Goal: Task Accomplishment & Management: Manage account settings

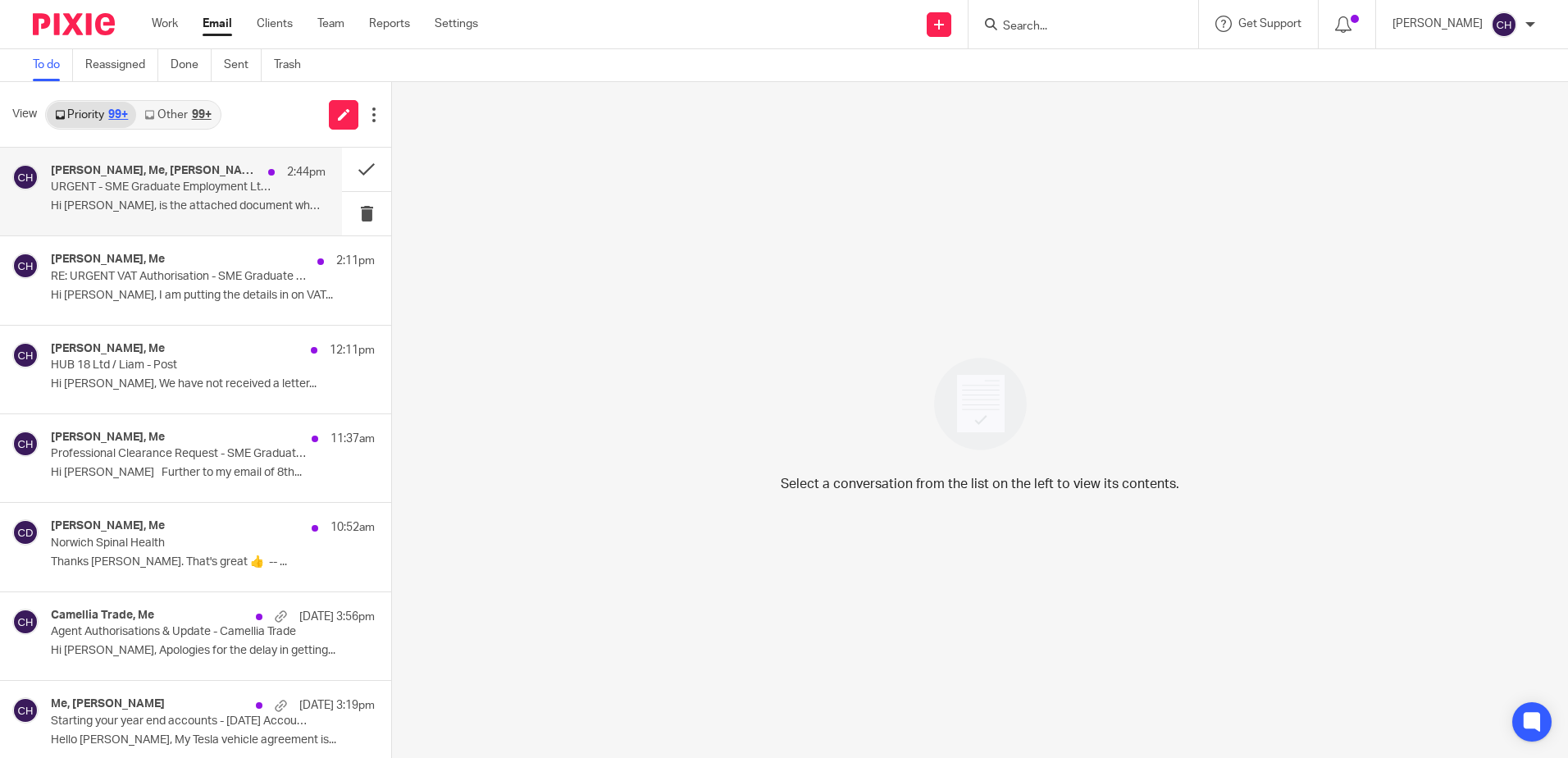
click at [152, 204] on p "Hi Chloe, is the attached document what you..." at bounding box center [188, 206] width 275 height 14
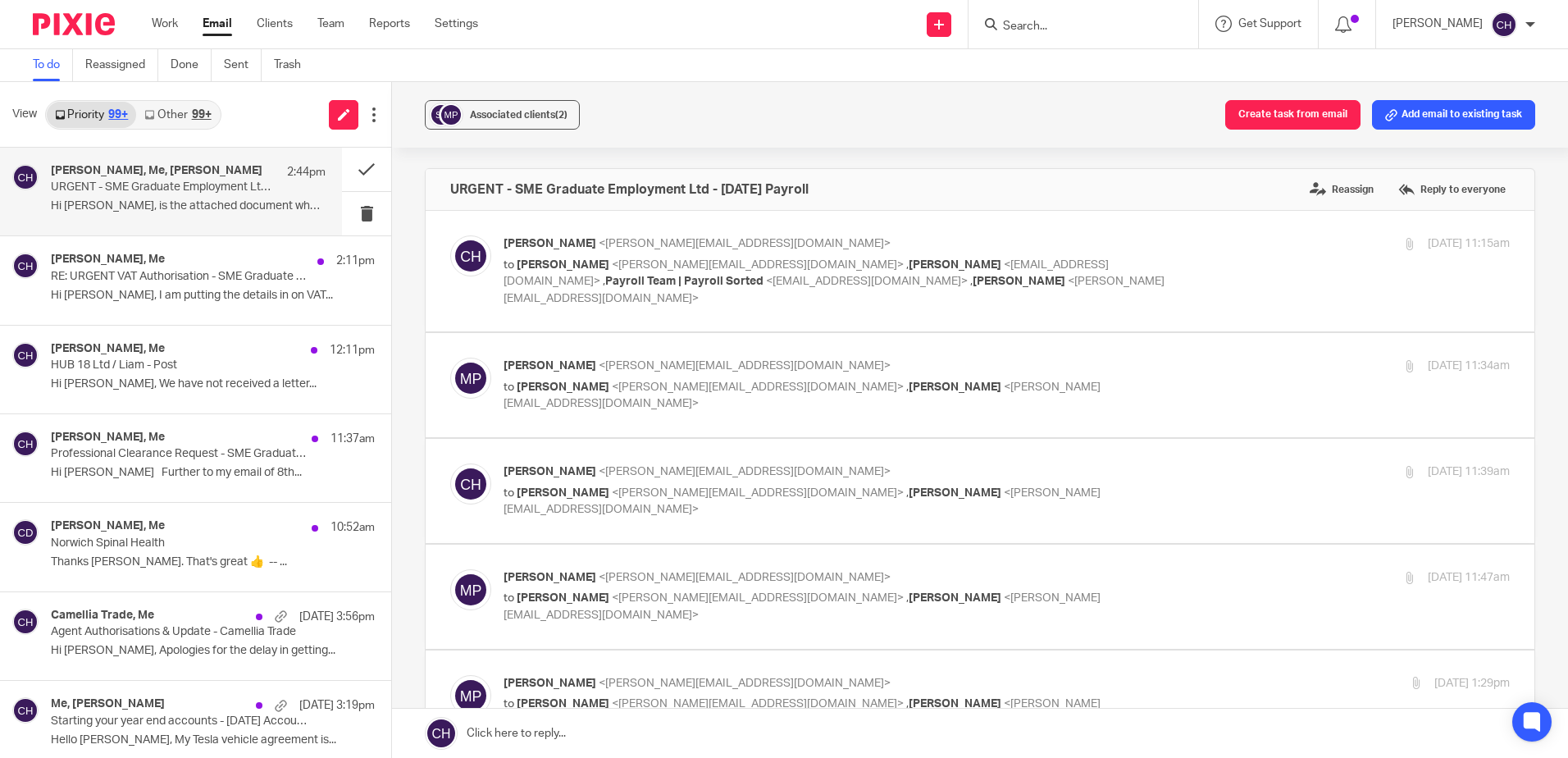
drag, startPoint x: 1085, startPoint y: 18, endPoint x: 1076, endPoint y: 27, distance: 12.7
click at [1085, 16] on form at bounding box center [1088, 24] width 175 height 21
click at [1073, 29] on input "Search" at bounding box center [1074, 27] width 147 height 15
type input "sme"
click button "submit" at bounding box center [0, 0] width 0 height 0
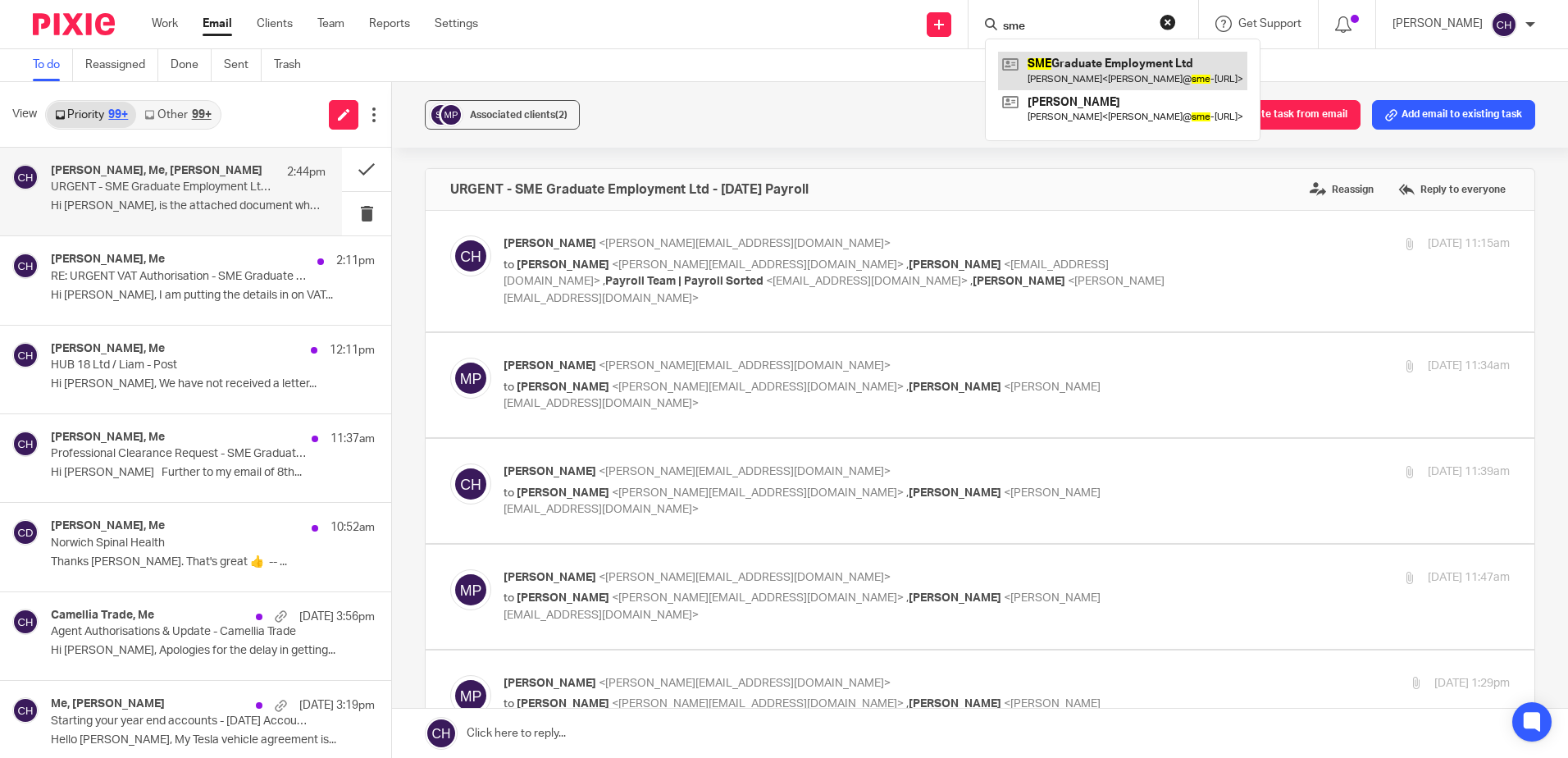
click at [1084, 61] on link at bounding box center [1123, 70] width 250 height 38
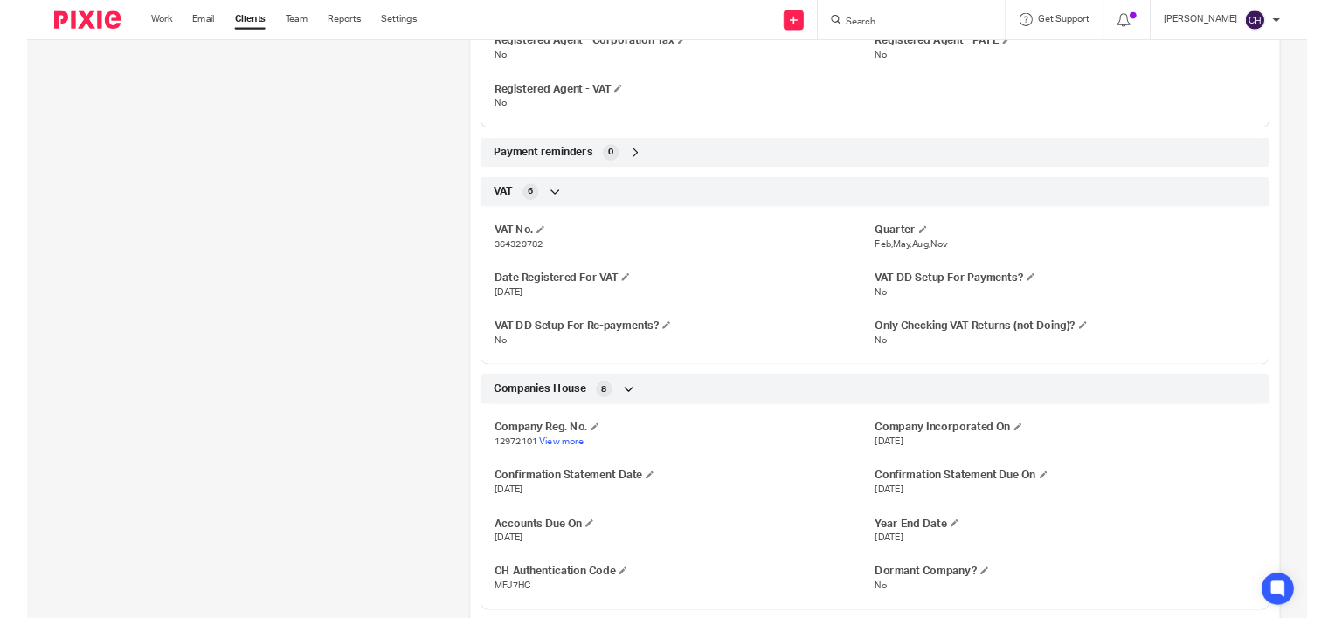
scroll to position [961, 0]
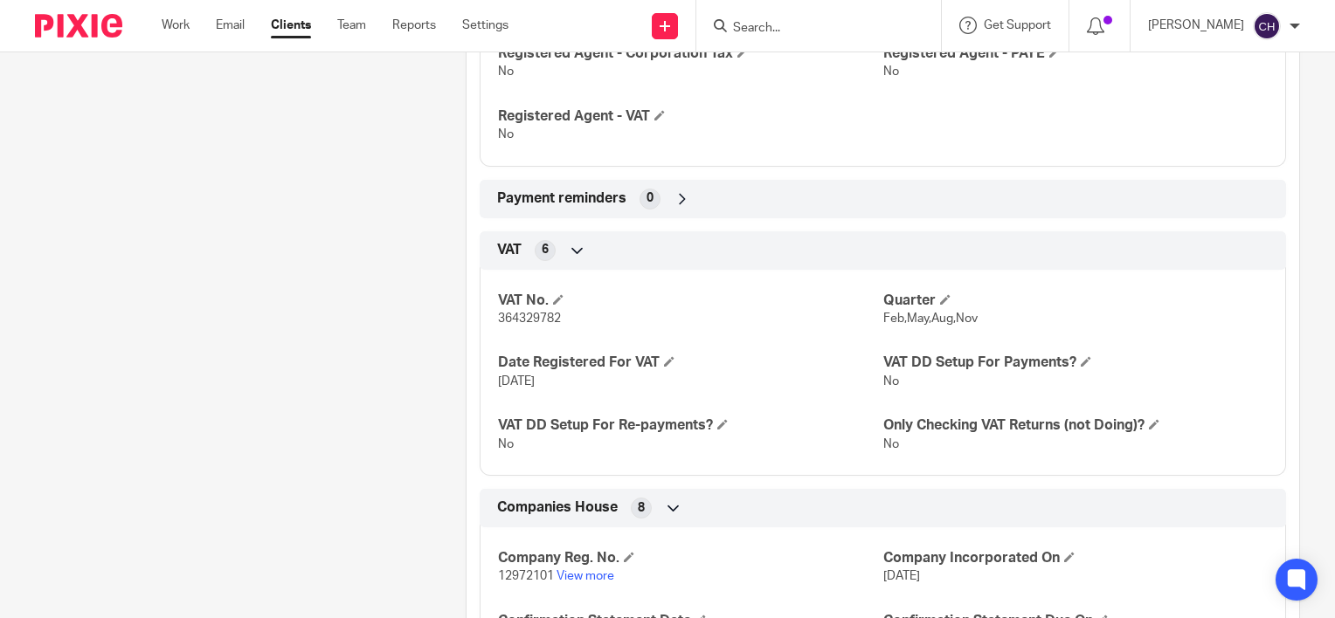
click at [335, 335] on div "Client contacts Matthew Parry (Director) 07904125423 matthew@sme-graduates.co.u…" at bounding box center [223, 43] width 431 height 1637
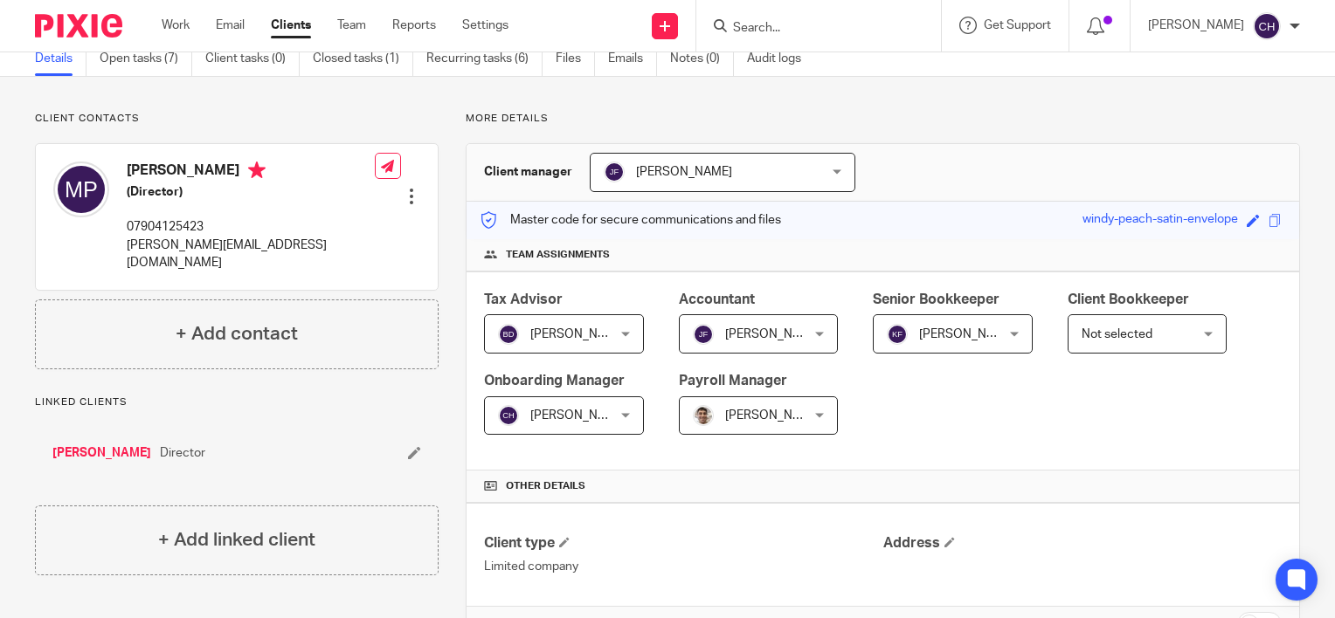
scroll to position [0, 0]
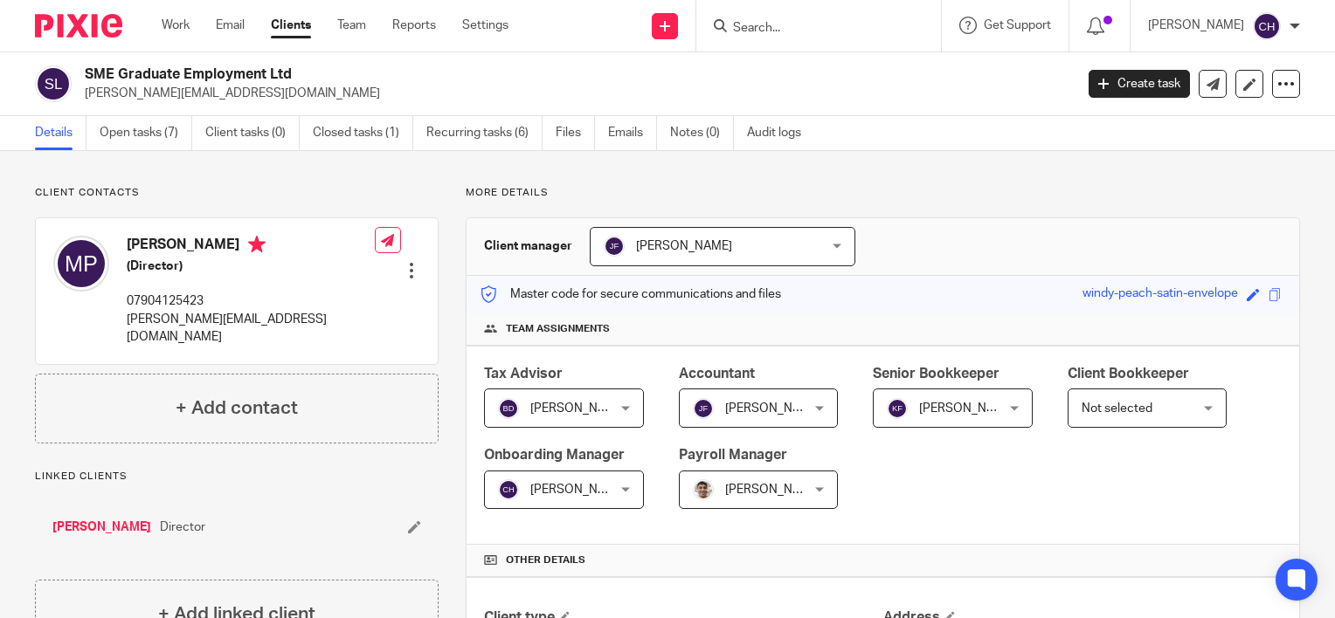
drag, startPoint x: 834, startPoint y: 28, endPoint x: 824, endPoint y: 41, distance: 16.2
click at [835, 28] on input "Search" at bounding box center [809, 29] width 157 height 16
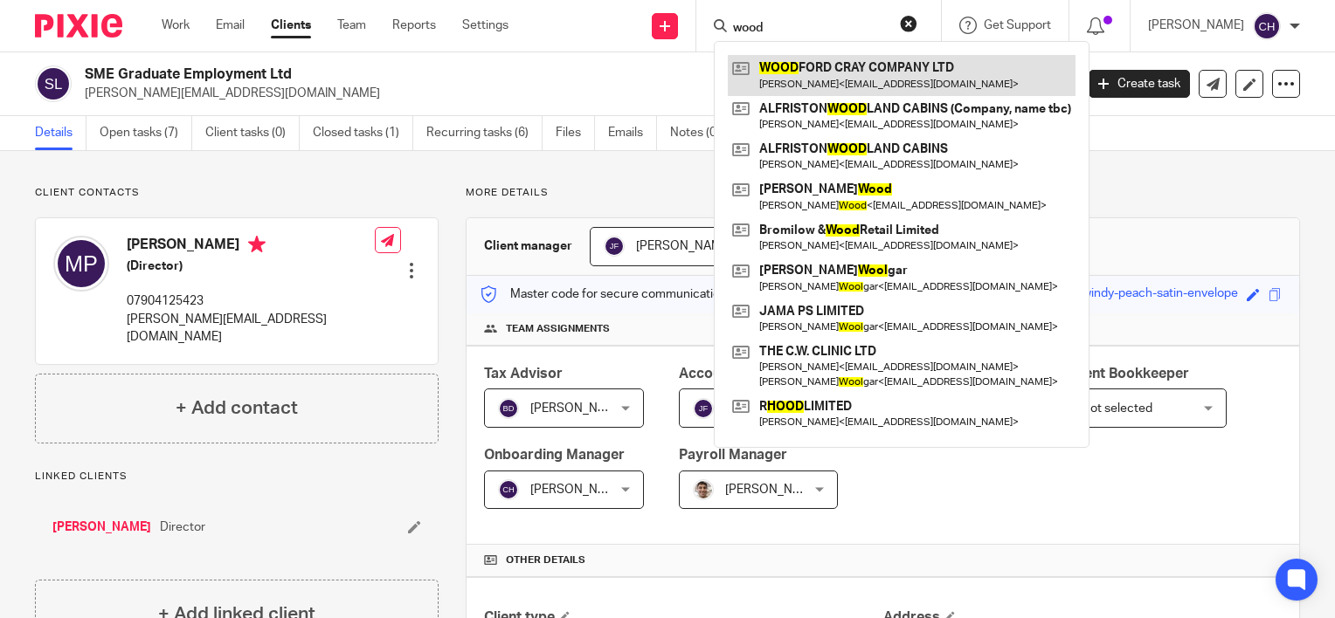
type input "wood"
click at [828, 74] on link at bounding box center [902, 75] width 348 height 40
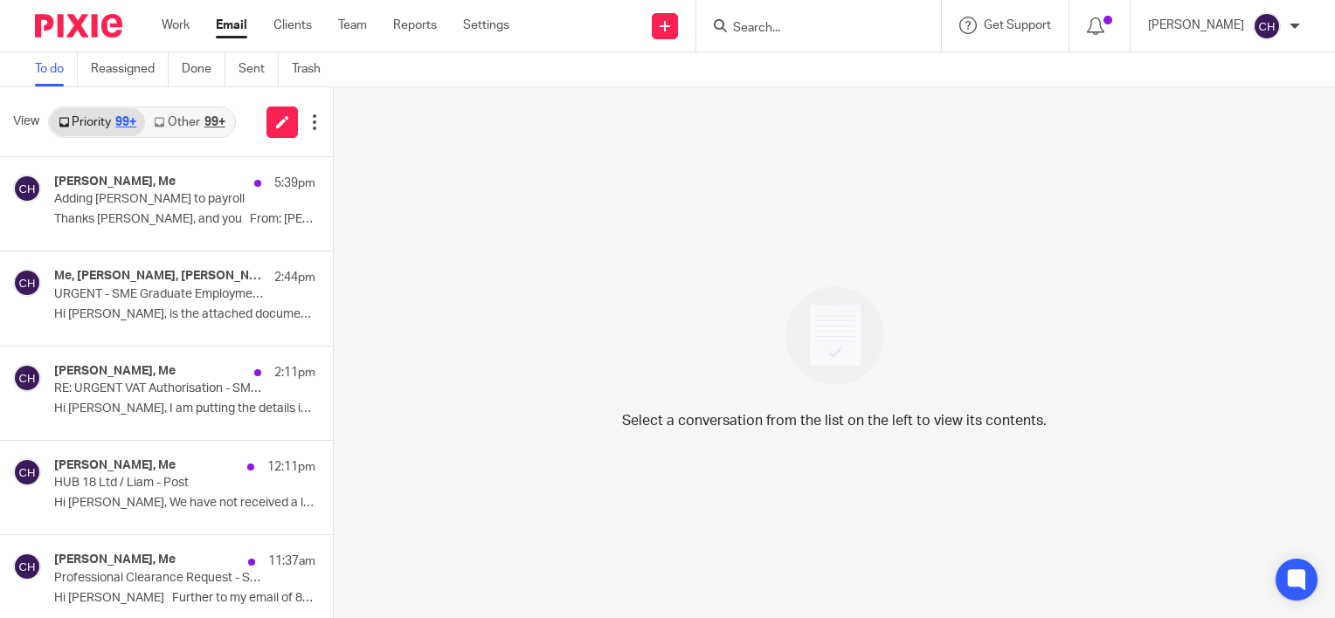
click at [843, 15] on form at bounding box center [824, 26] width 186 height 22
click at [843, 29] on input "Search" at bounding box center [809, 29] width 157 height 16
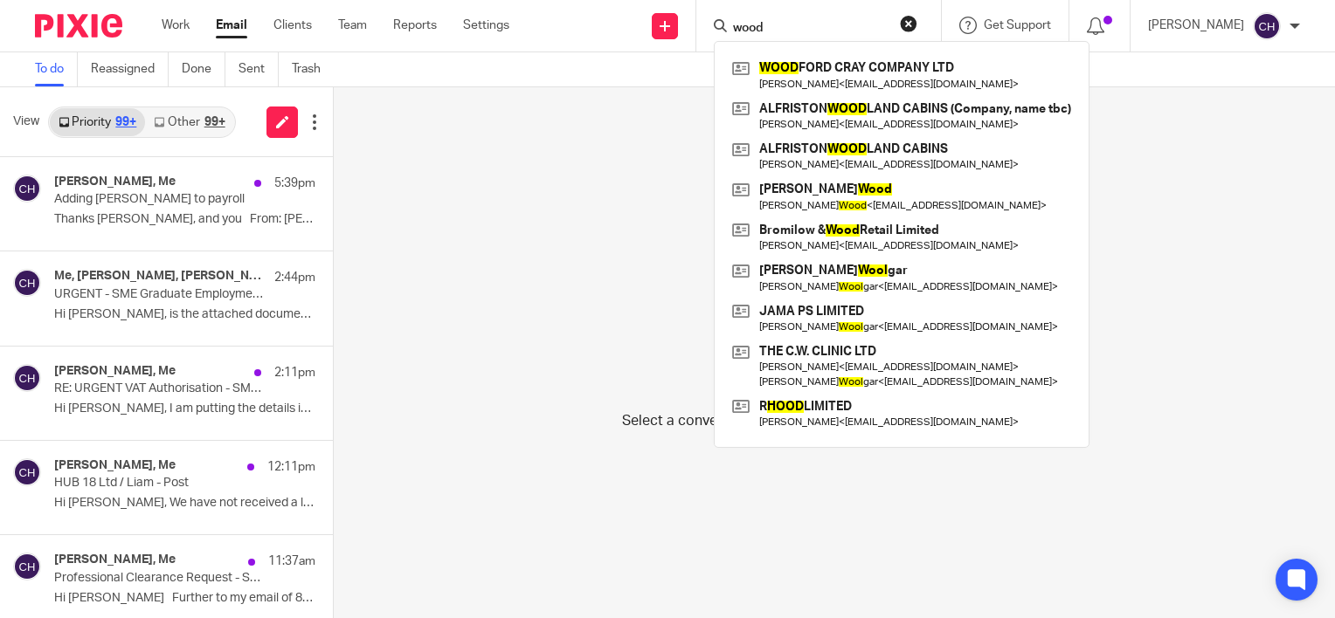
type input "wood"
click at [836, 60] on link at bounding box center [902, 75] width 348 height 40
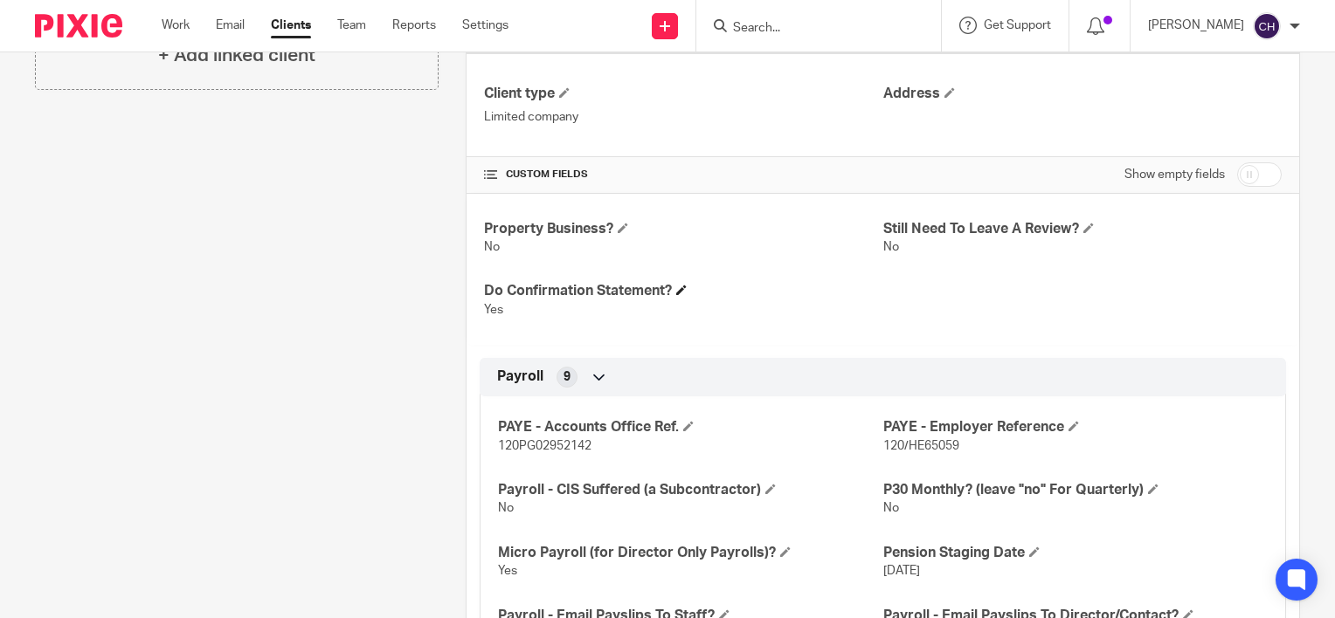
scroll to position [1048, 0]
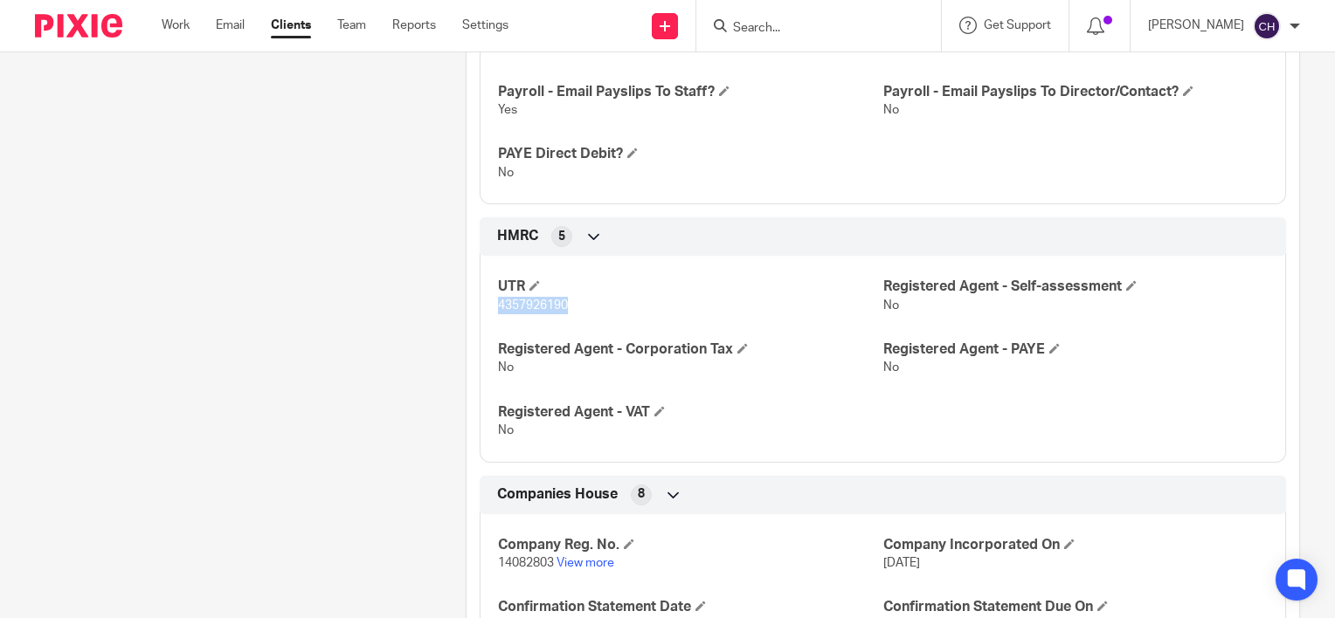
drag, startPoint x: 569, startPoint y: 300, endPoint x: 487, endPoint y: 303, distance: 82.2
click at [487, 303] on div "UTR 4357926190 Registered Agent - Self-assessment No Registered Agent - Corpora…" at bounding box center [882, 352] width 806 height 219
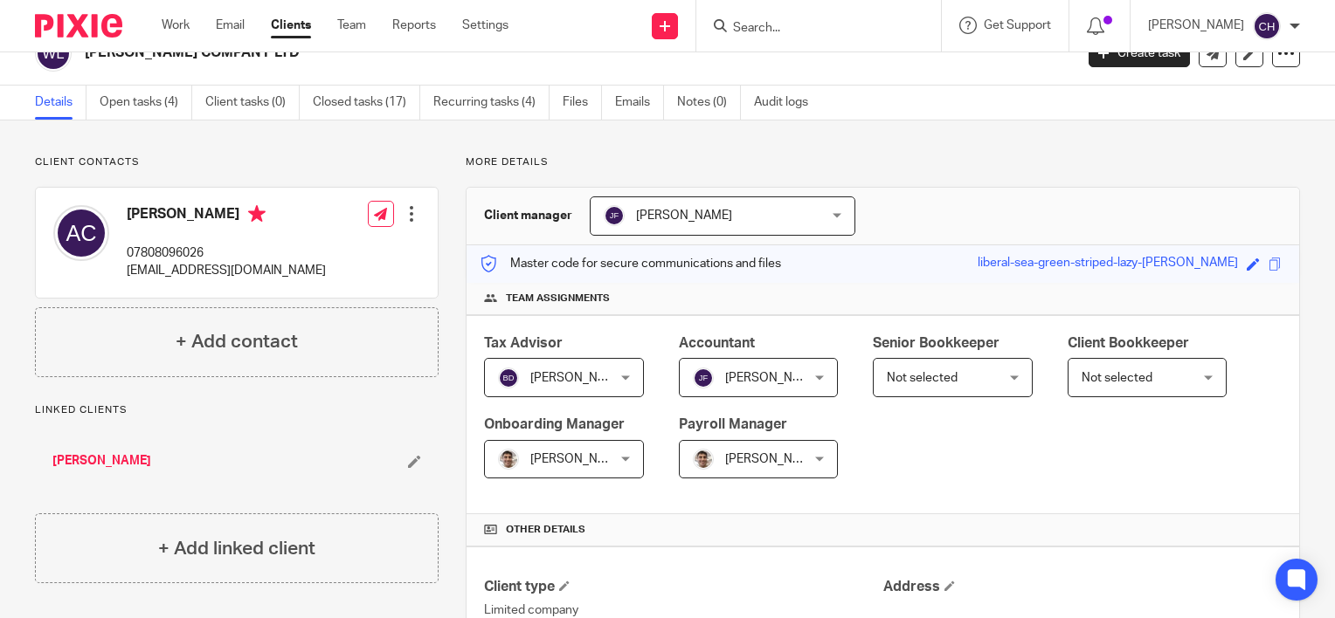
scroll to position [0, 0]
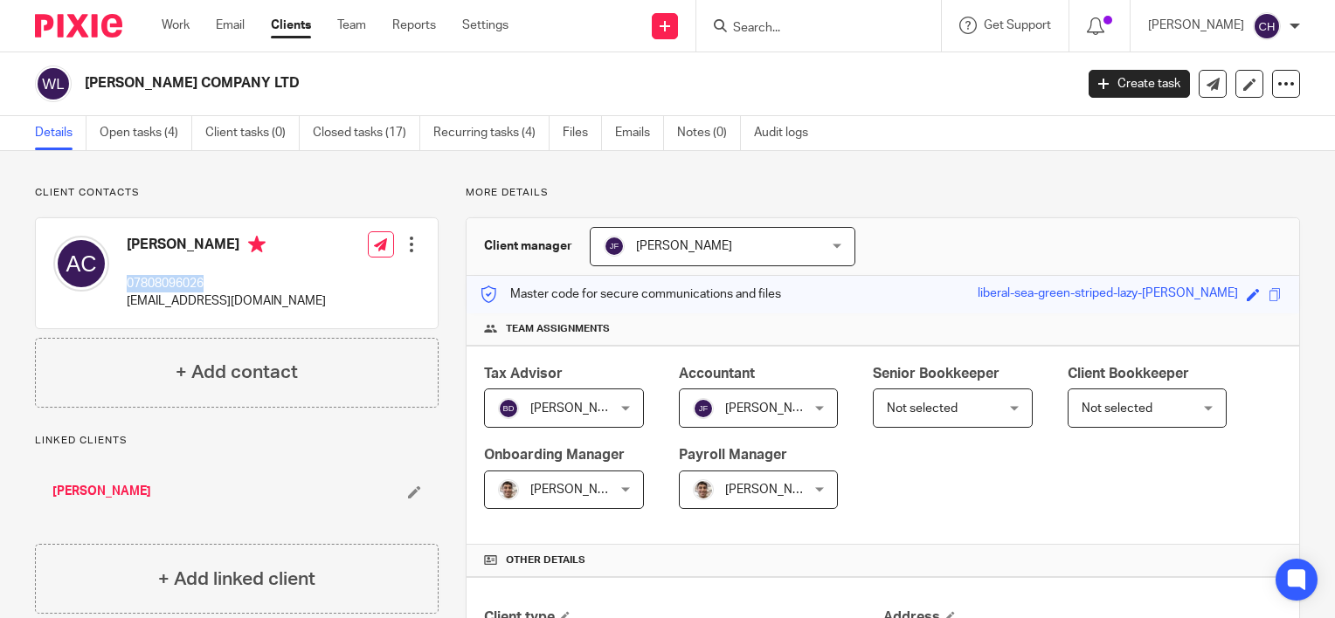
drag, startPoint x: 220, startPoint y: 284, endPoint x: 125, endPoint y: 283, distance: 95.2
click at [125, 283] on div "[PERSON_NAME] 07808096026 [EMAIL_ADDRESS][DOMAIN_NAME]" at bounding box center [189, 273] width 272 height 93
copy p "07808096026"
click at [207, 276] on p "07808096026" at bounding box center [226, 283] width 199 height 17
drag, startPoint x: 287, startPoint y: 314, endPoint x: 128, endPoint y: 318, distance: 159.9
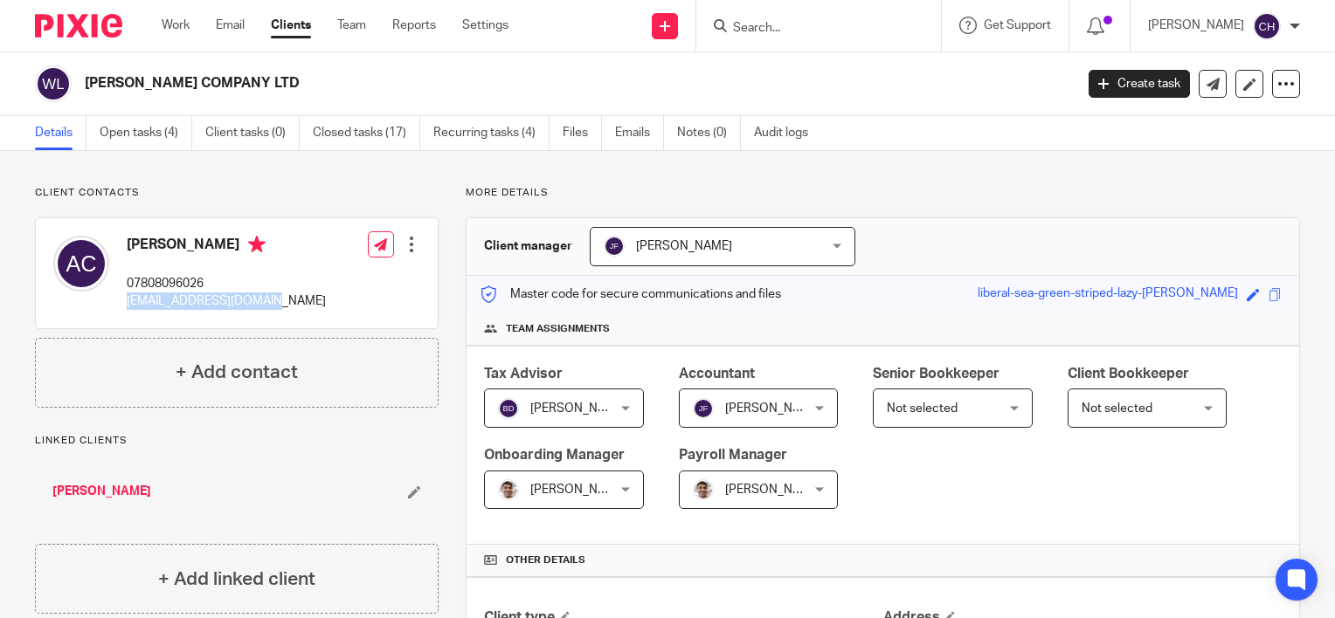
click at [126, 318] on div "[PERSON_NAME] 07808096026 [EMAIL_ADDRESS][DOMAIN_NAME] Edit contact Create clie…" at bounding box center [237, 273] width 402 height 110
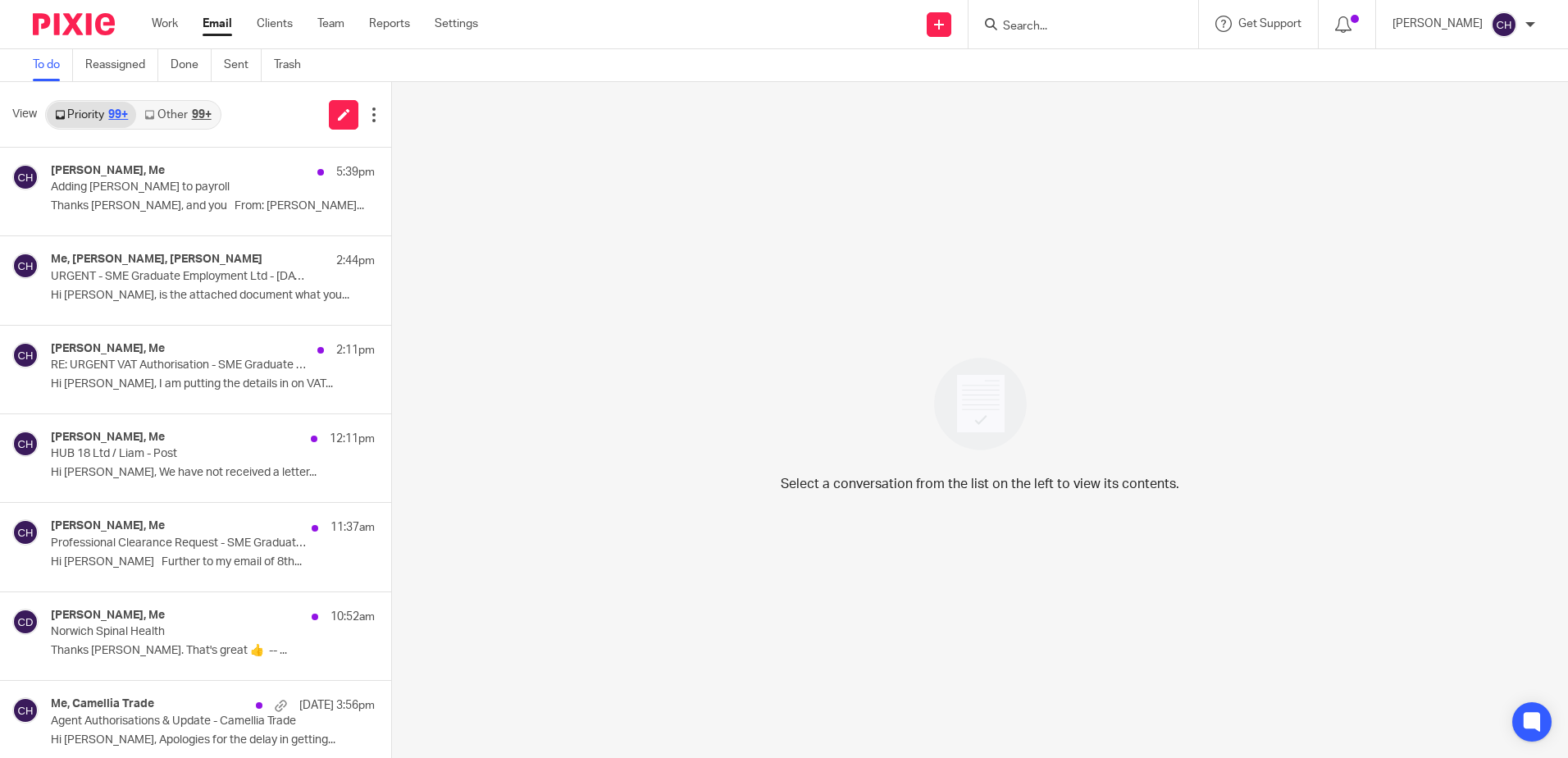
click at [1081, 3] on div at bounding box center [1083, 24] width 230 height 49
click at [1076, 14] on form at bounding box center [1088, 24] width 175 height 21
click at [1051, 45] on div at bounding box center [1083, 24] width 230 height 49
click at [1067, 36] on div at bounding box center [1083, 24] width 230 height 49
click at [1072, 9] on div at bounding box center [1083, 24] width 230 height 49
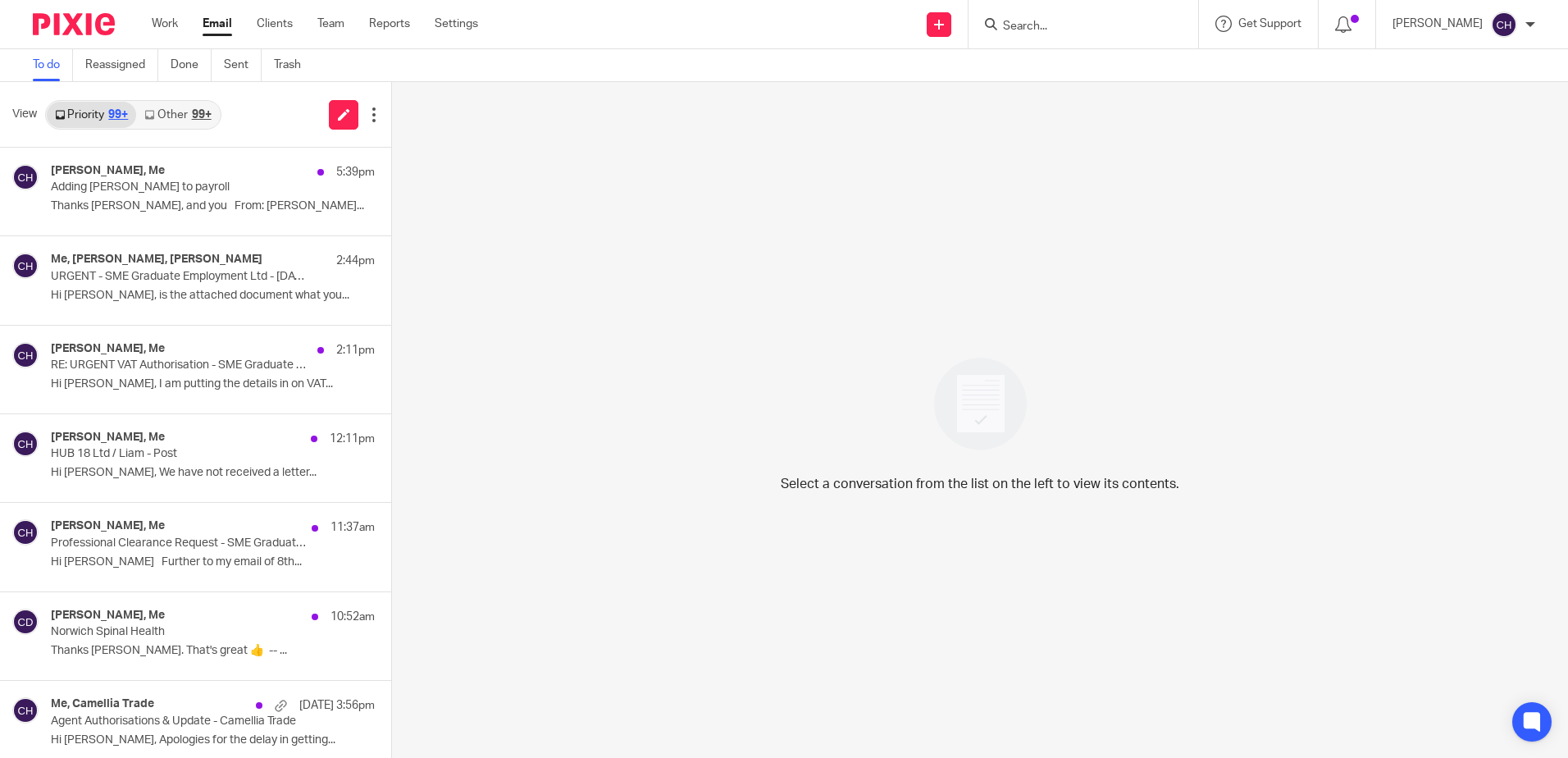
click at [1053, 23] on input "Search" at bounding box center [1074, 27] width 147 height 15
type input "woodford"
click at [1178, 88] on link at bounding box center [1136, 70] width 277 height 38
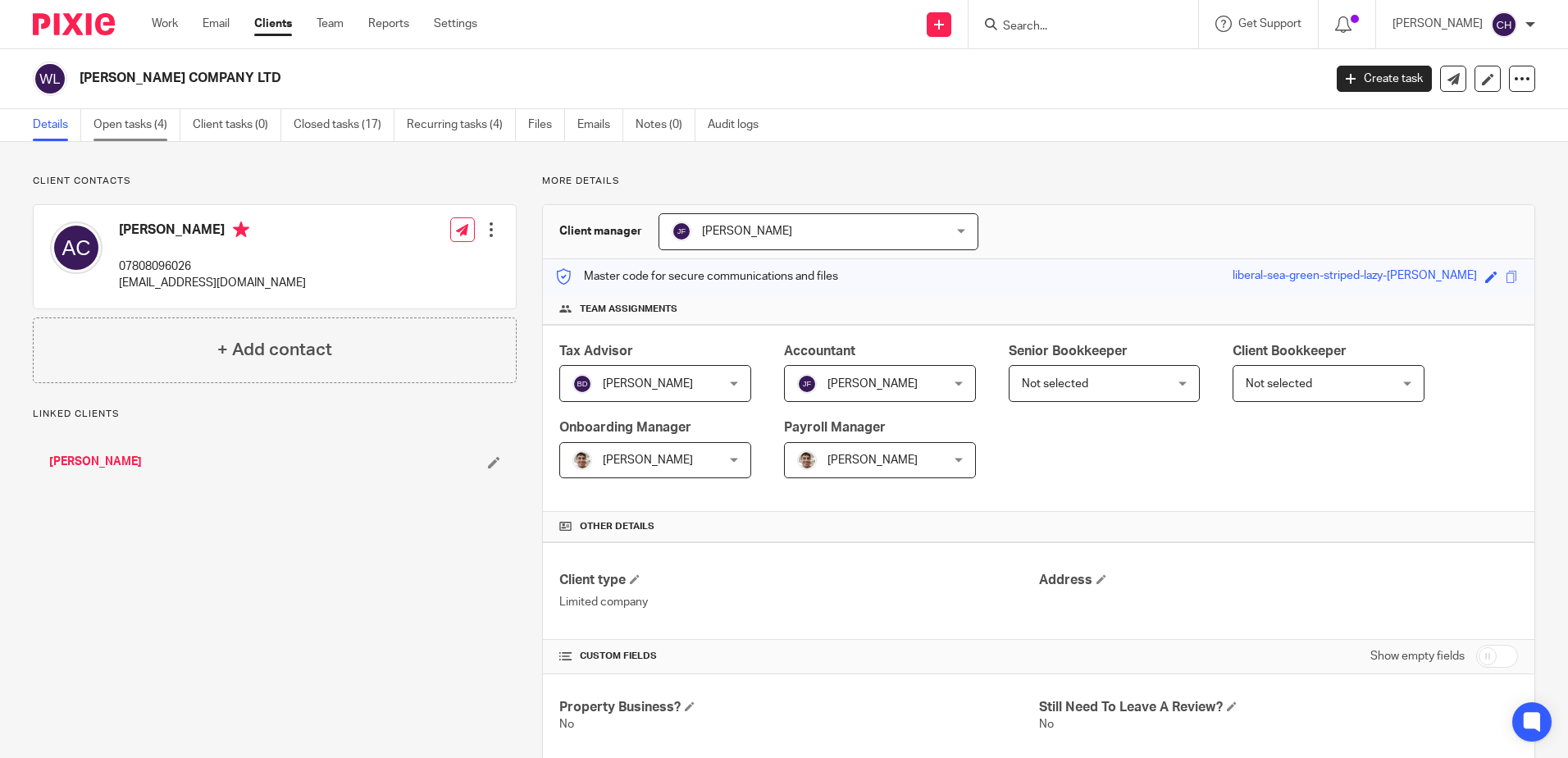
click at [148, 127] on link "Open tasks (4)" at bounding box center [137, 125] width 87 height 32
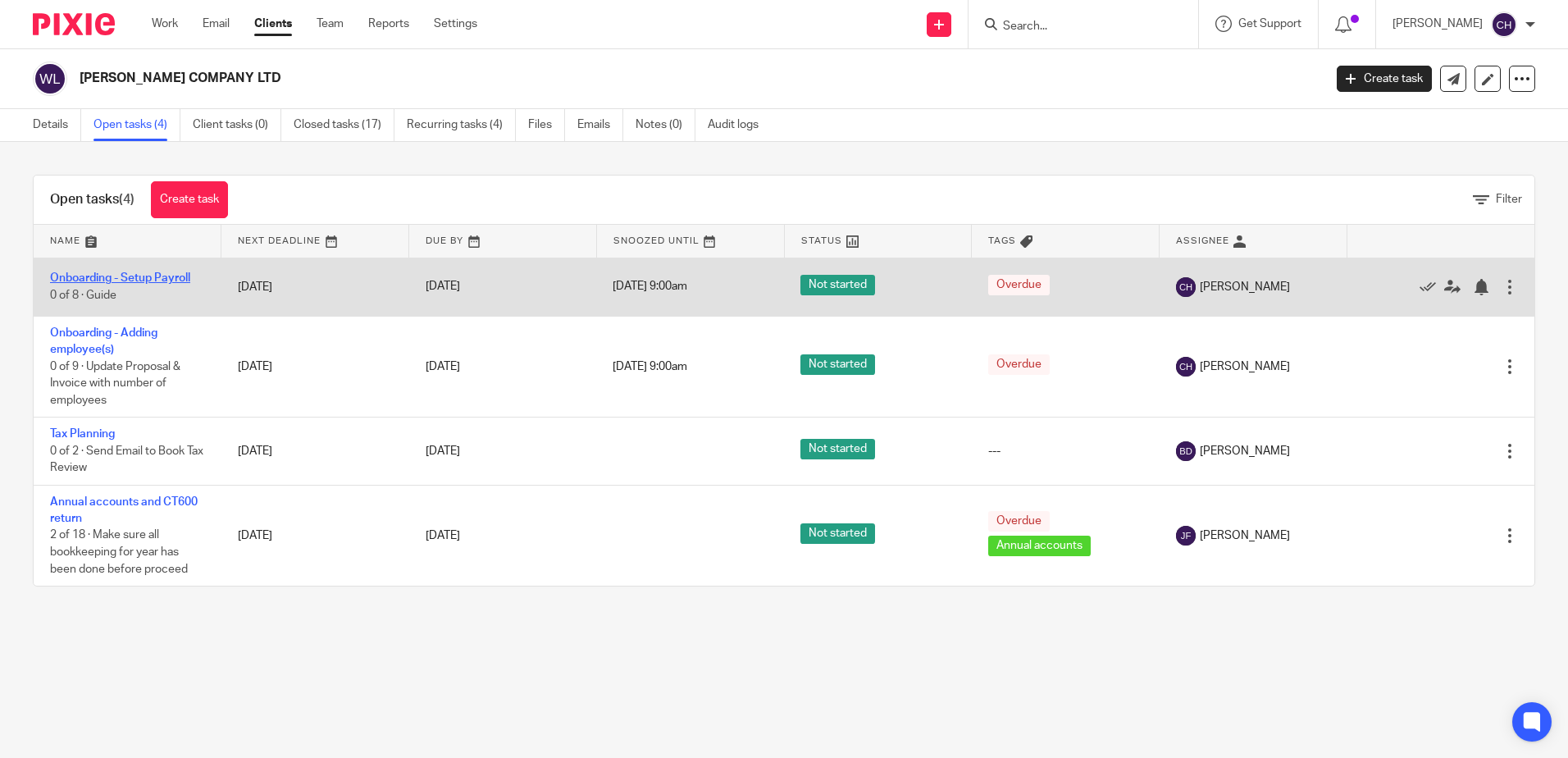
click at [141, 281] on link "Onboarding - Setup Payroll" at bounding box center [119, 278] width 140 height 11
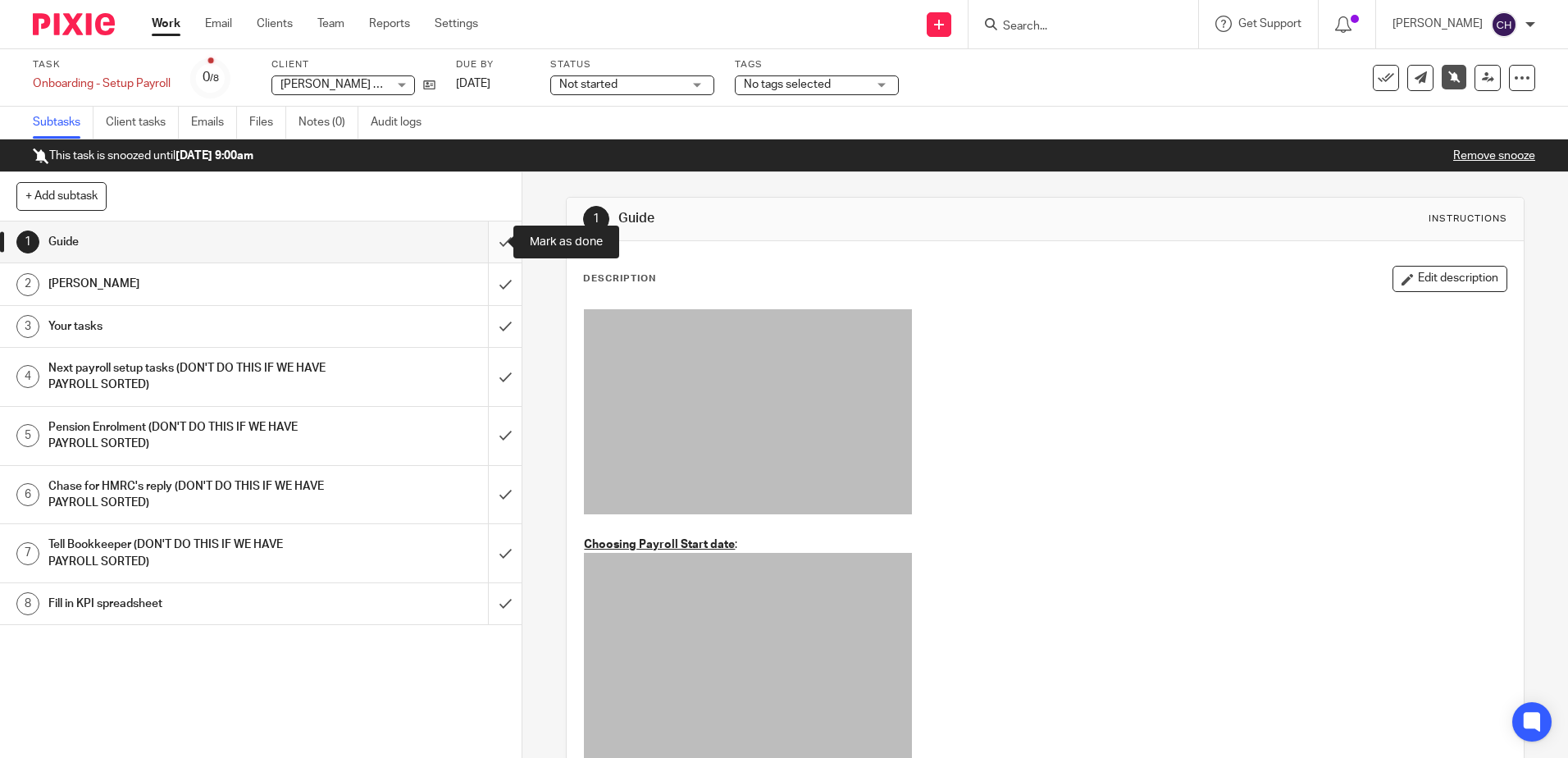
click at [492, 239] on input "submit" at bounding box center [260, 242] width 521 height 41
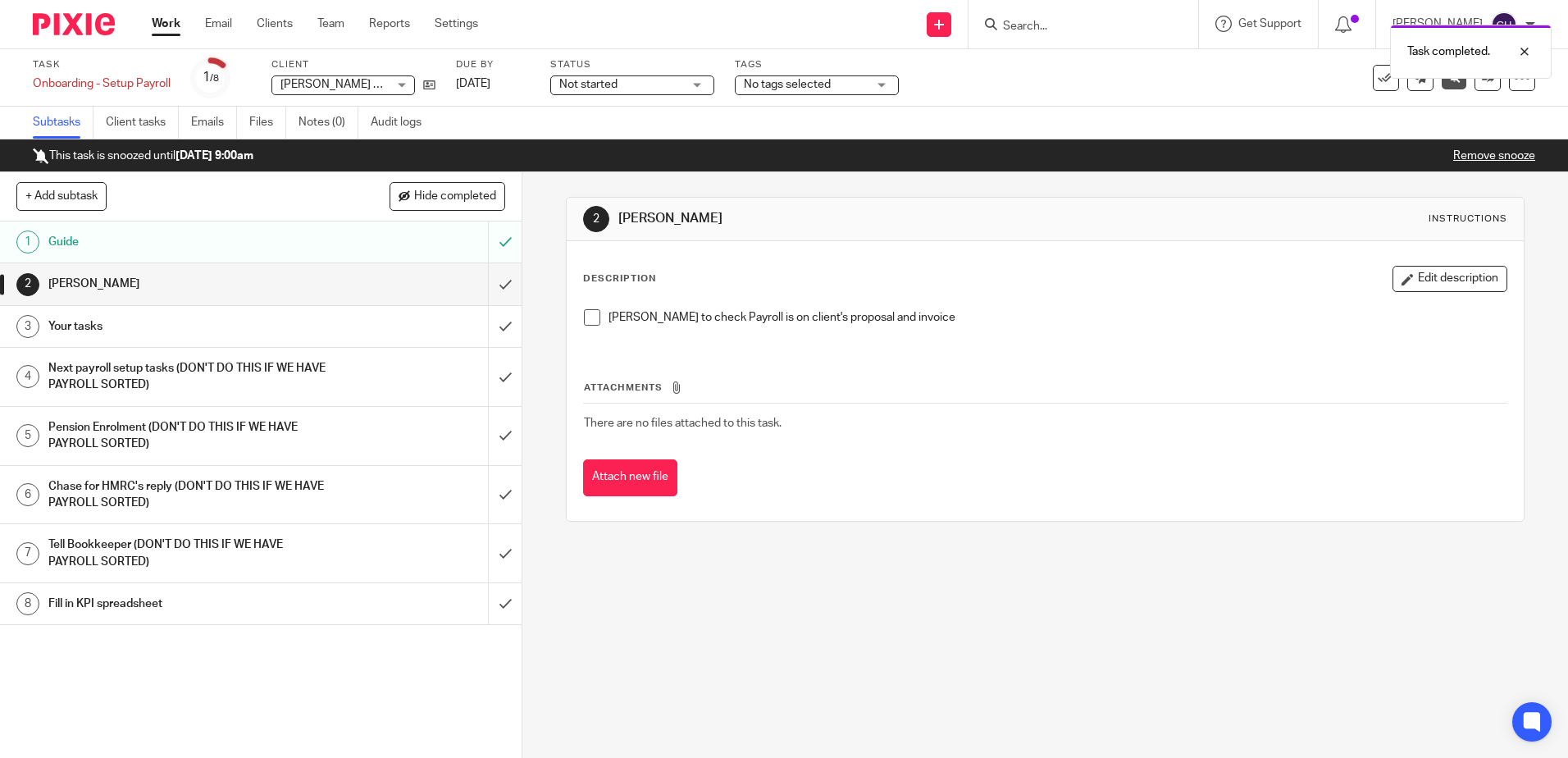
click at [469, 331] on link "3 Your tasks" at bounding box center [244, 327] width 488 height 41
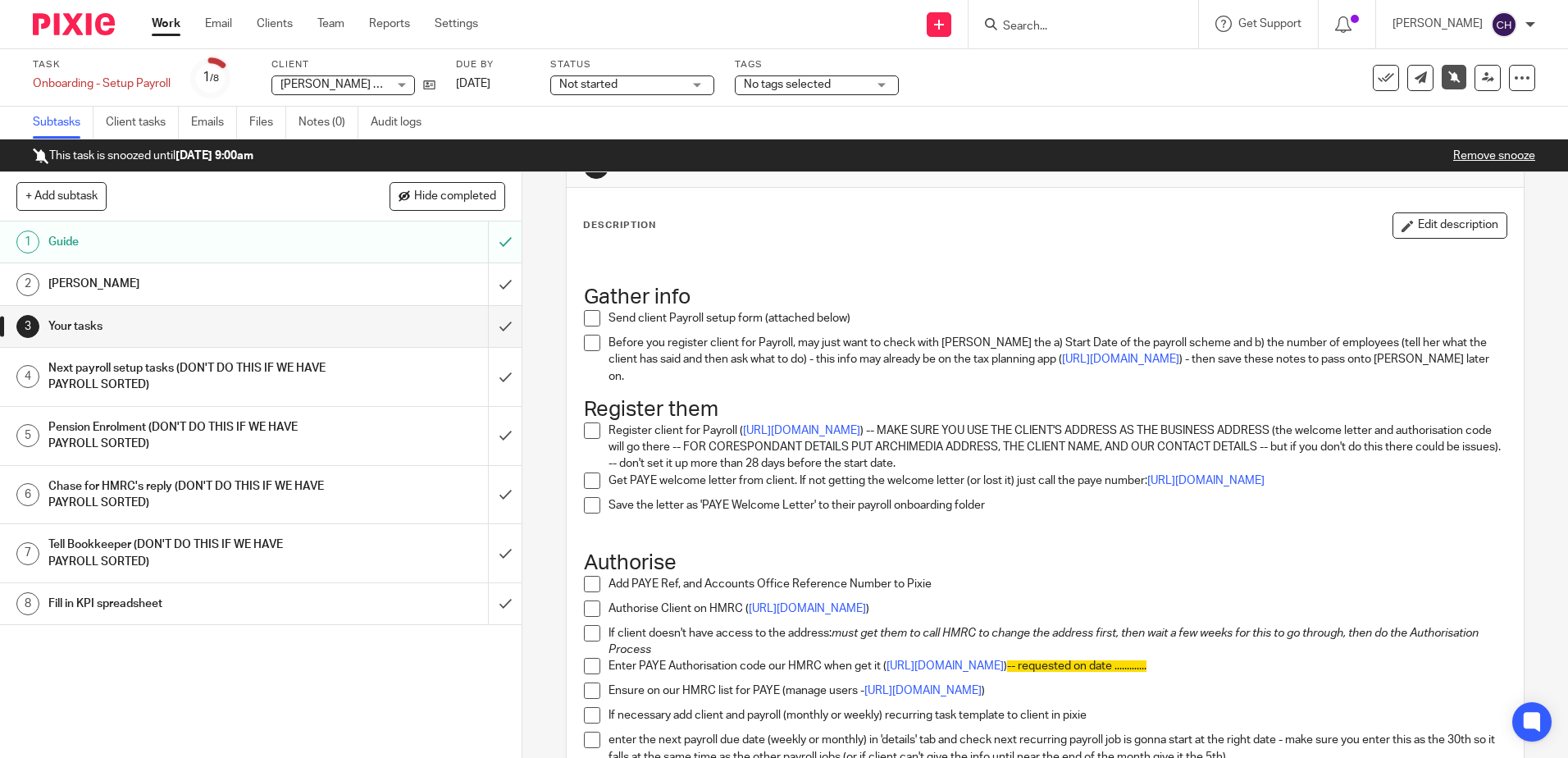
scroll to position [82, 0]
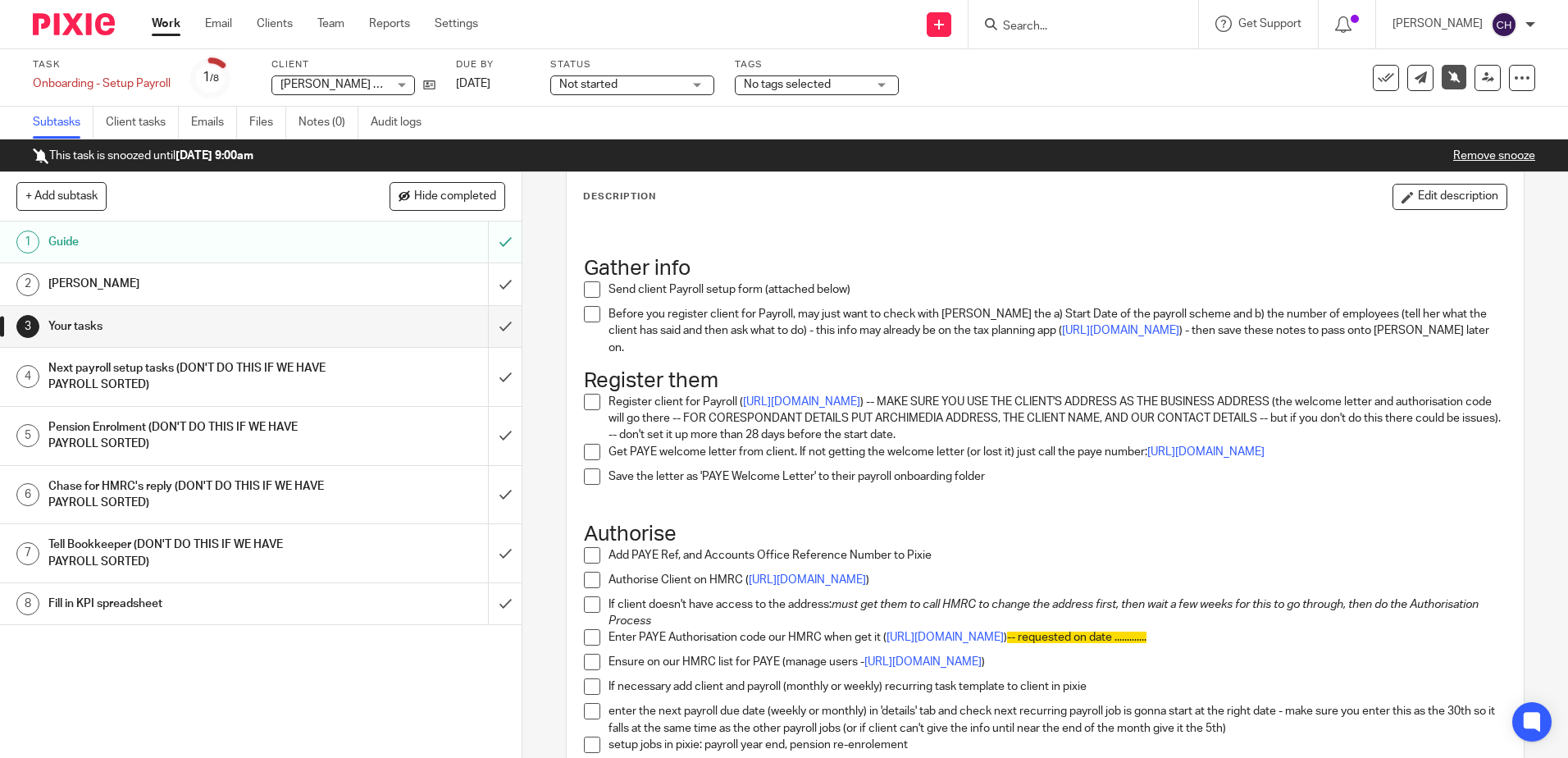
click at [592, 292] on span at bounding box center [592, 289] width 16 height 16
click at [584, 308] on span at bounding box center [592, 314] width 16 height 16
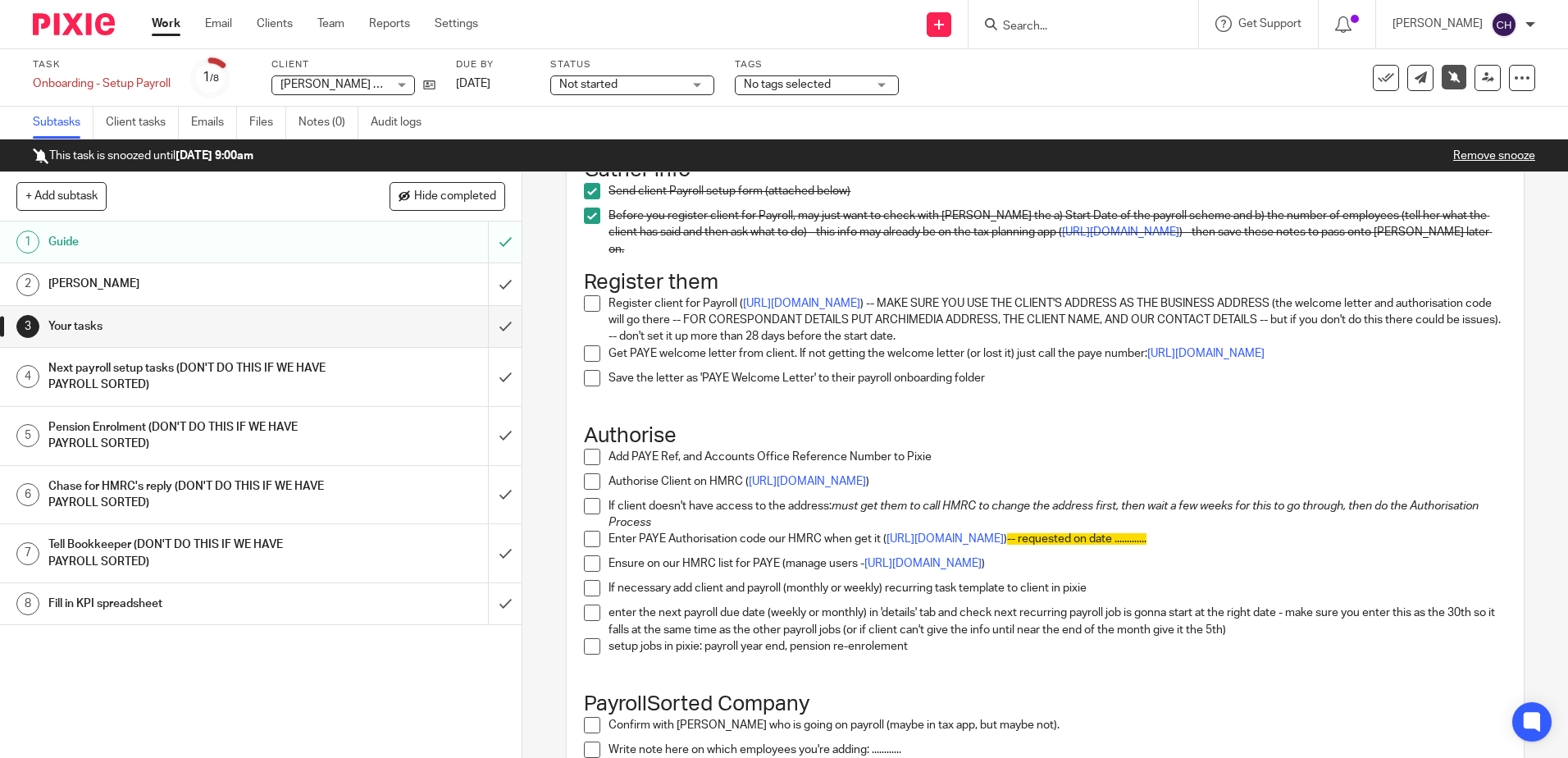
scroll to position [164, 0]
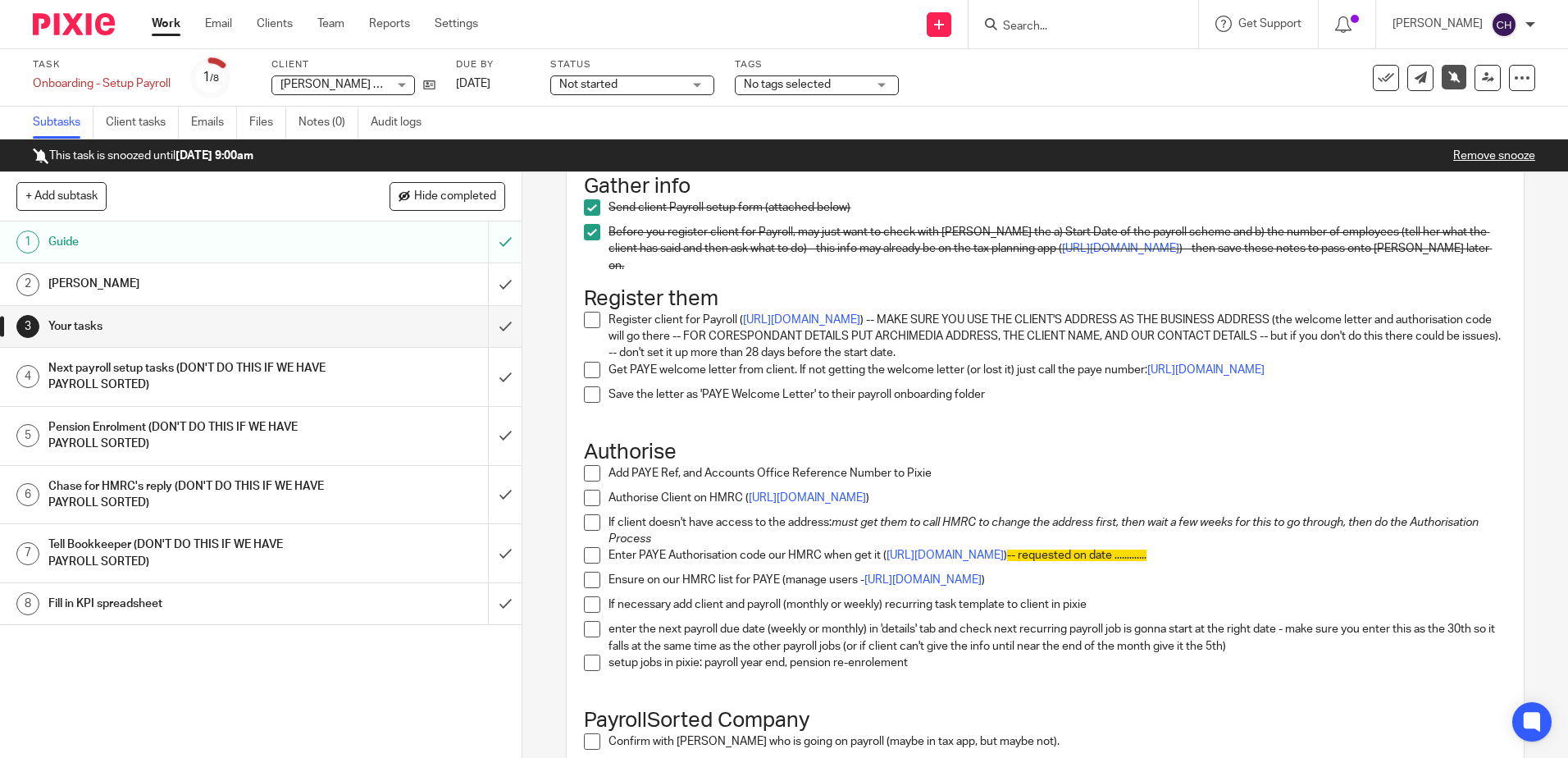
click at [1115, 36] on div at bounding box center [1083, 24] width 230 height 49
click at [1115, 33] on input "Search" at bounding box center [1074, 27] width 147 height 15
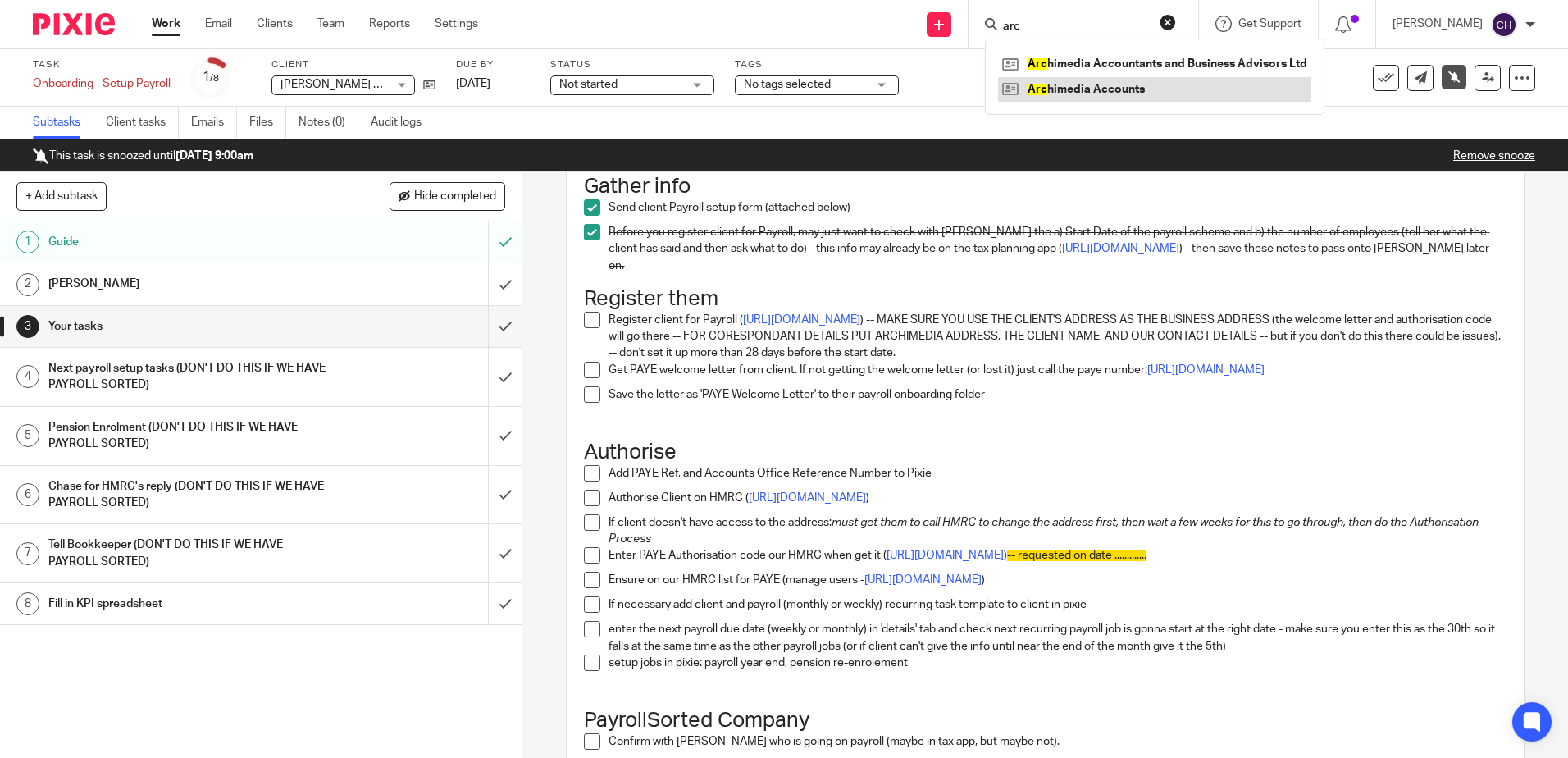
type input "arc"
click at [1123, 85] on link at bounding box center [1155, 89] width 314 height 24
click at [84, 24] on img at bounding box center [73, 24] width 82 height 23
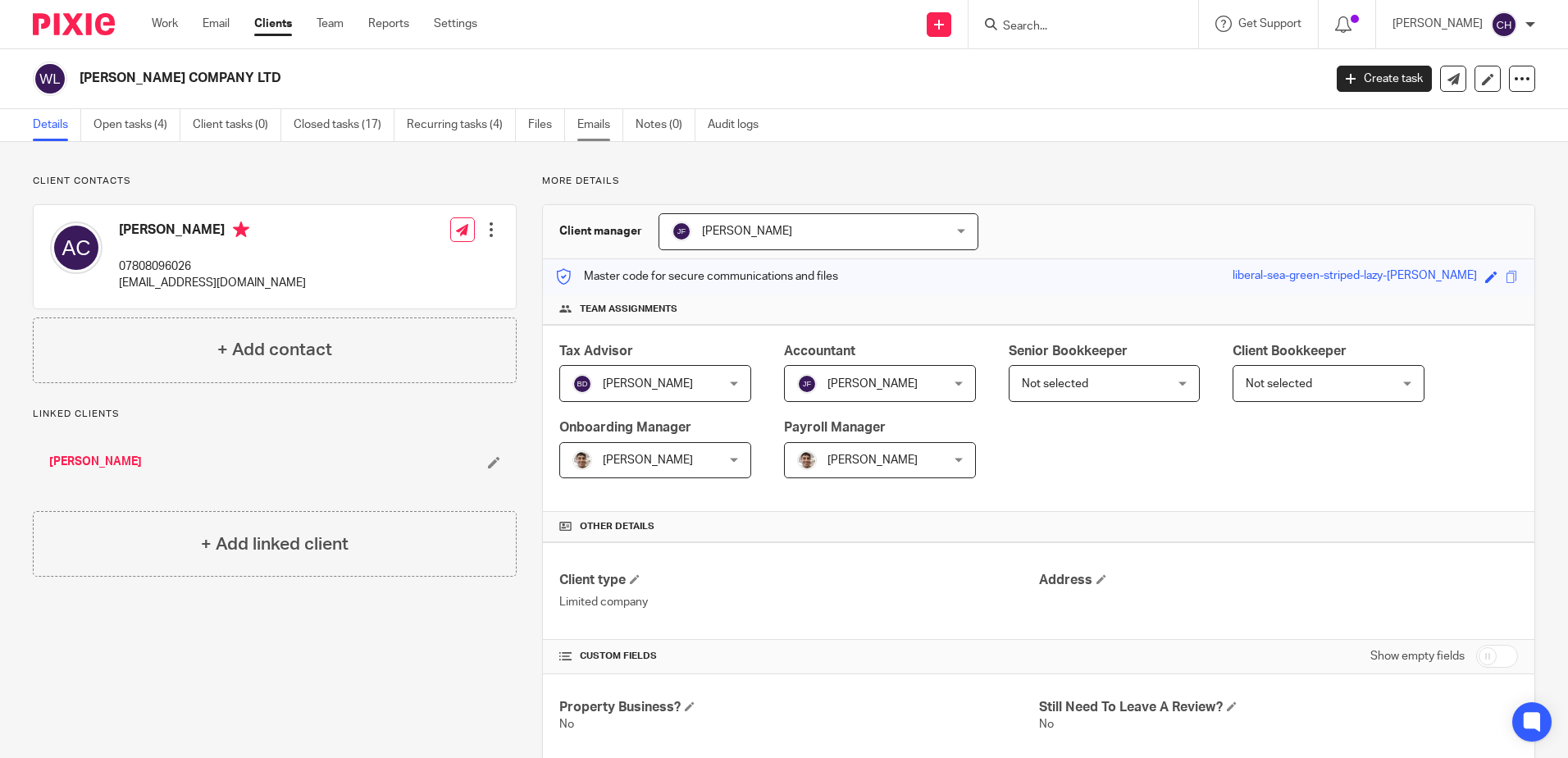
click at [579, 127] on link "Emails" at bounding box center [600, 125] width 46 height 32
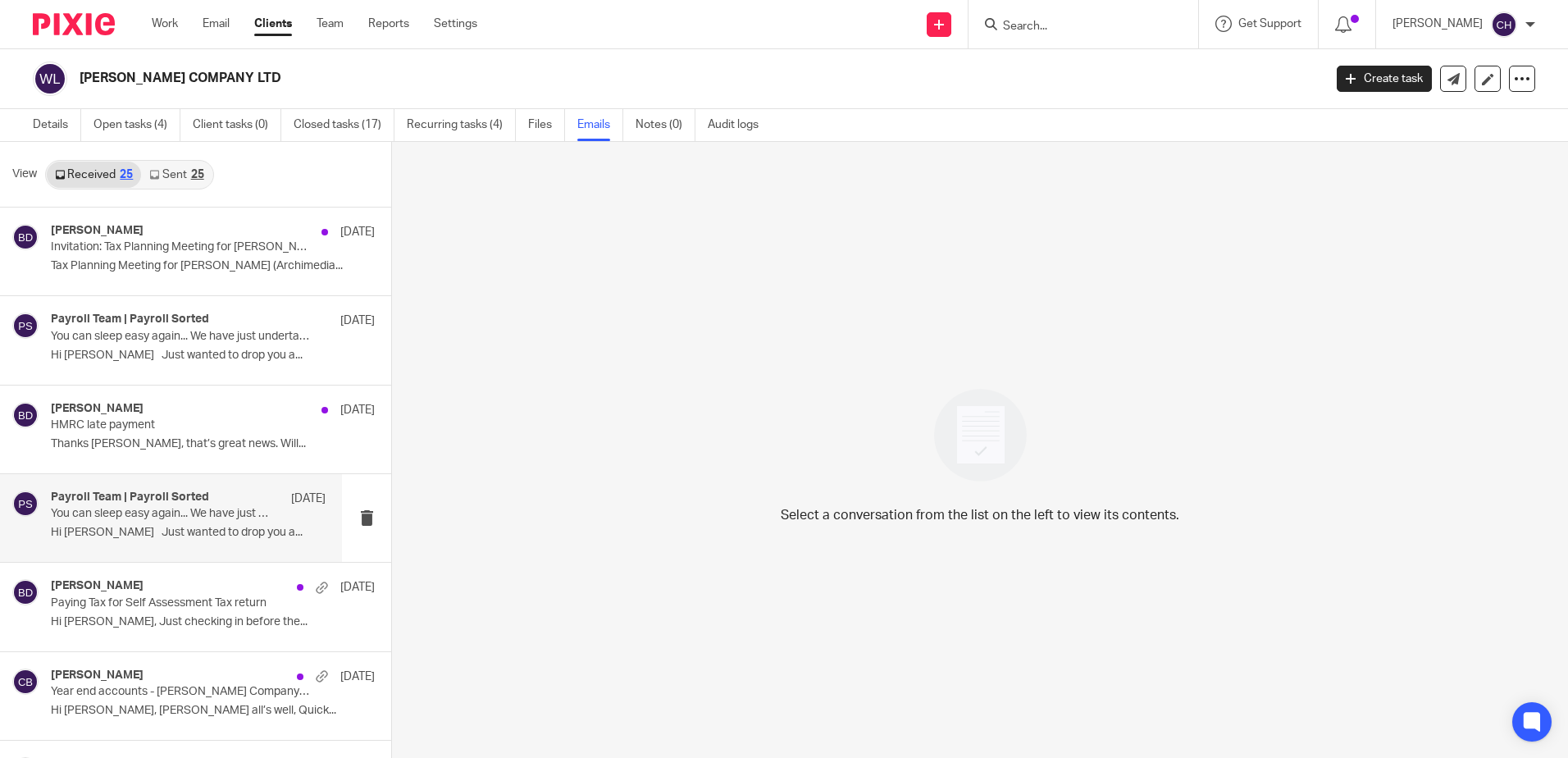
scroll to position [246, 0]
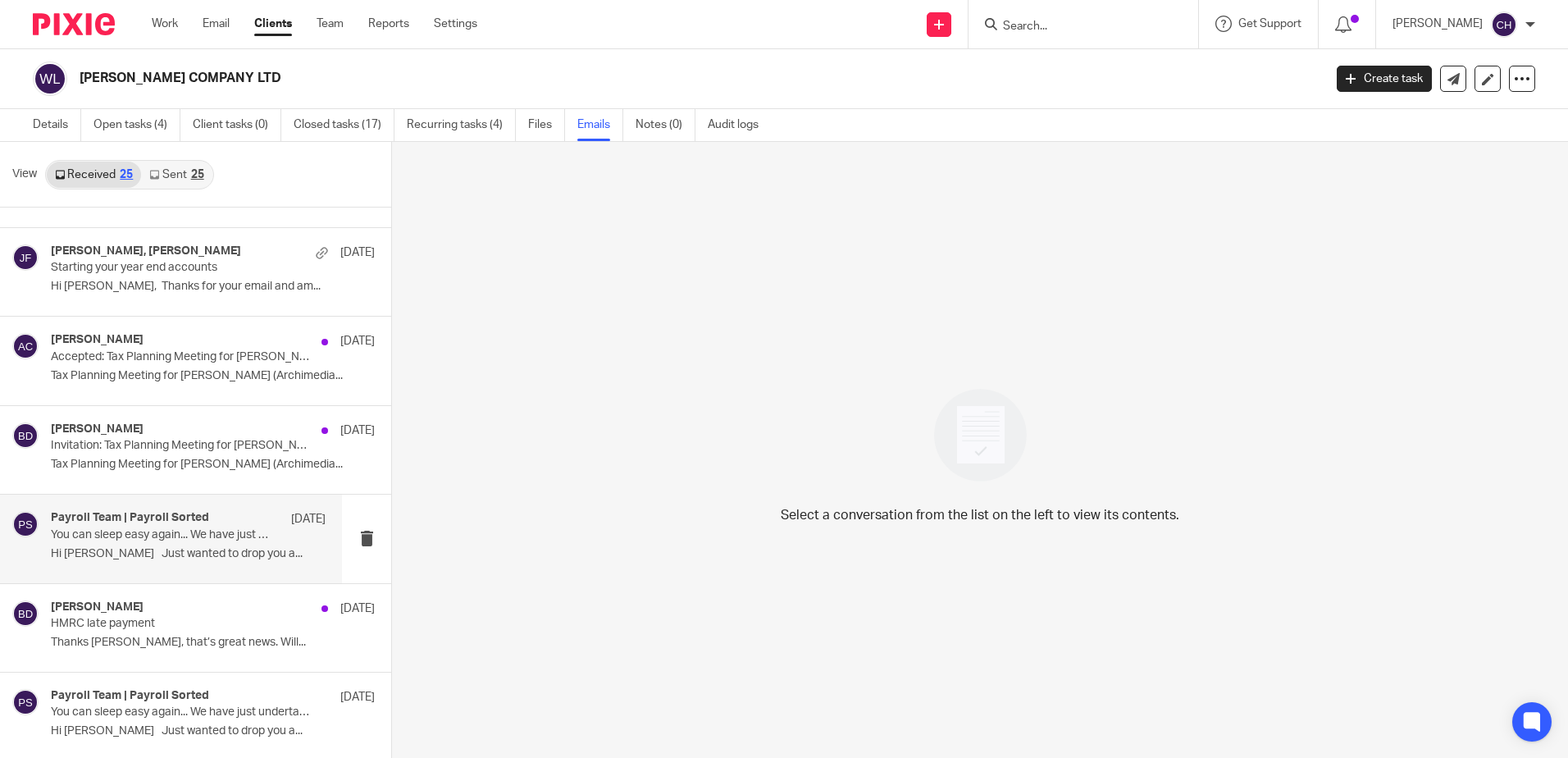
click at [174, 544] on div "Payroll Team | Payroll Sorted [DATE] You can sleep easy again... We have just u…" at bounding box center [188, 538] width 275 height 55
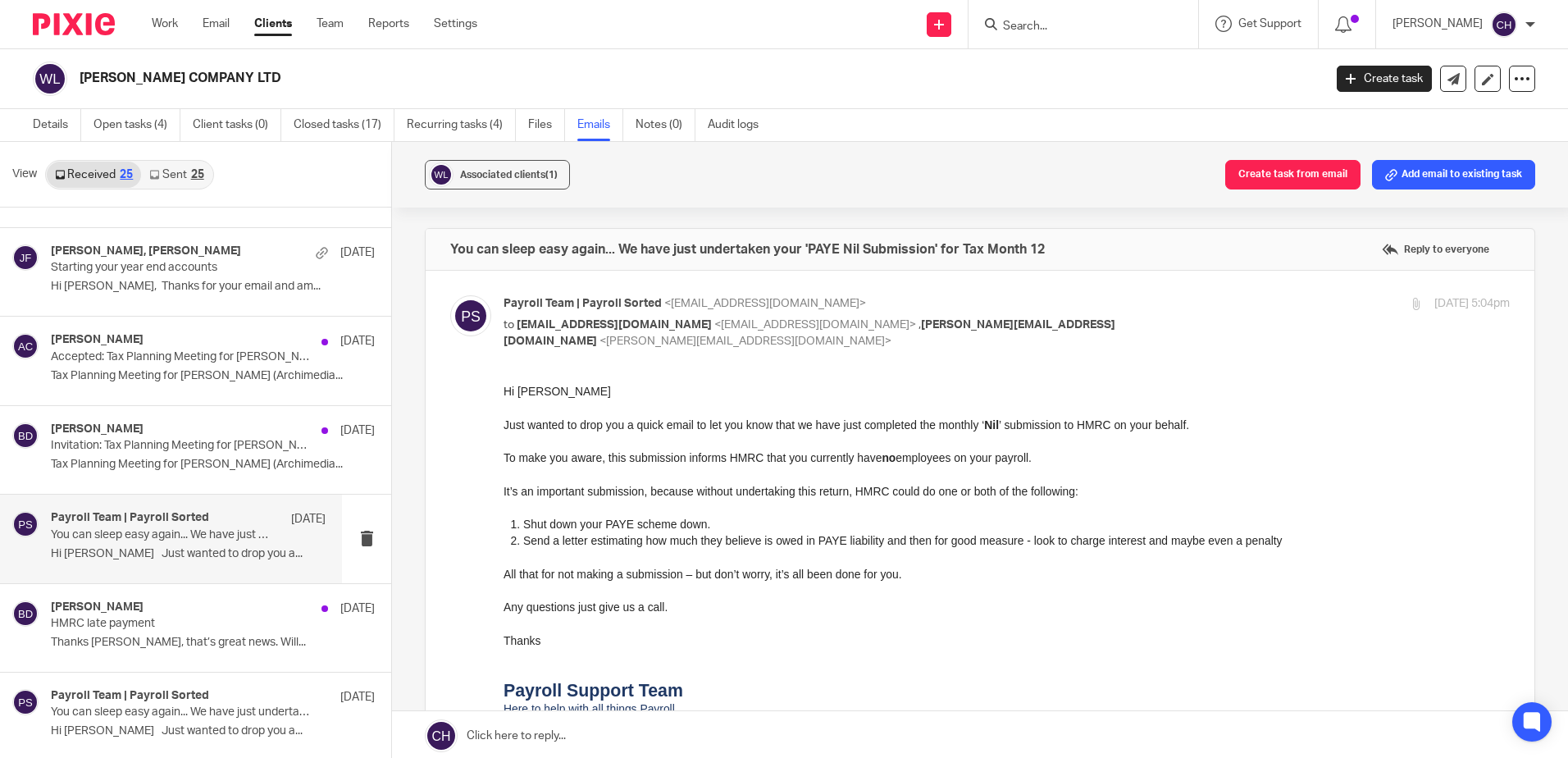
scroll to position [0, 0]
click at [132, 460] on p "Tax Planning Meeting for [PERSON_NAME] (Archimedia..." at bounding box center [188, 464] width 275 height 14
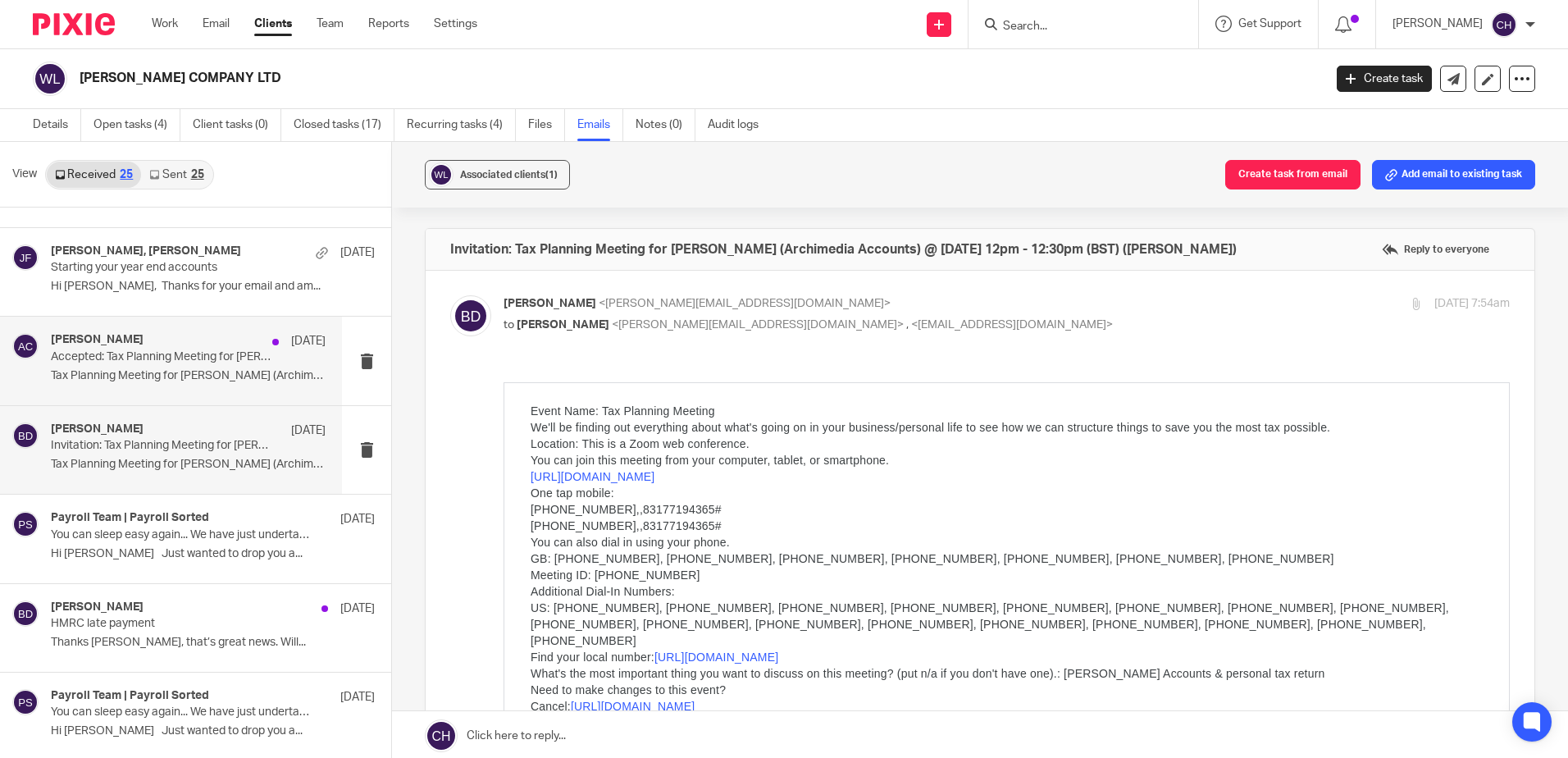
click at [127, 374] on p "Tax Planning Meeting for [PERSON_NAME] (Archimedia..." at bounding box center [188, 376] width 275 height 14
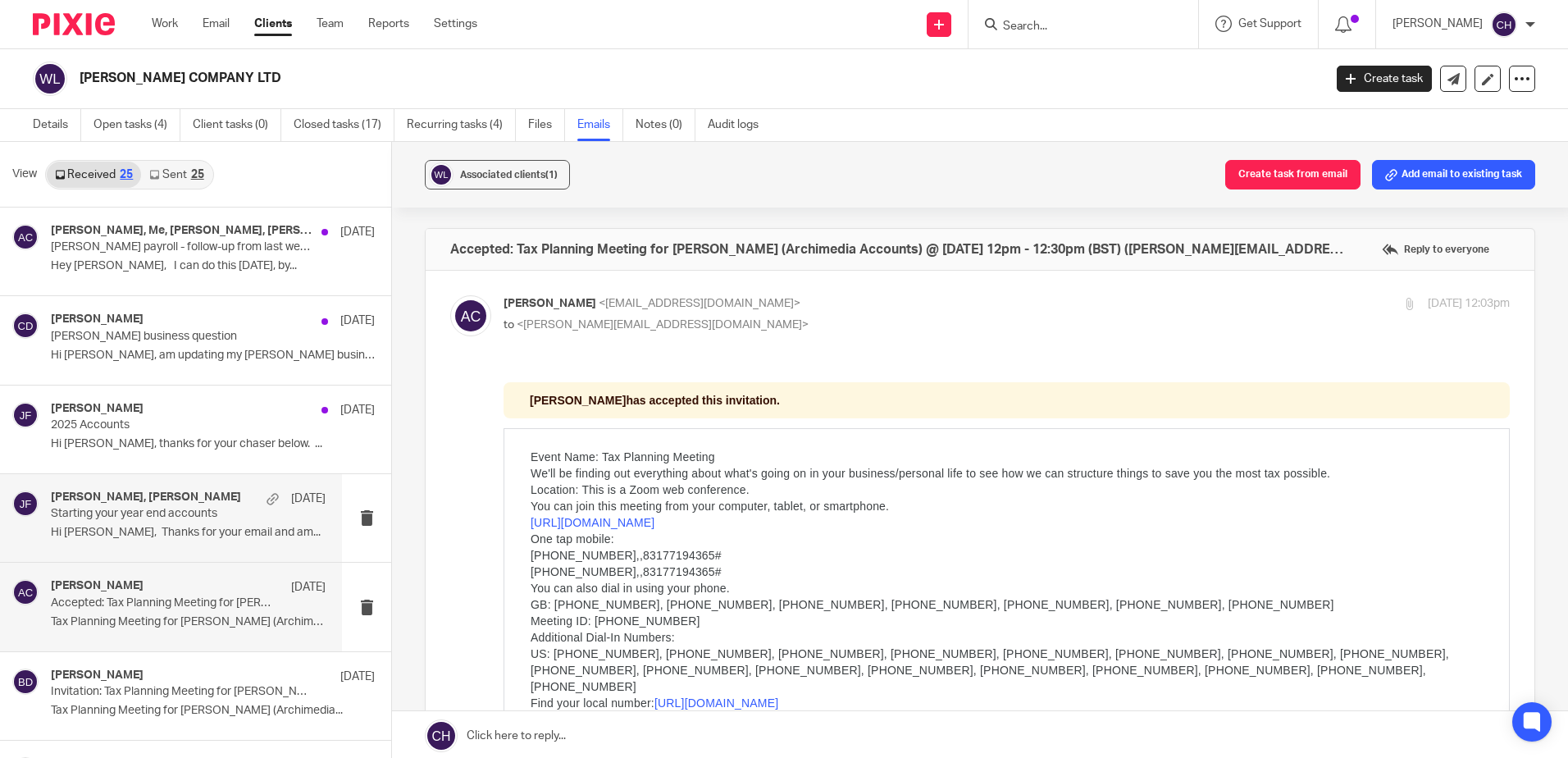
click at [191, 534] on p "Hi [PERSON_NAME], Thanks for your email and am..." at bounding box center [188, 533] width 275 height 14
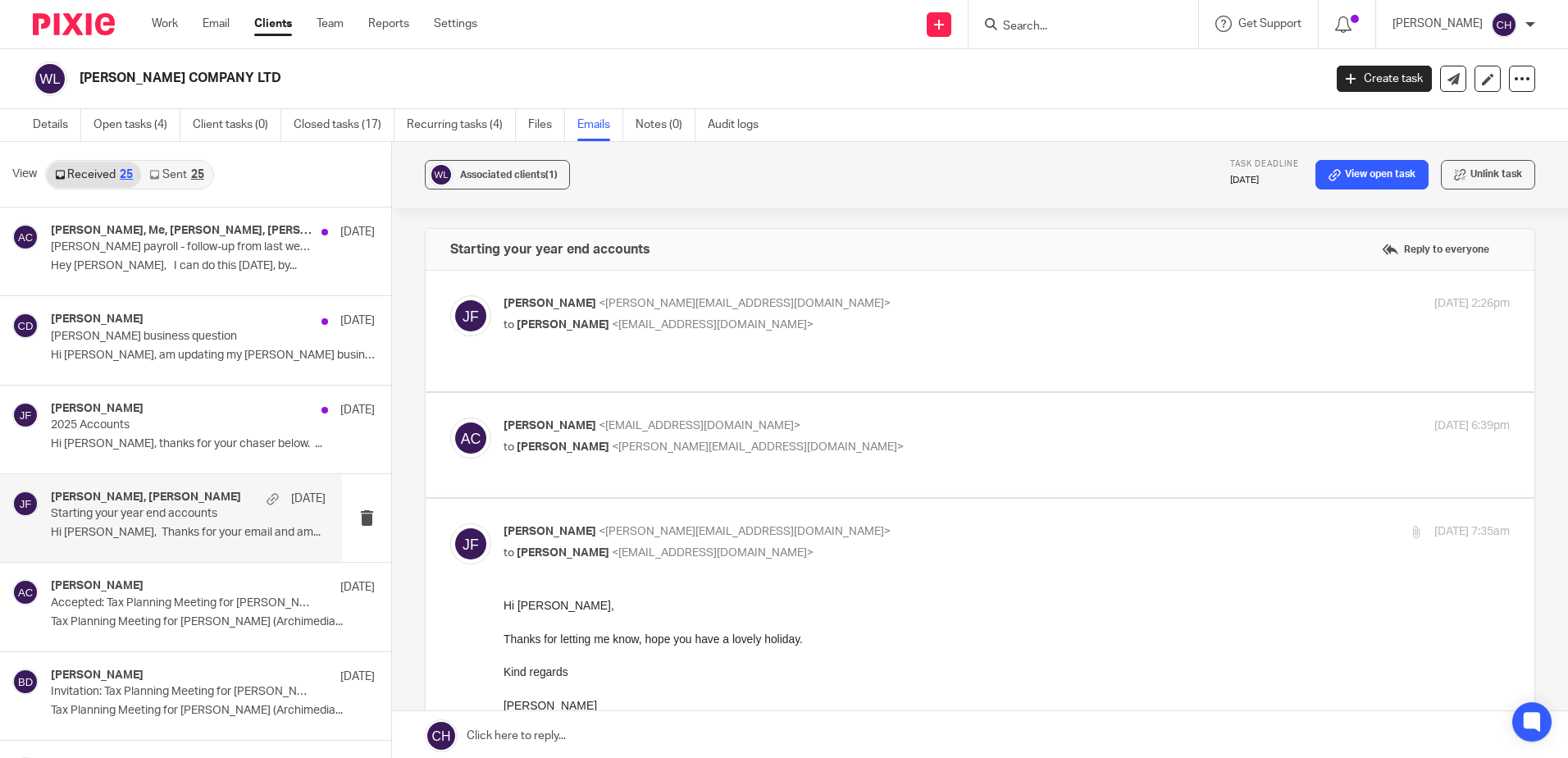
click at [884, 302] on p "[PERSON_NAME] <[PERSON_NAME][EMAIL_ADDRESS][DOMAIN_NAME]>" at bounding box center [838, 303] width 670 height 17
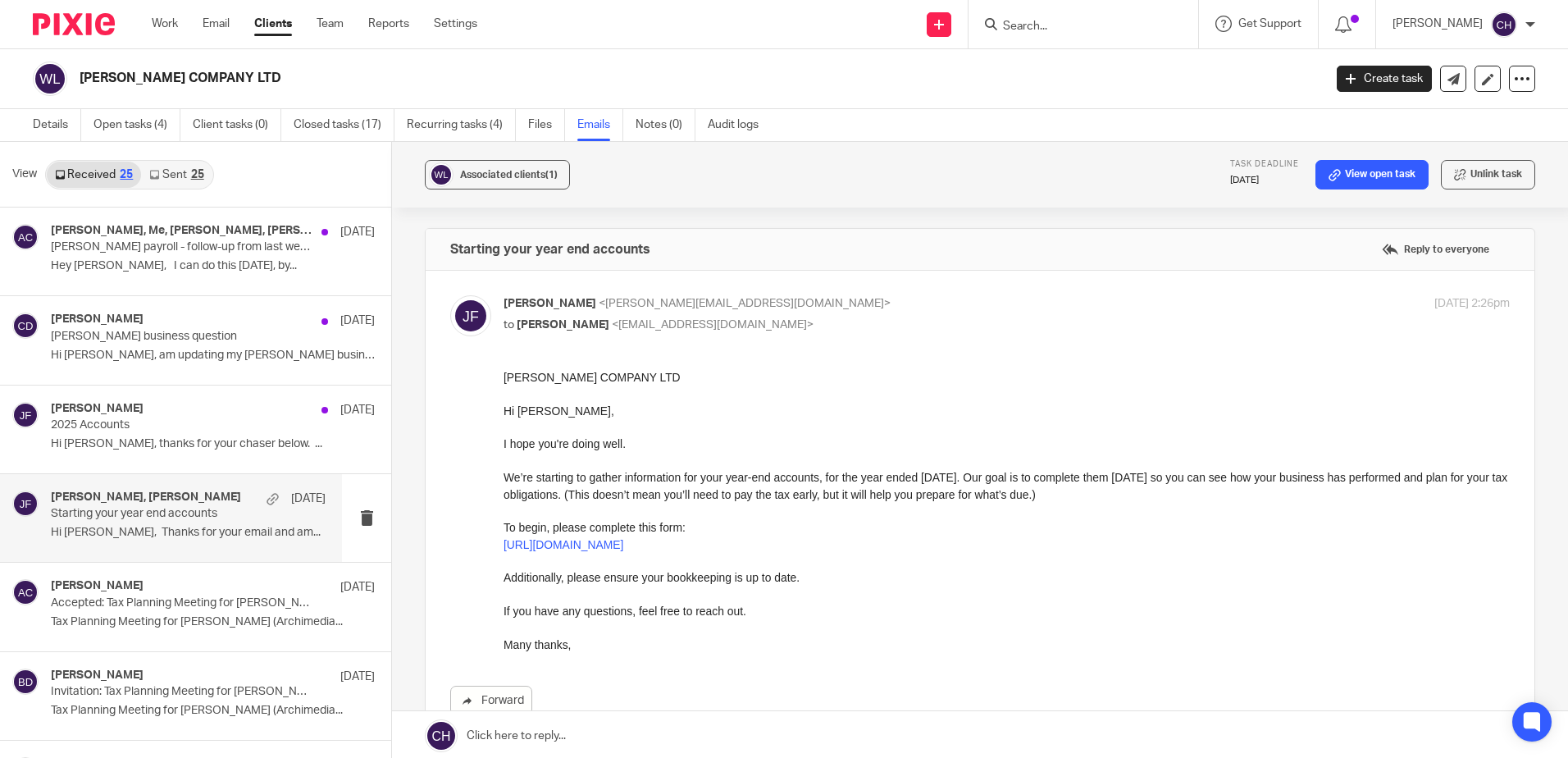
drag, startPoint x: 884, startPoint y: 302, endPoint x: 894, endPoint y: 356, distance: 54.9
click at [886, 303] on p "Jill Fox <jill@archimediaaccounts.co.uk>" at bounding box center [838, 303] width 670 height 17
checkbox input "false"
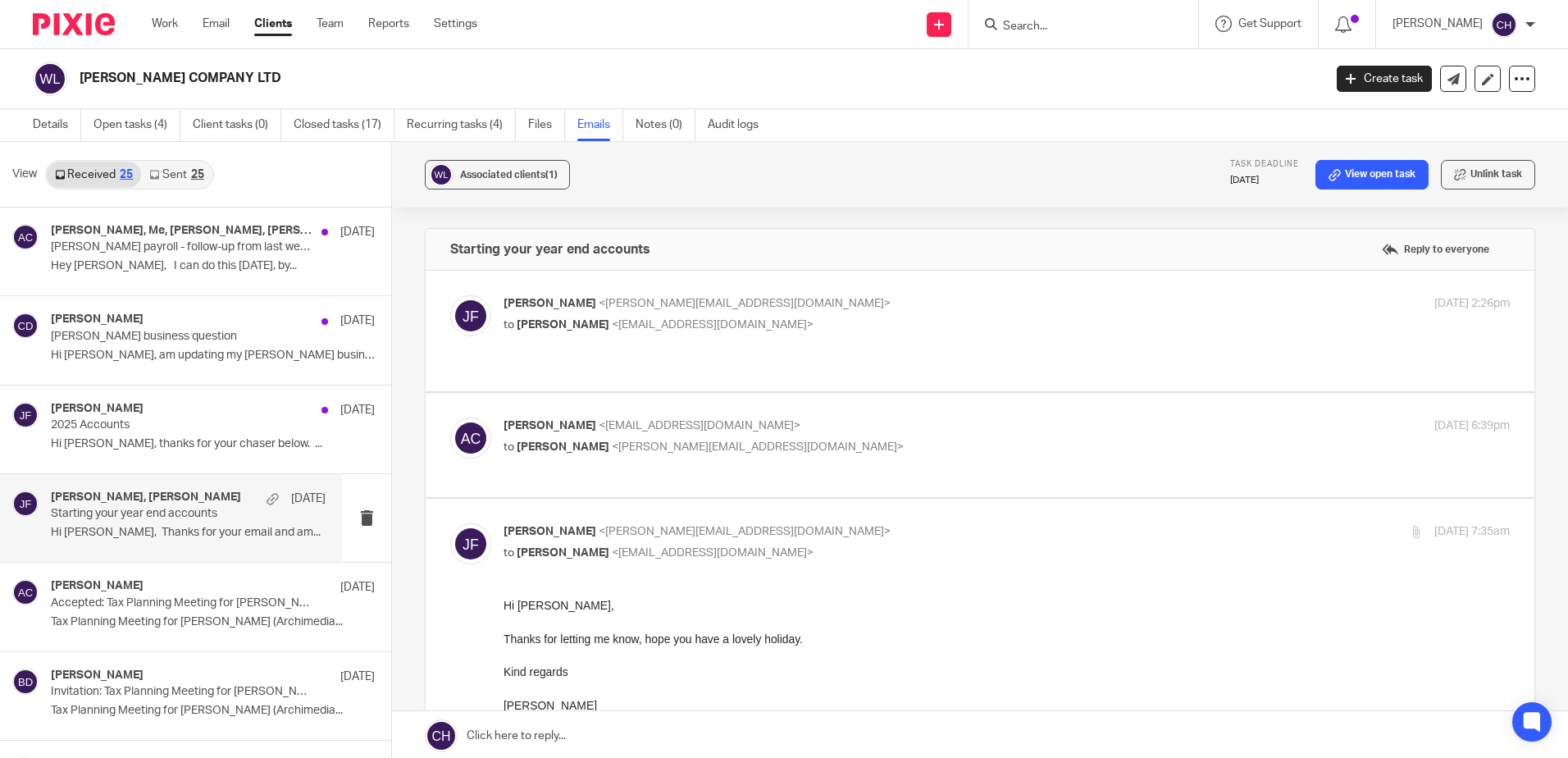
click at [890, 419] on div "Andrew Cray <andycray1968@gmail.com> to Jill Fox <jill@archimediaaccounts.co.uk>" at bounding box center [838, 437] width 670 height 38
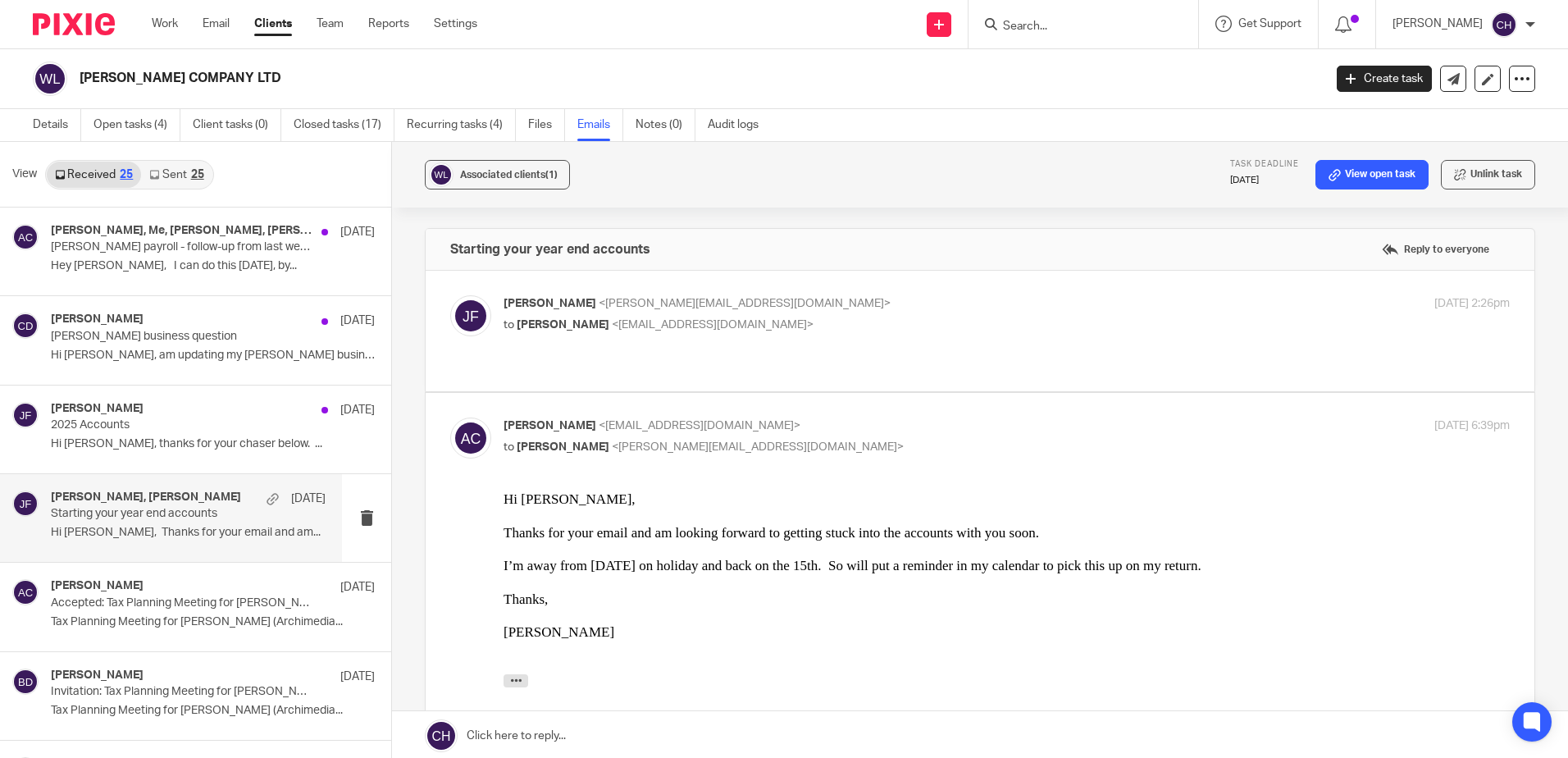
click at [890, 419] on div "Andrew Cray <andycray1968@gmail.com> to Jill Fox <jill@archimediaaccounts.co.uk>" at bounding box center [838, 437] width 670 height 38
checkbox input "false"
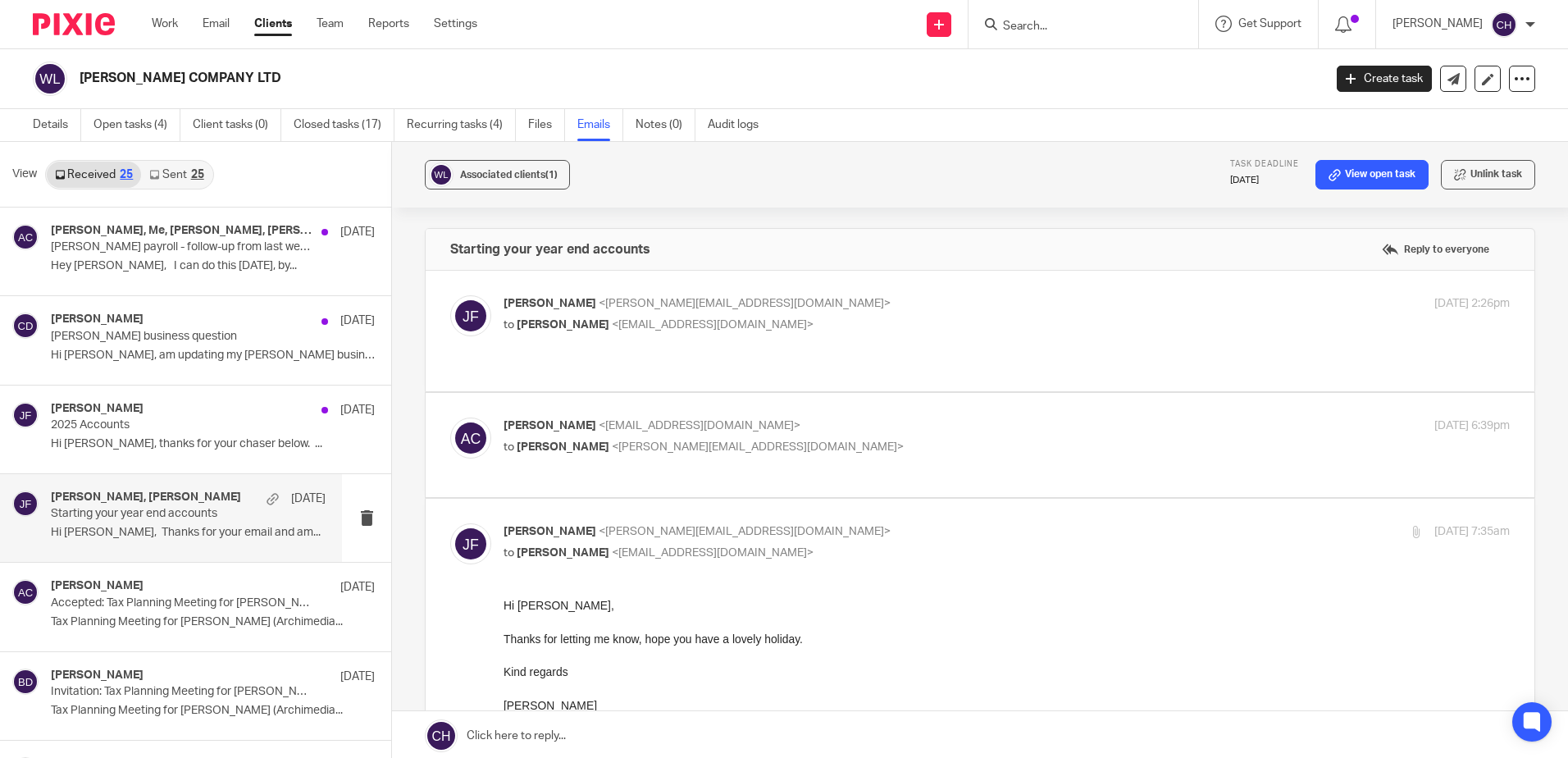
click at [885, 556] on p "to Andrew Cray <andycray1968@gmail.com>" at bounding box center [838, 553] width 670 height 17
checkbox input "false"
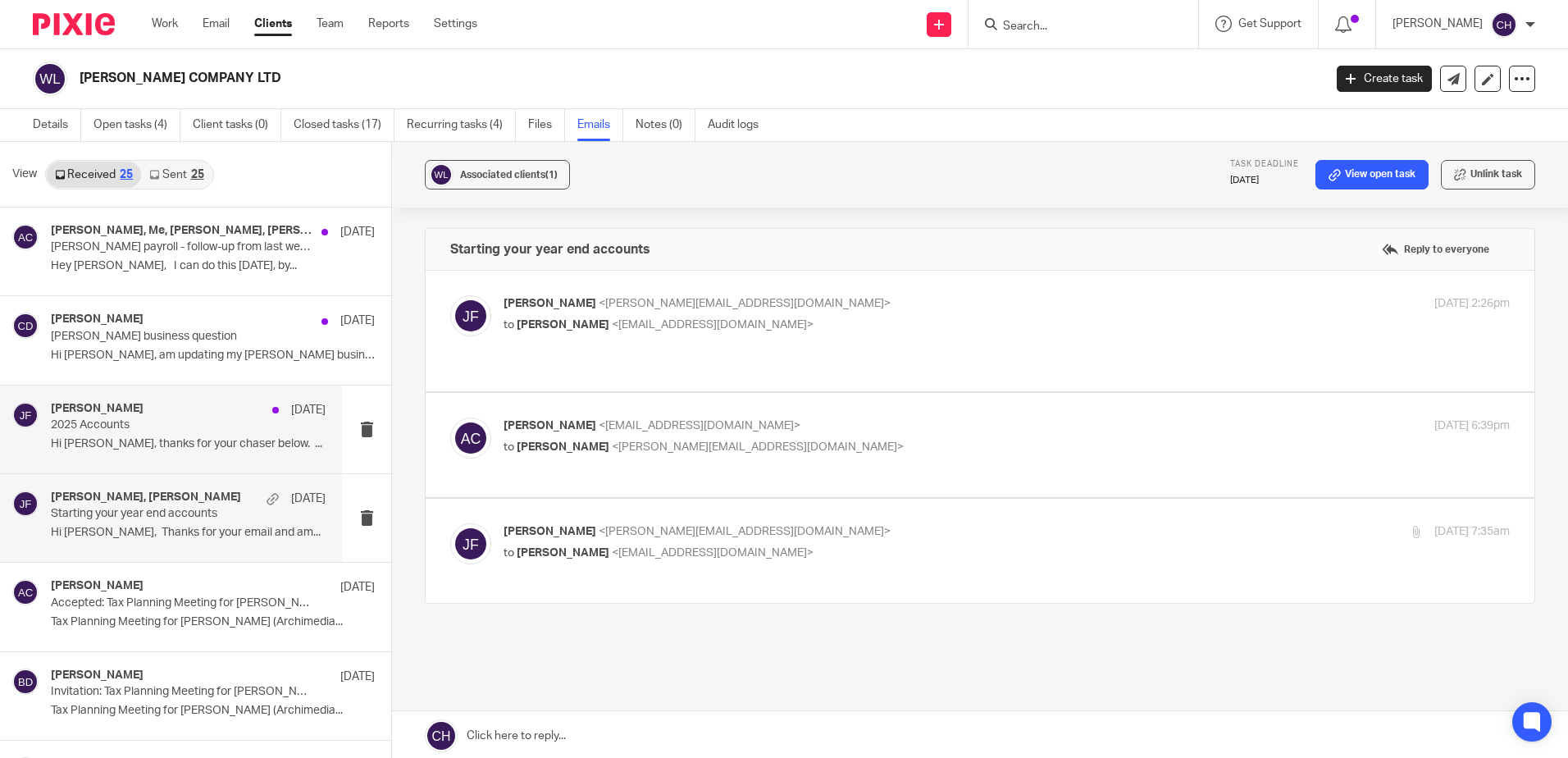
click at [80, 405] on h4 "[PERSON_NAME]" at bounding box center [97, 409] width 93 height 14
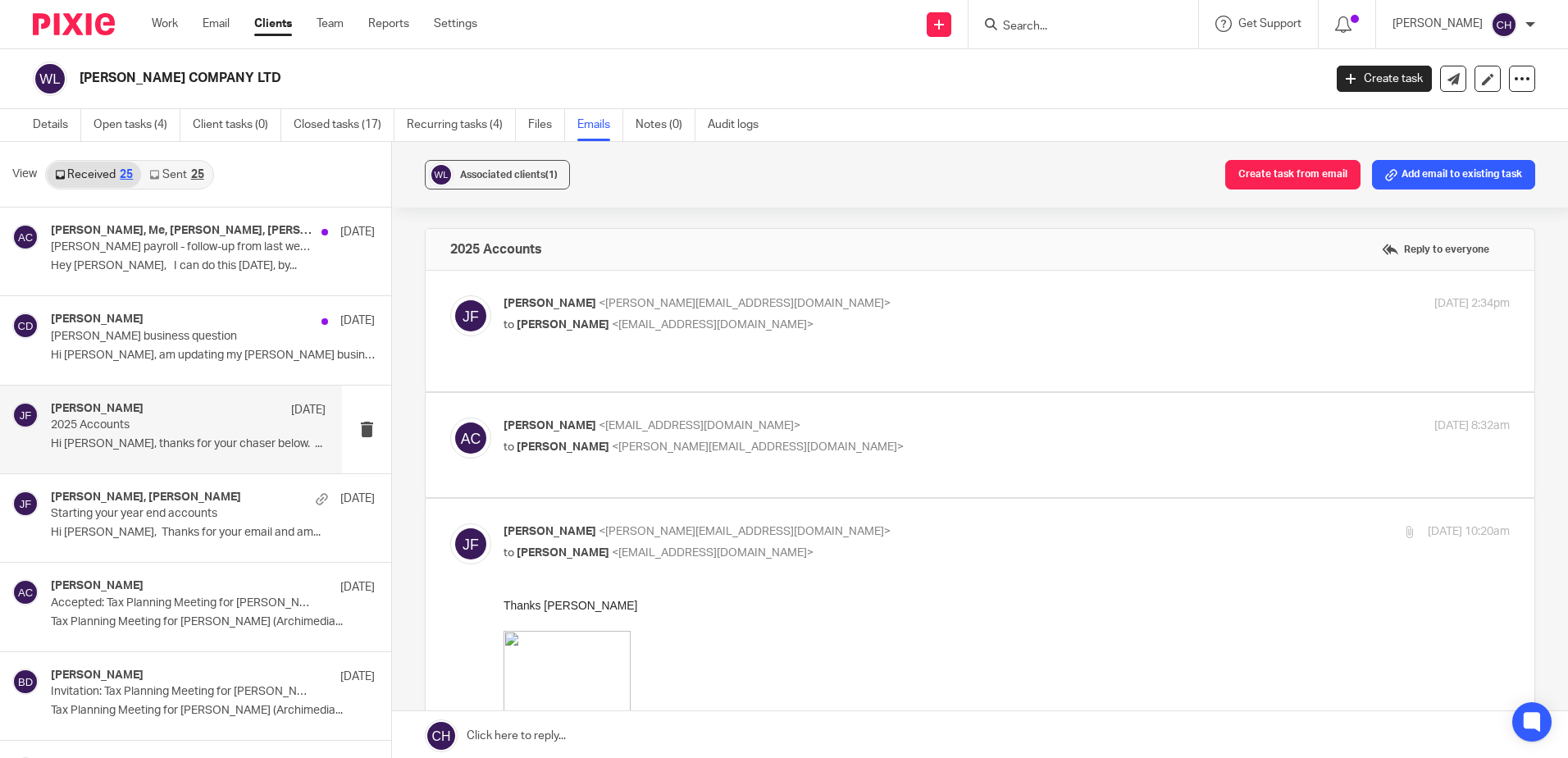
click at [799, 320] on p "to Andy Cray <andycray1968@gmail.com>" at bounding box center [838, 325] width 670 height 17
checkbox input "true"
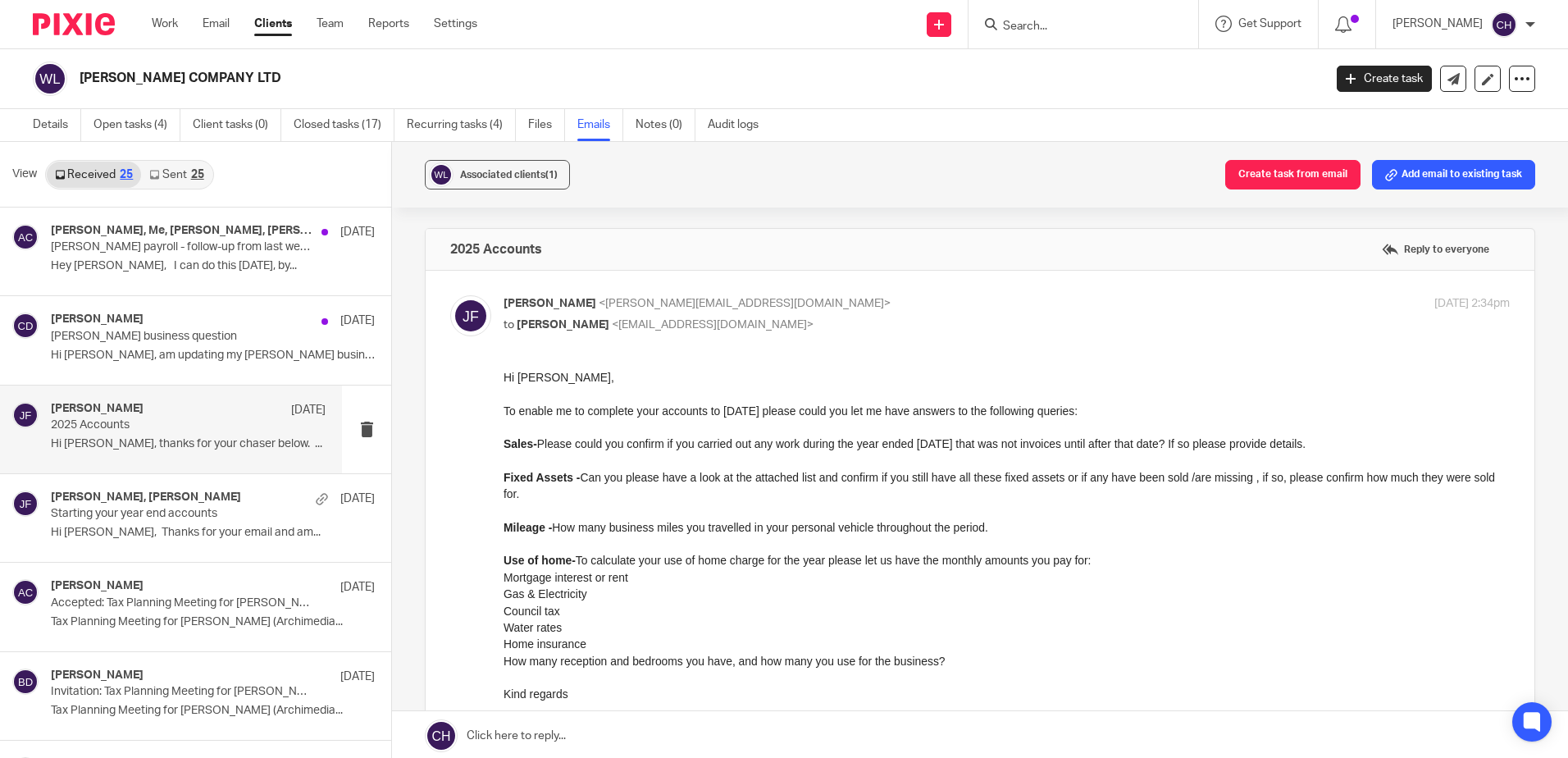
scroll to position [164, 0]
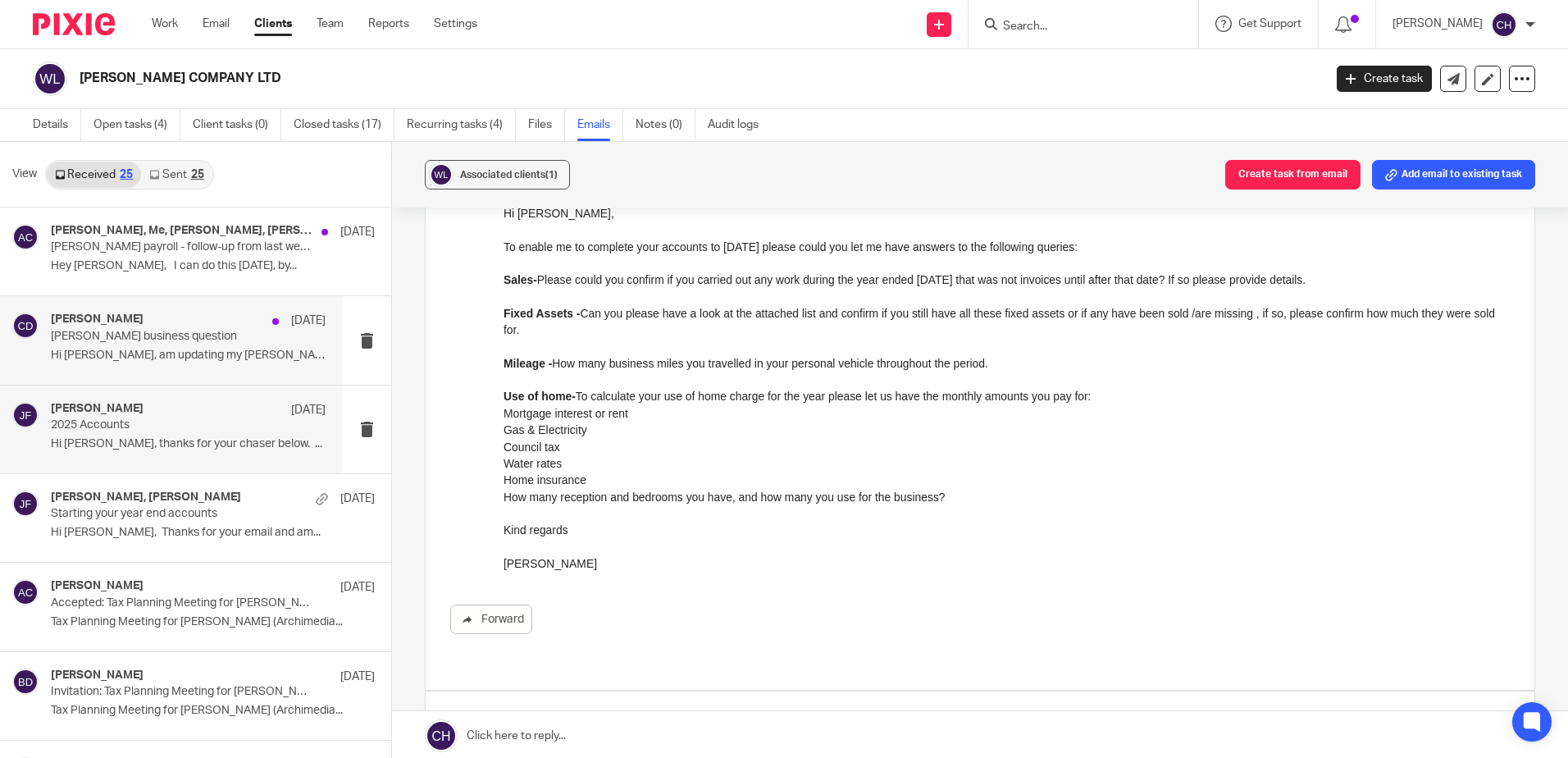
click at [126, 344] on div "Chris Demetriou 15 Sep Woodford Cray business question Hi Chris, am updating my…" at bounding box center [188, 340] width 275 height 55
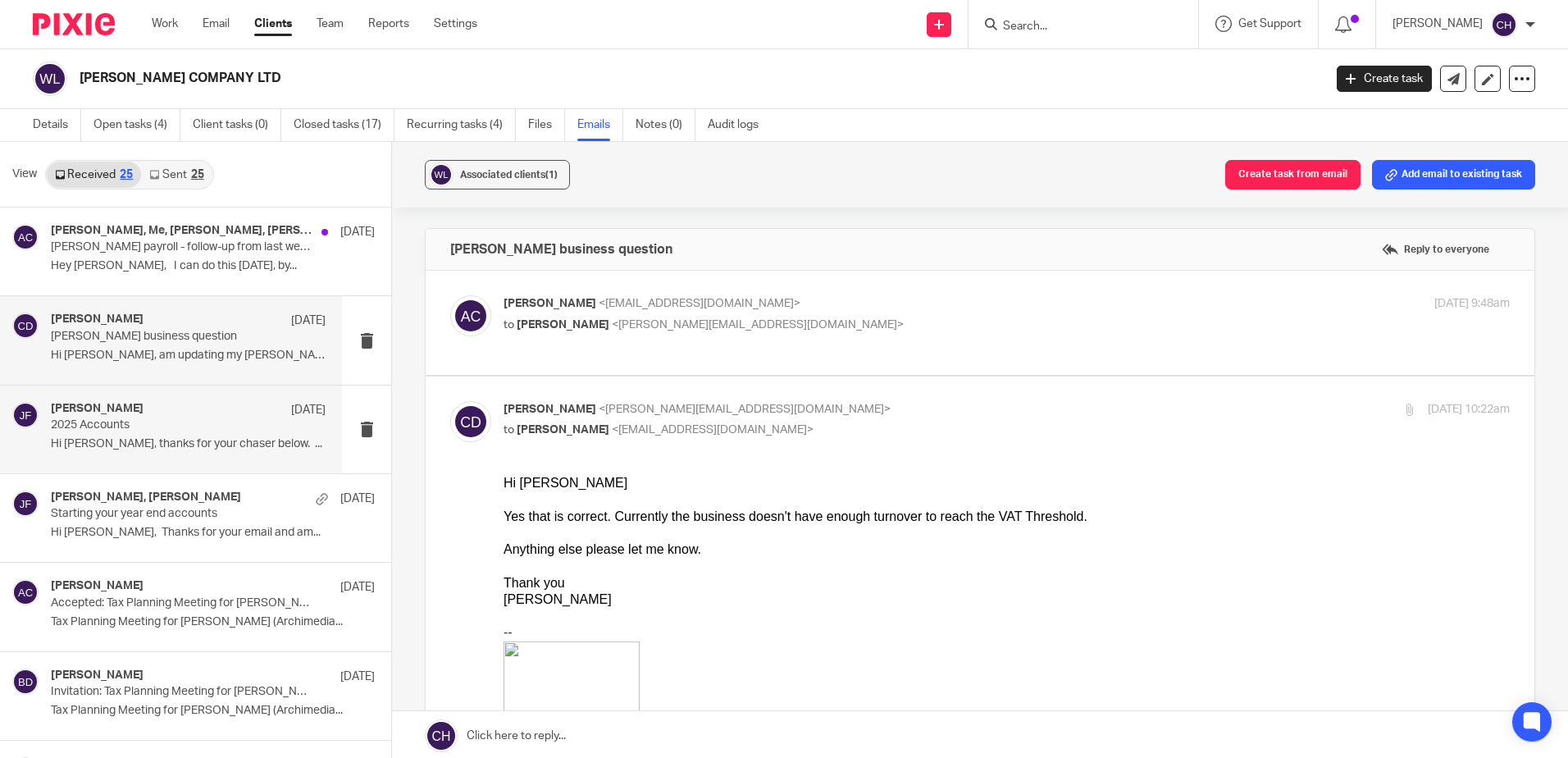
scroll to position [0, 0]
click at [1169, 342] on div "Andrew Cray <andycray1968@gmail.com> to Chris Demetriou <chris@archimediaaccoun…" at bounding box center [979, 322] width 1059 height 55
click at [1105, 318] on p "to Chris Demetriou <chris@archimediaaccounts.co.uk>" at bounding box center [838, 325] width 670 height 17
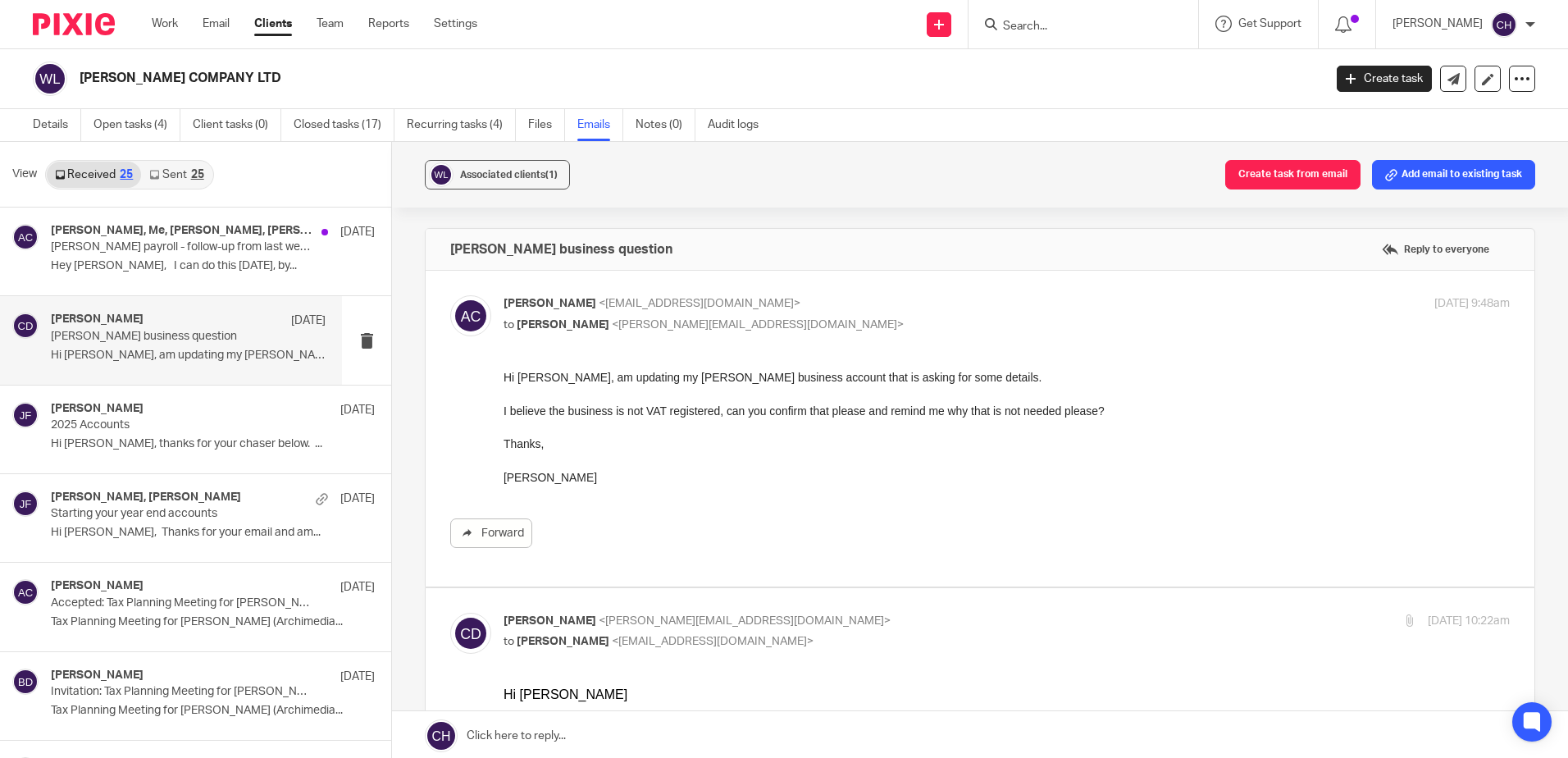
click at [930, 308] on p "Andrew Cray <andycray1968@gmail.com>" at bounding box center [838, 303] width 670 height 17
checkbox input "false"
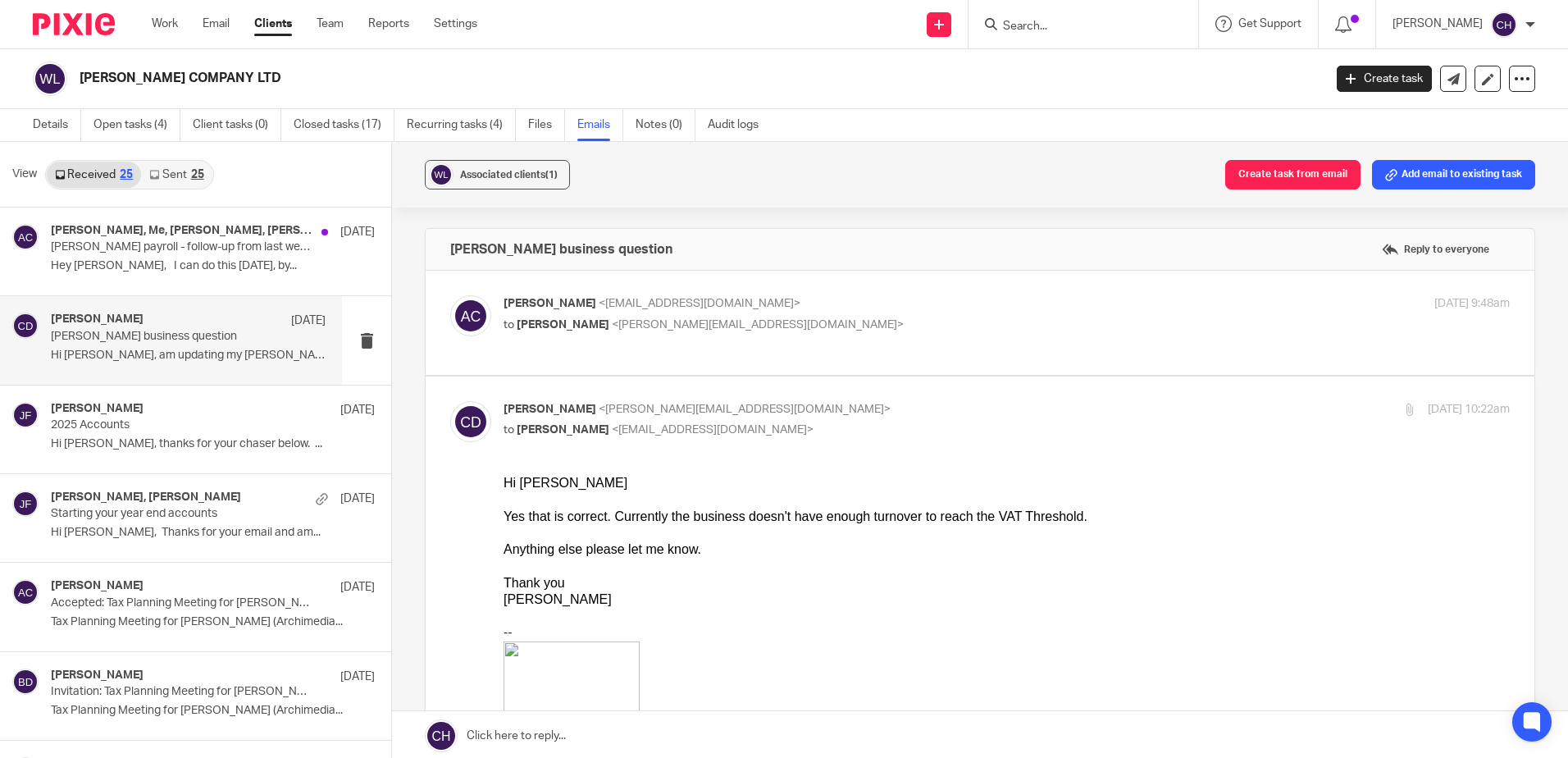
click at [882, 438] on p "to Andrew Cray <andycray1968@gmail.com>" at bounding box center [838, 430] width 670 height 17
checkbox input "false"
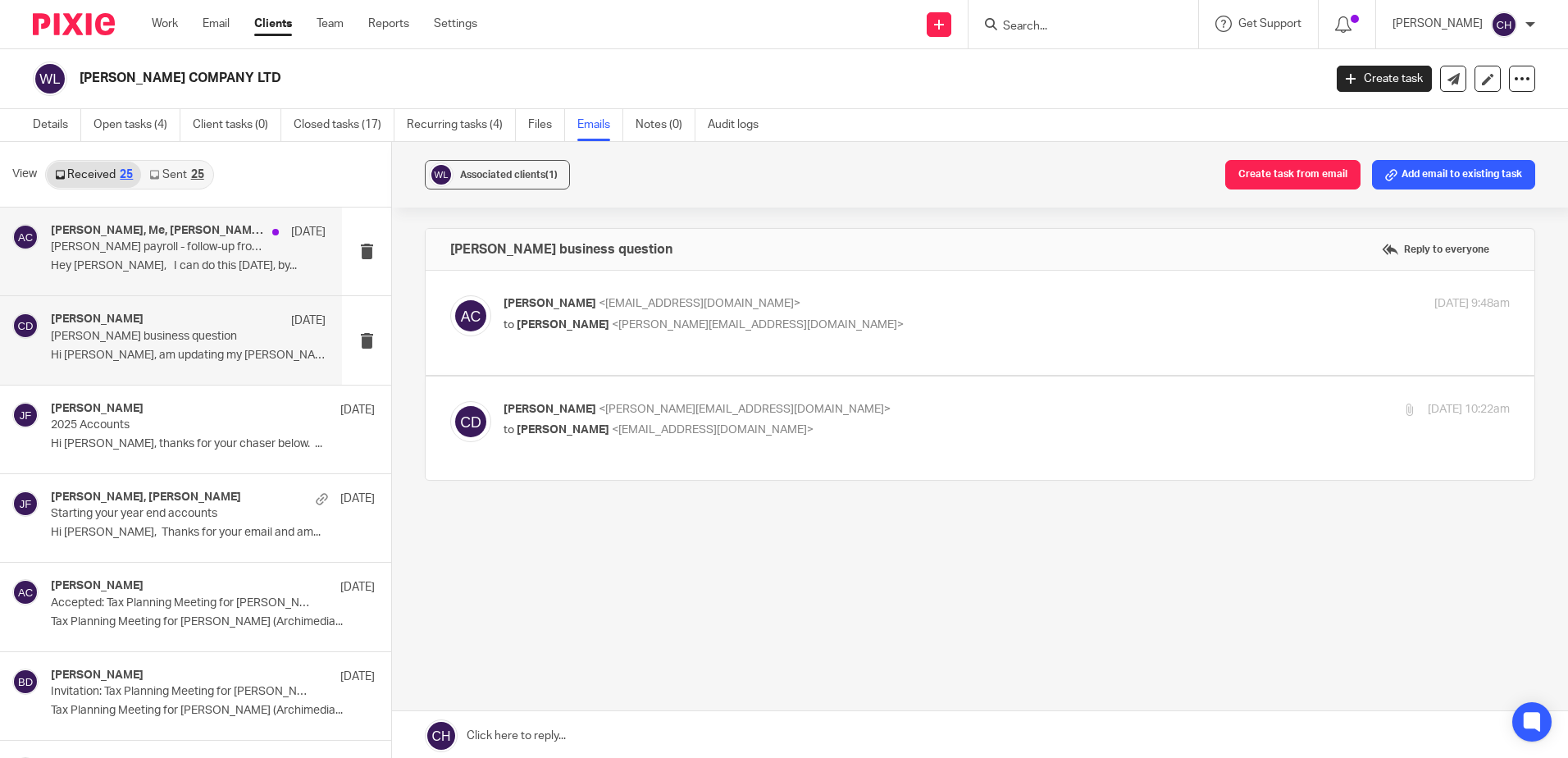
click at [164, 272] on p "Hey Chris, I can do this tomorrow, by..." at bounding box center [188, 266] width 275 height 14
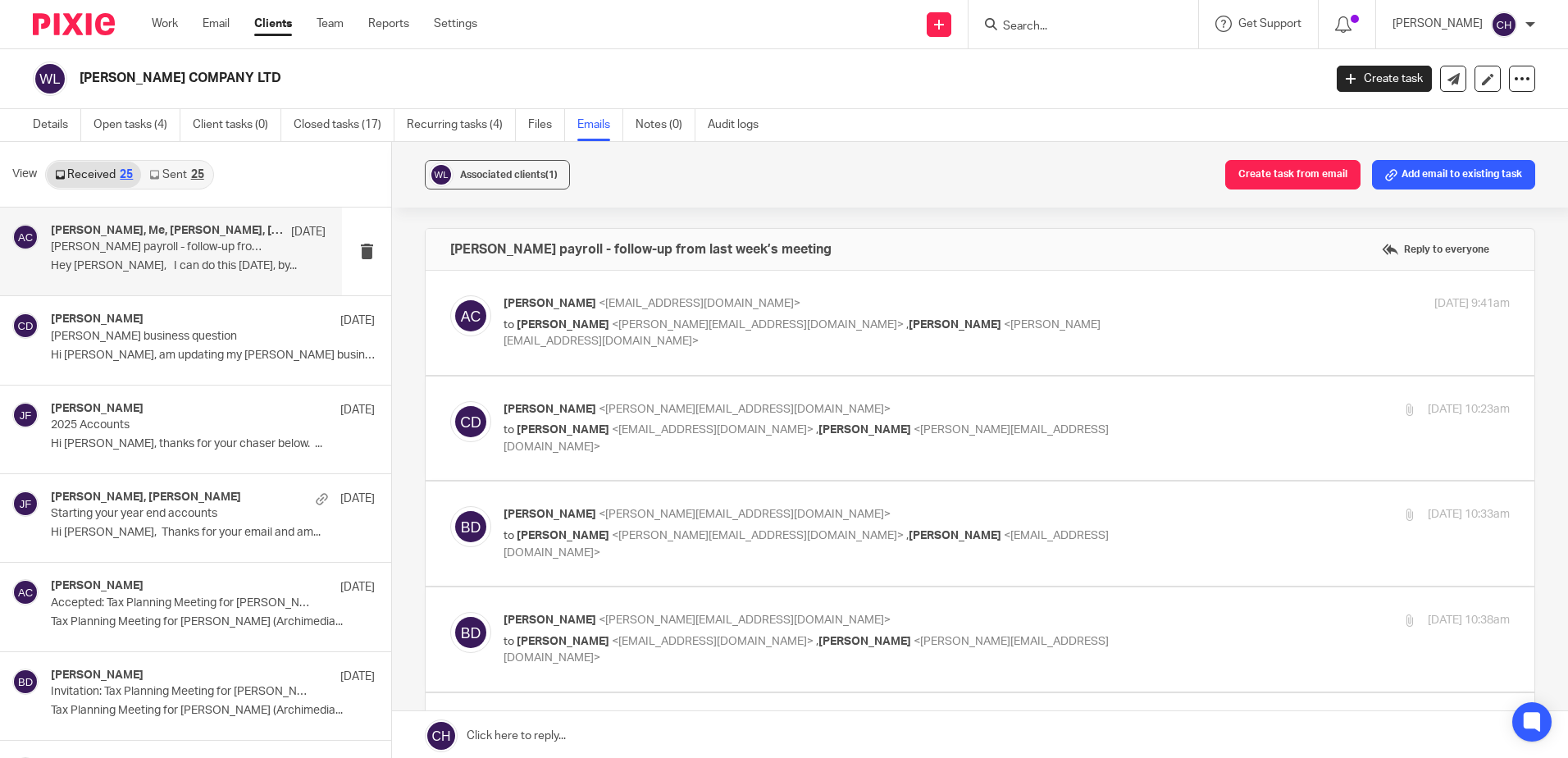
click at [924, 275] on label at bounding box center [979, 322] width 1109 height 104
click at [450, 295] on input "checkbox" at bounding box center [450, 295] width 1 height 1
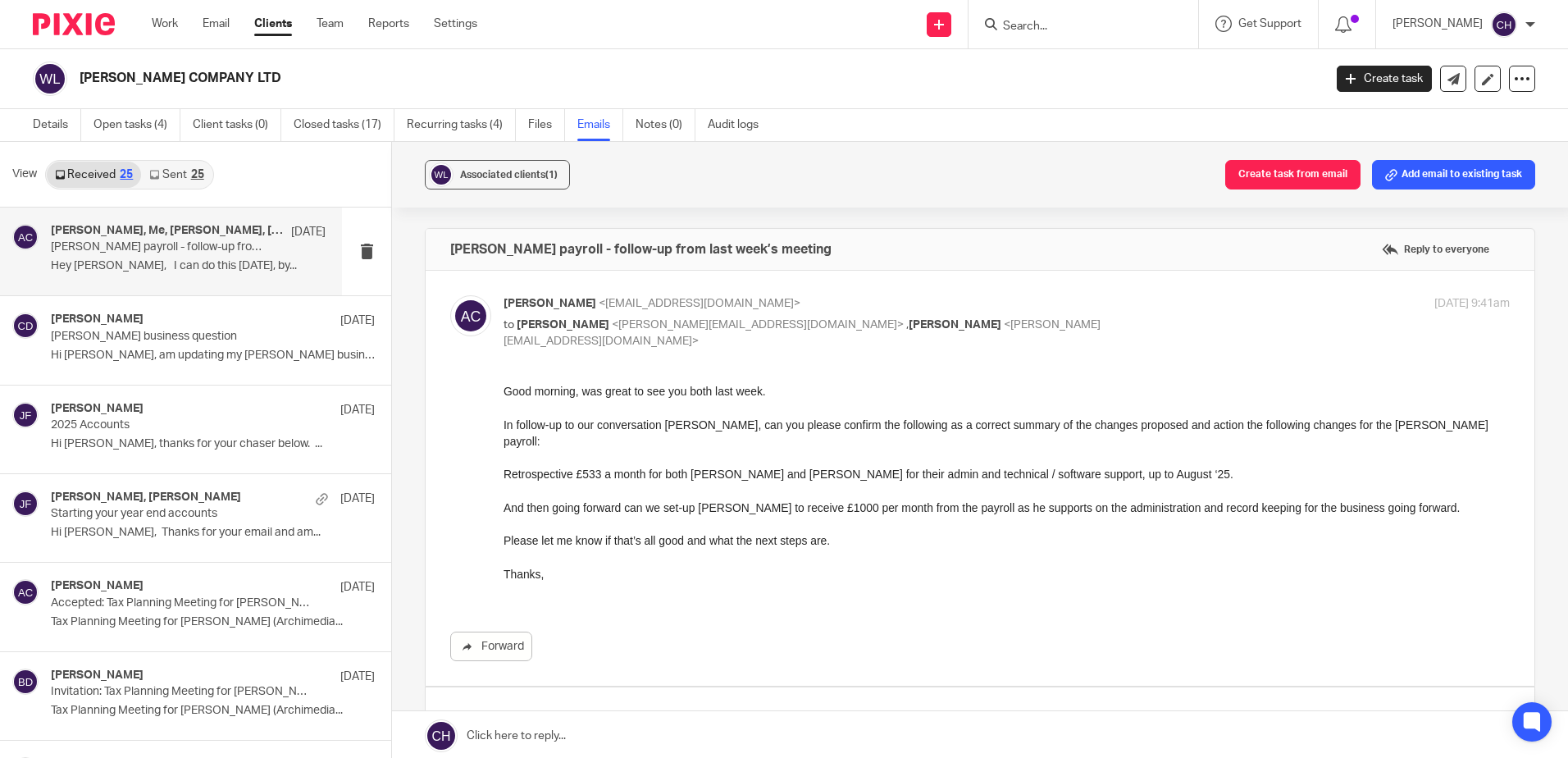
click at [924, 278] on label at bounding box center [979, 478] width 1109 height 415
click at [450, 295] on input "checkbox" at bounding box center [450, 295] width 1 height 1
checkbox input "false"
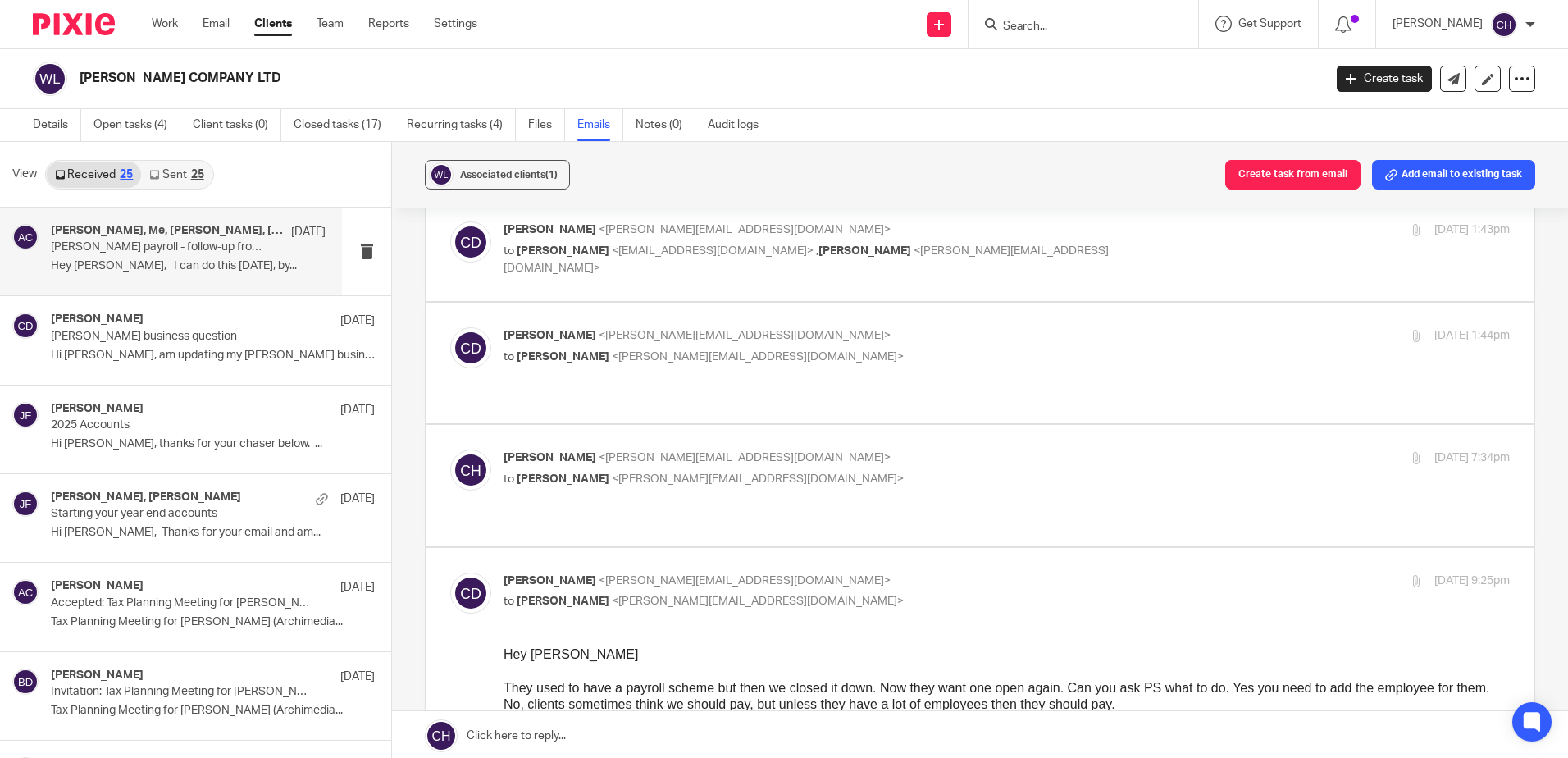
scroll to position [984, 0]
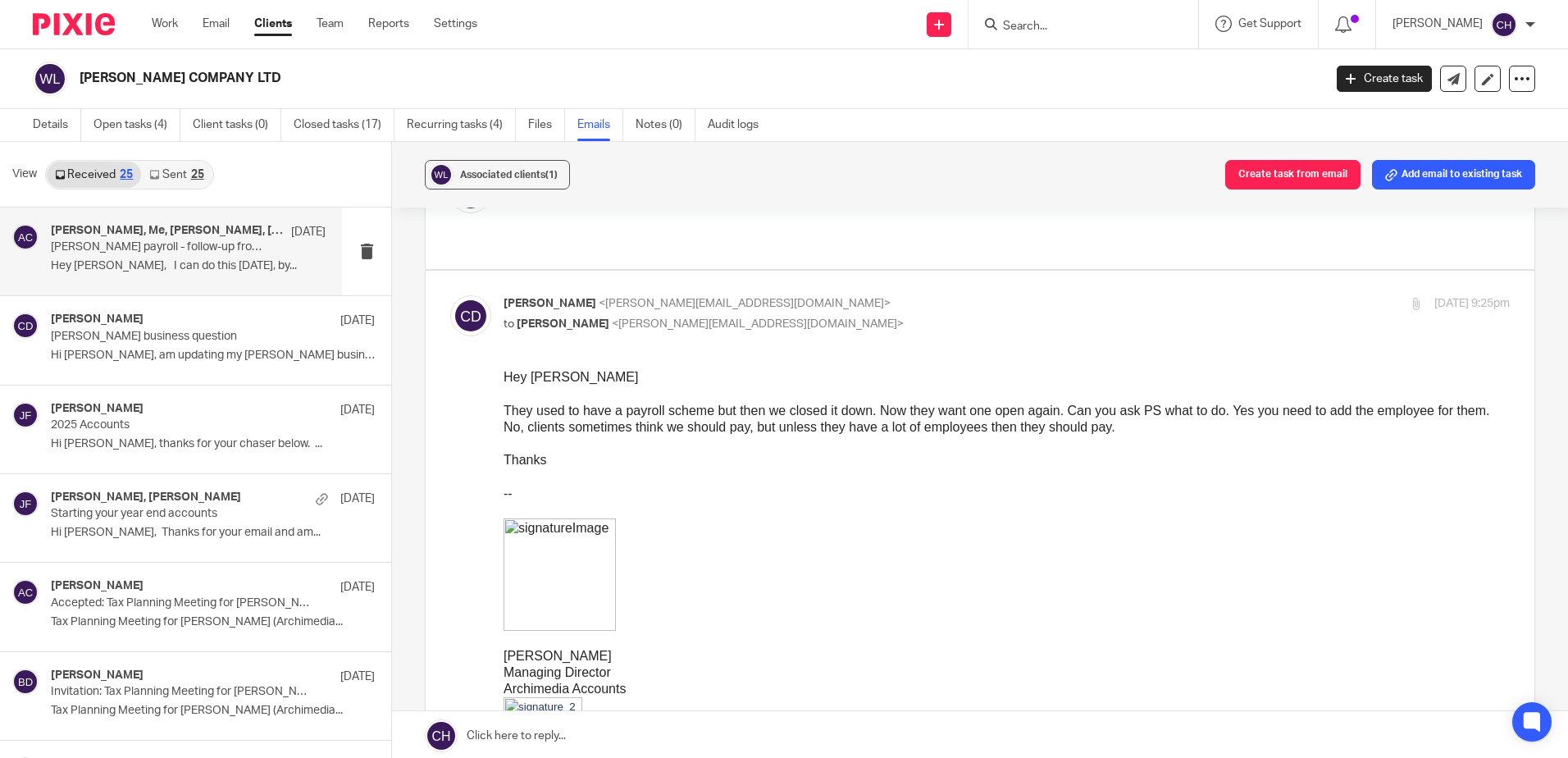
click at [869, 295] on p "Chris Demetriou <chris@archimediaaccounts.co.uk>" at bounding box center [838, 303] width 670 height 17
checkbox input "false"
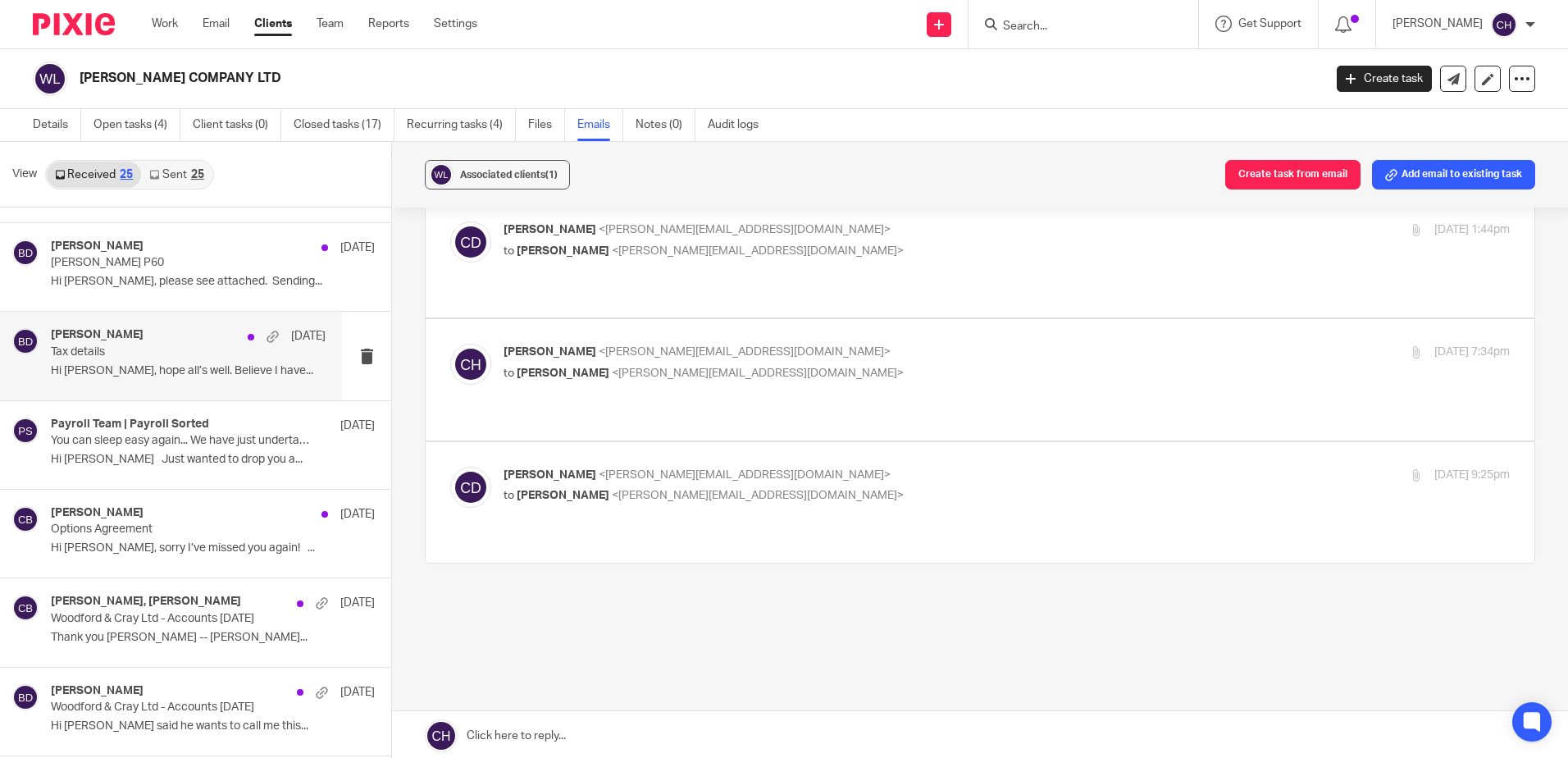
scroll to position [1230, 0]
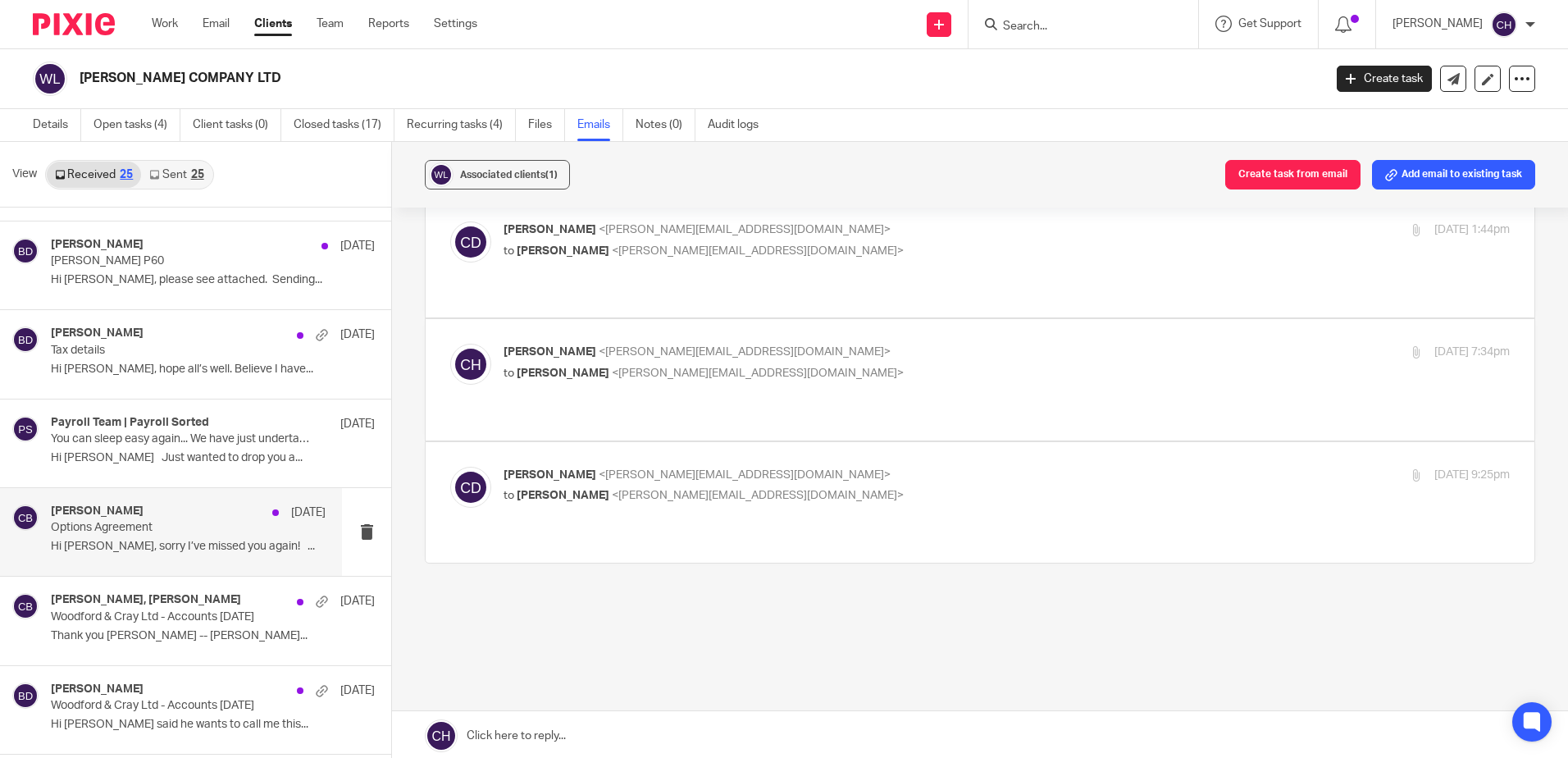
click at [176, 555] on div "Clara Butterworth 8 Oct Options Agreement Hi Clara, sorry I’ve missed you again…" at bounding box center [188, 532] width 275 height 55
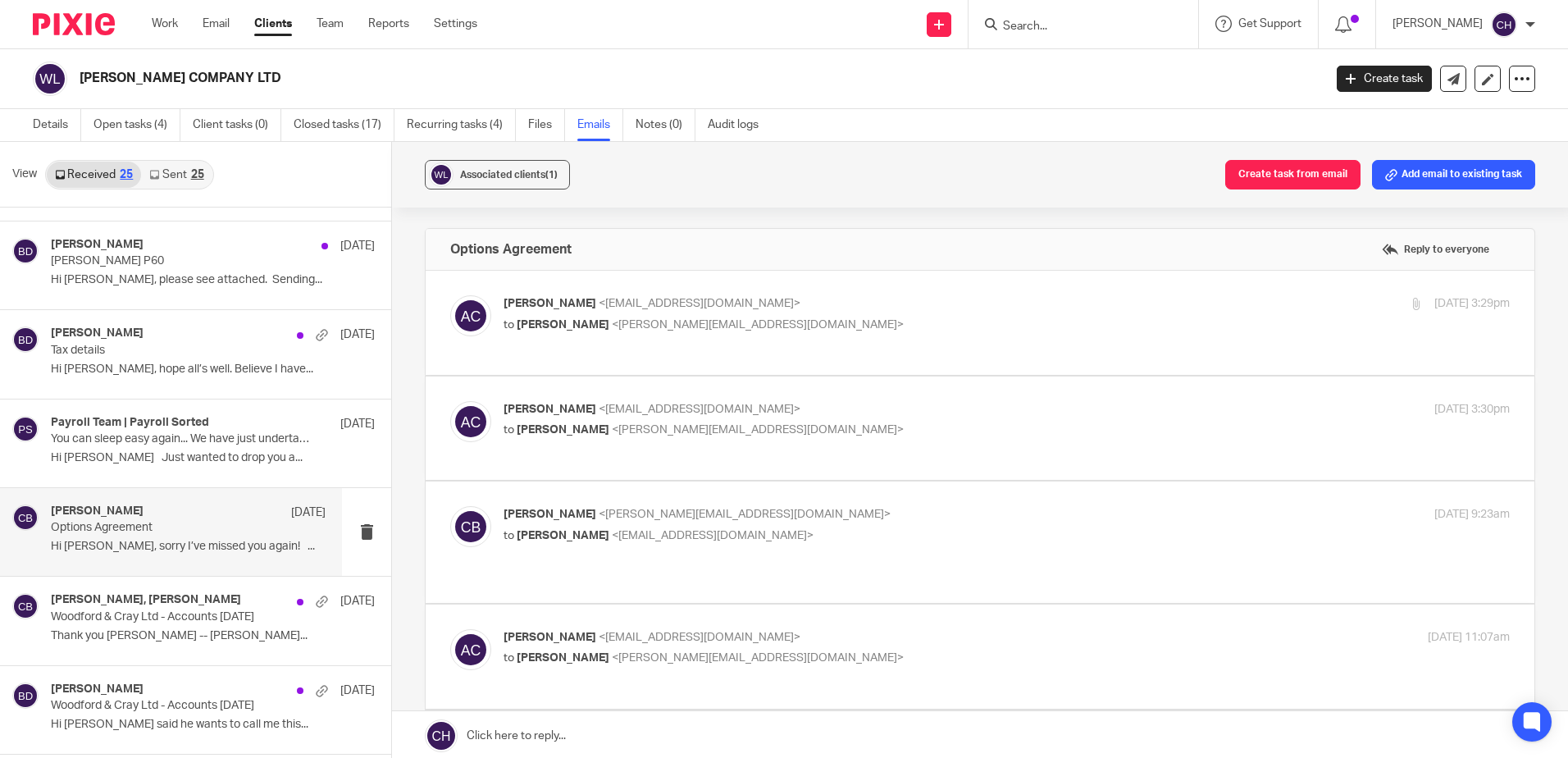
scroll to position [0, 0]
click at [921, 327] on p "to Clara Butterworth <clara@archimediaaccounts.co.uk>" at bounding box center [838, 325] width 670 height 17
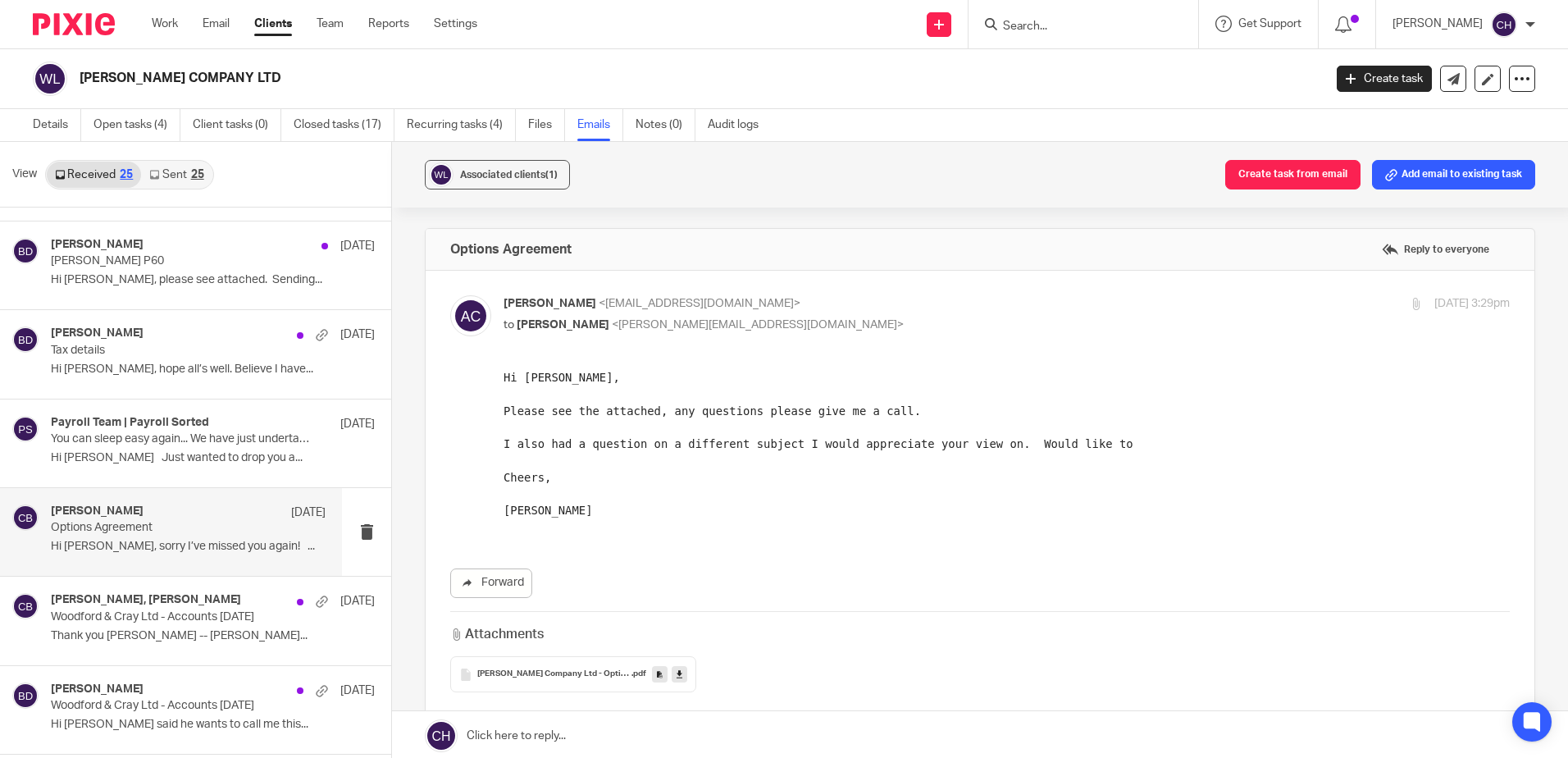
click at [922, 306] on p "Andrew Cray <andycray1968@gmail.com>" at bounding box center [838, 303] width 670 height 17
checkbox input "false"
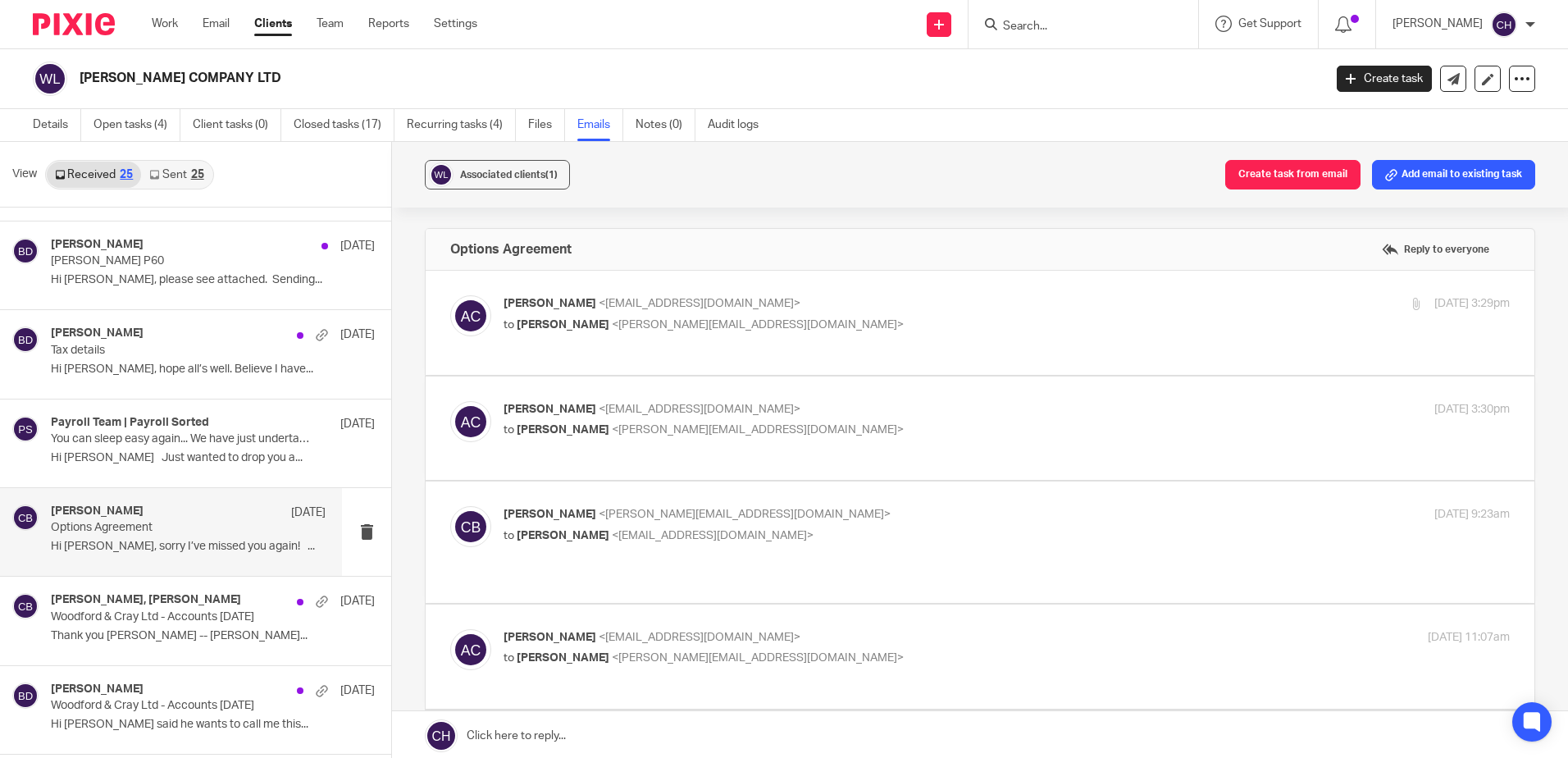
click at [916, 443] on div "Andrew Cray <andycray1968@gmail.com> to Clara Butterworth <clara@archimediaacco…" at bounding box center [979, 428] width 1059 height 55
click at [924, 418] on div "Andrew Cray <andycray1968@gmail.com> to Clara Butterworth <clara@archimediaacco…" at bounding box center [838, 420] width 670 height 38
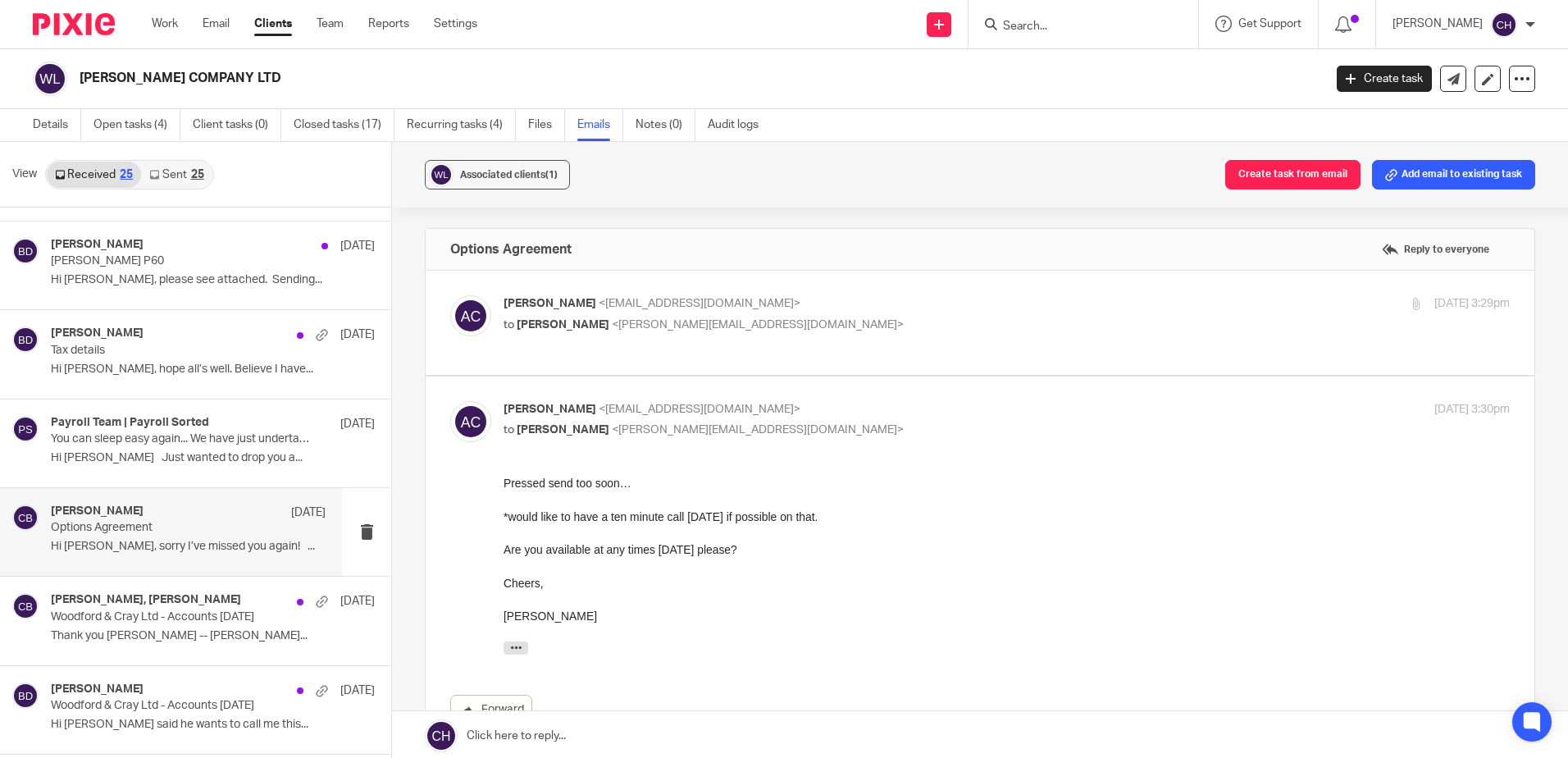
click at [924, 418] on div "Andrew Cray <andycray1968@gmail.com> to Clara Butterworth <clara@archimediaacco…" at bounding box center [838, 420] width 670 height 38
checkbox input "false"
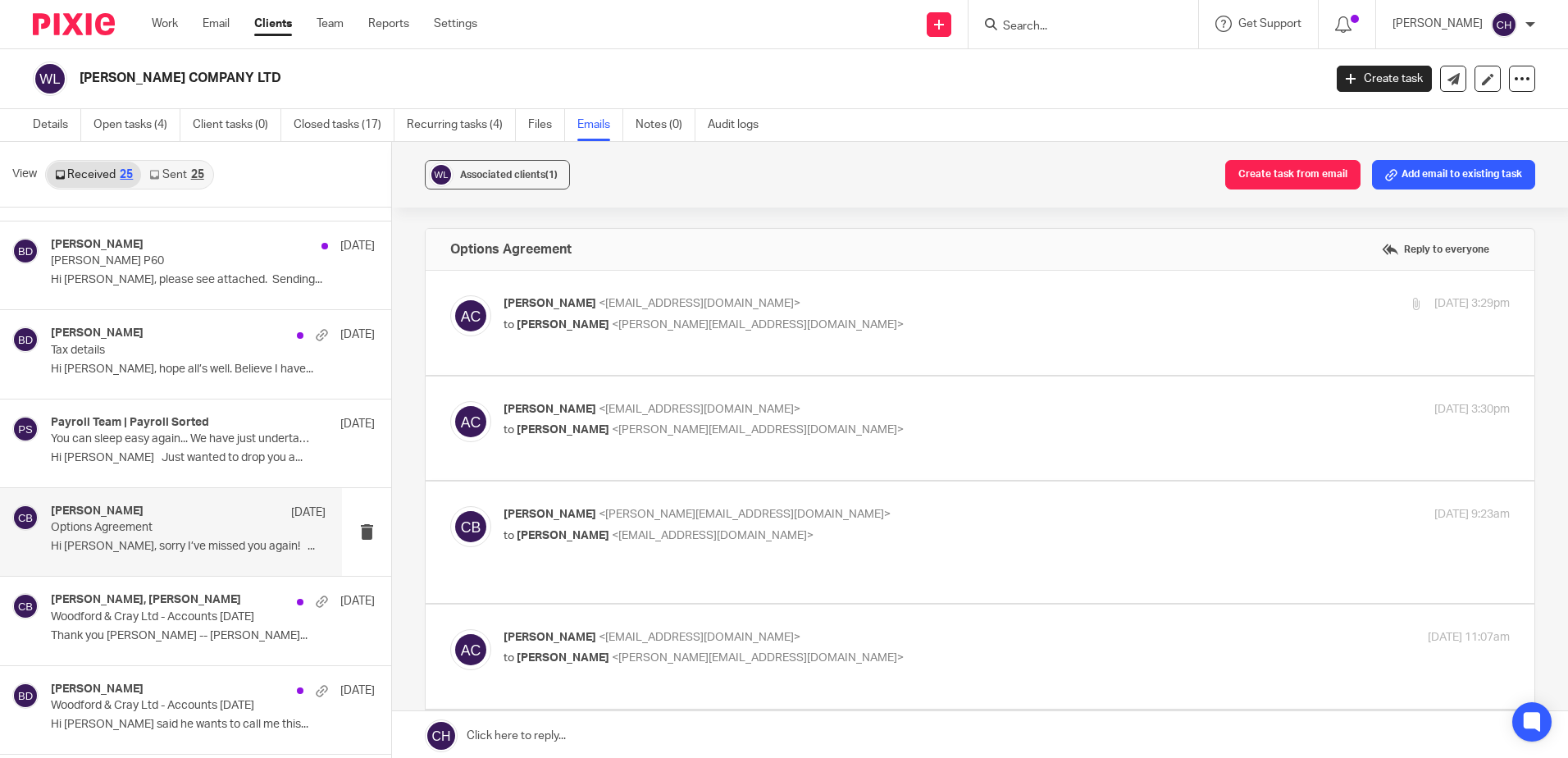
click at [926, 508] on p "Clara Butterworth <clara@archimediaaccounts.co.uk>" at bounding box center [838, 515] width 670 height 17
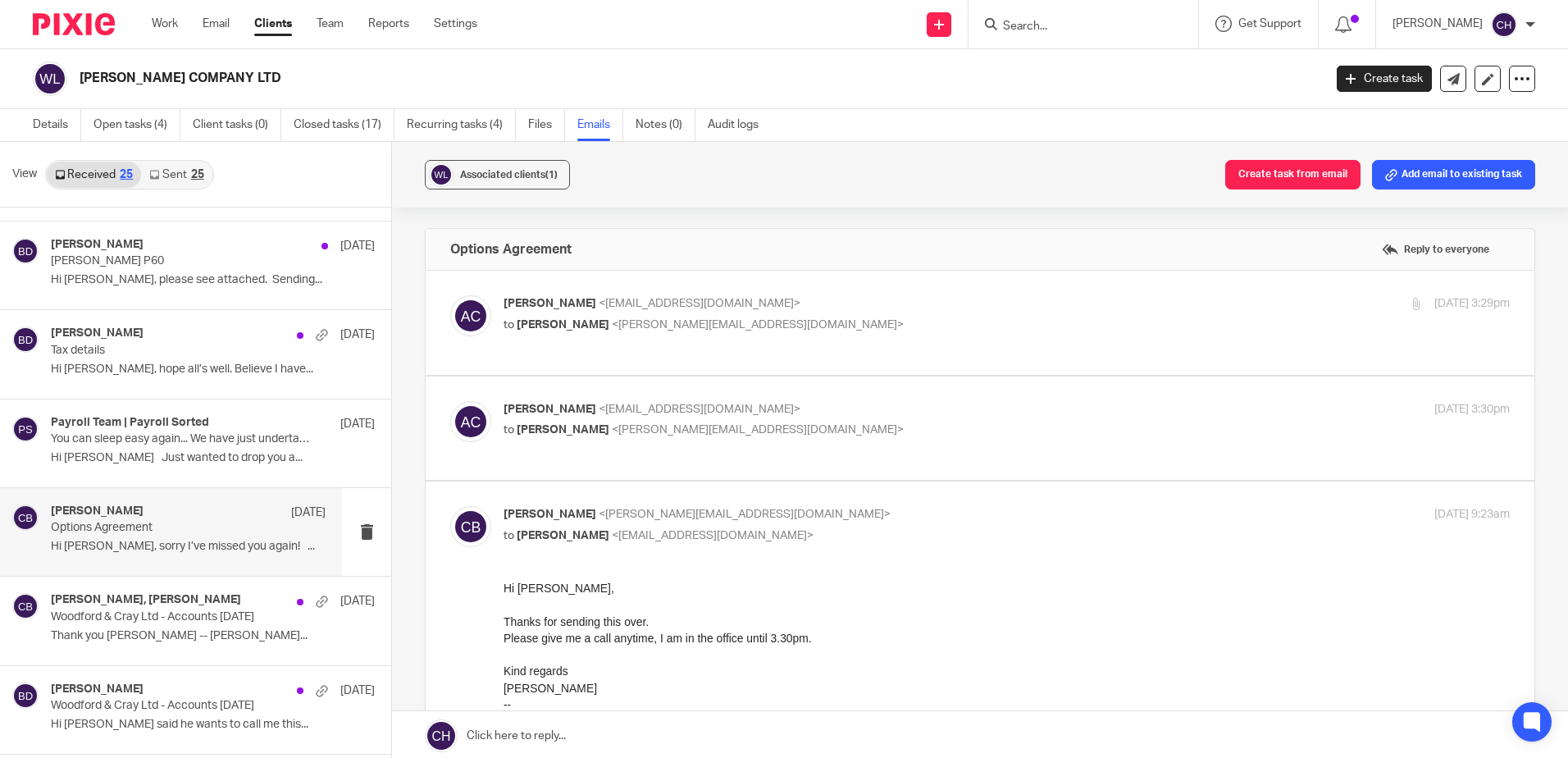
click at [926, 508] on p "Clara Butterworth <clara@archimediaaccounts.co.uk>" at bounding box center [838, 515] width 670 height 17
checkbox input "false"
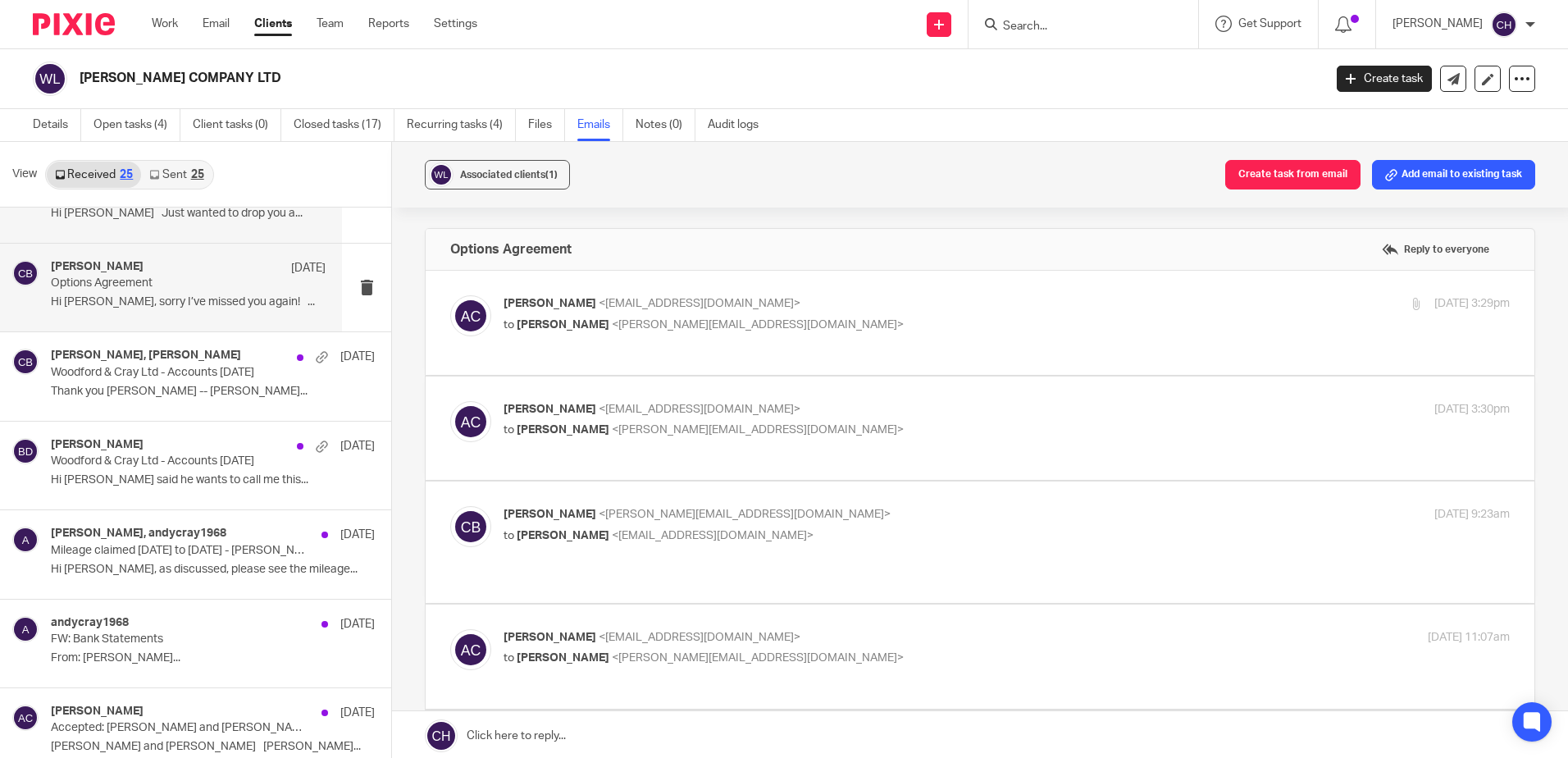
scroll to position [1477, 0]
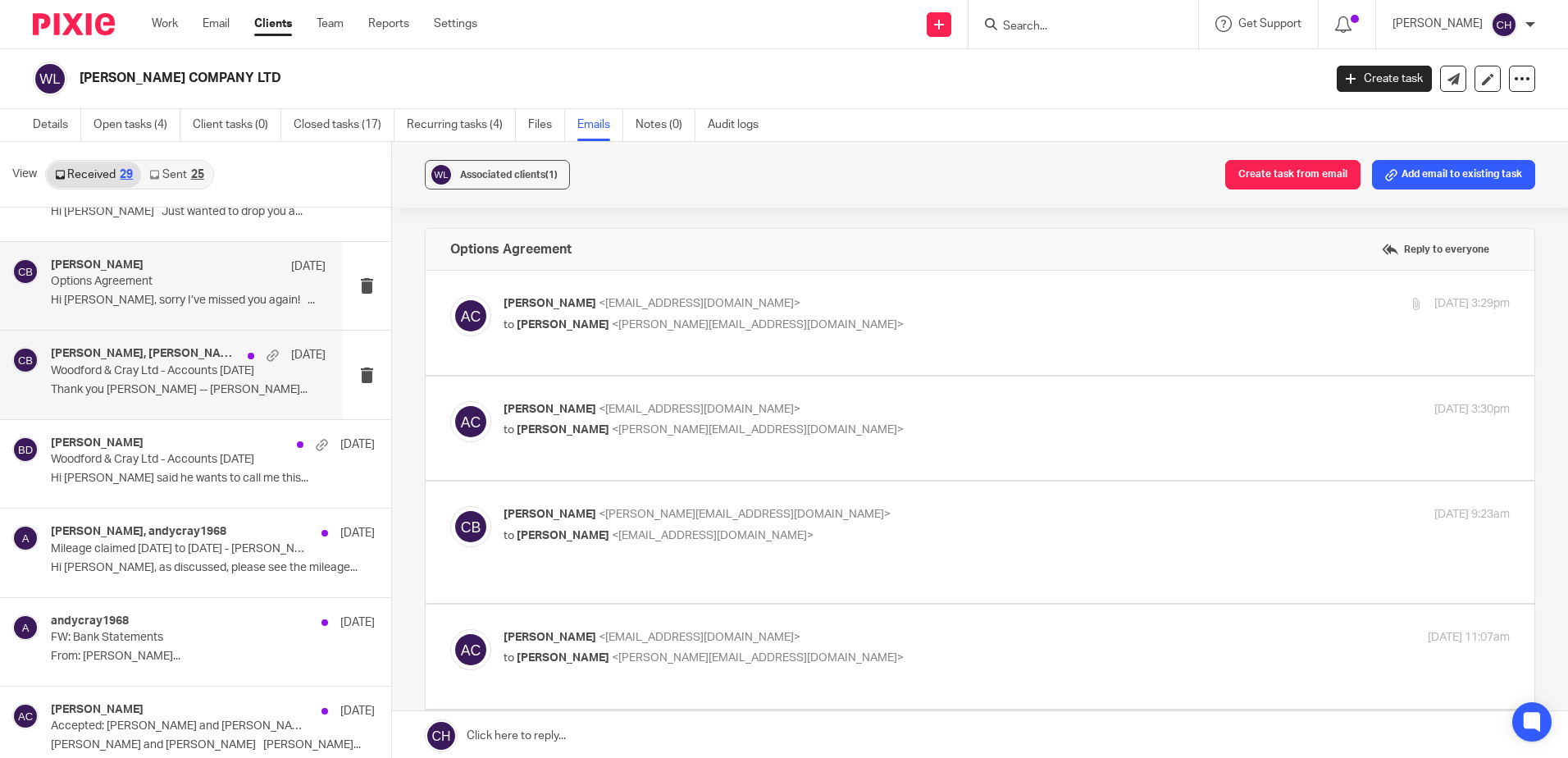
click at [171, 402] on div "Barbara Demetriou, Clara Butterworth 8 Oct Woodford & Cray Ltd - Accounts 31/5/…" at bounding box center [188, 374] width 275 height 55
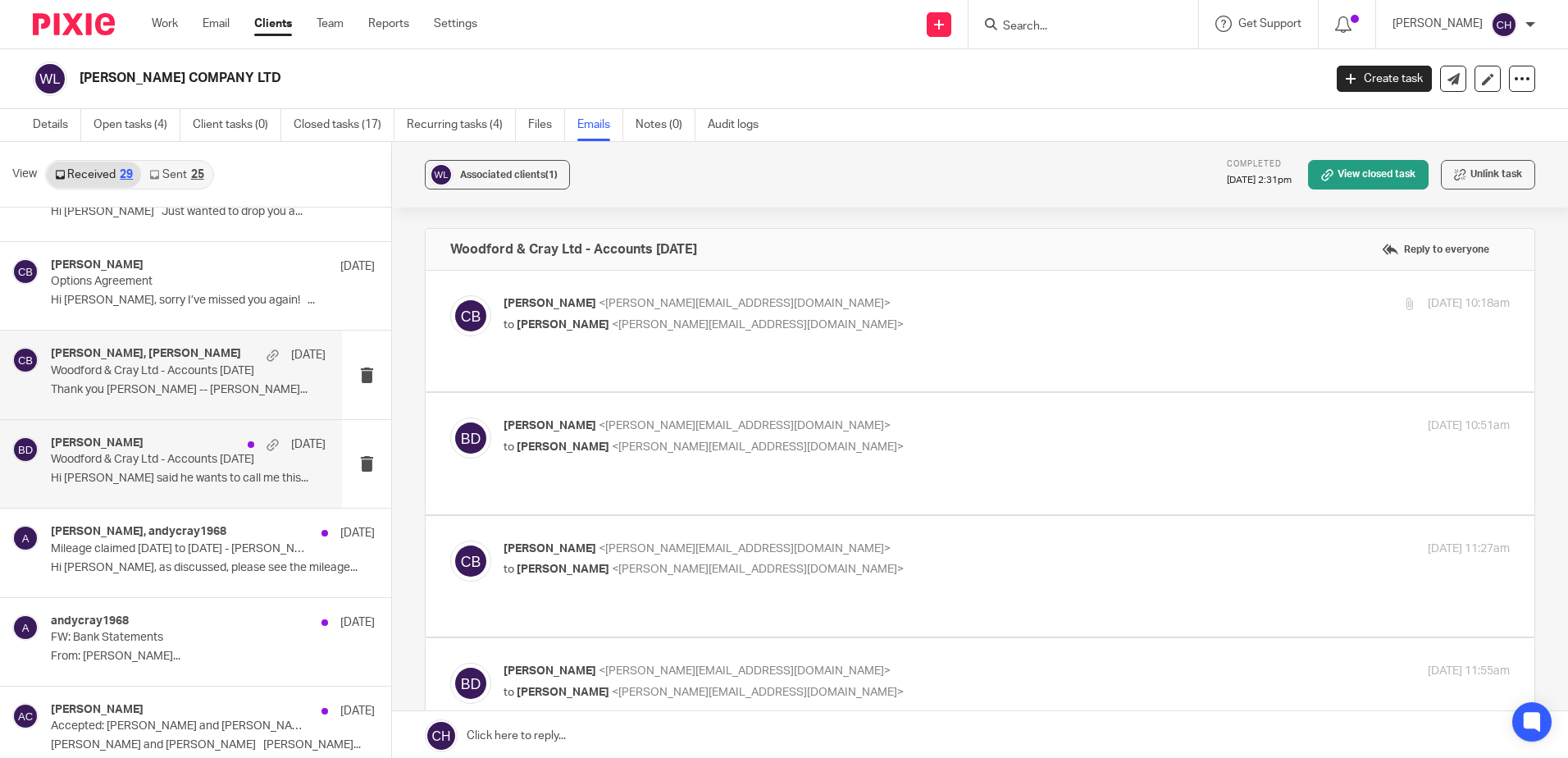
scroll to position [0, 0]
click at [131, 490] on div "Barbara Demetriou 8 Oct Woodford & Cray Ltd - Accounts 31/5/24 Hi Barbara He sa…" at bounding box center [188, 464] width 275 height 55
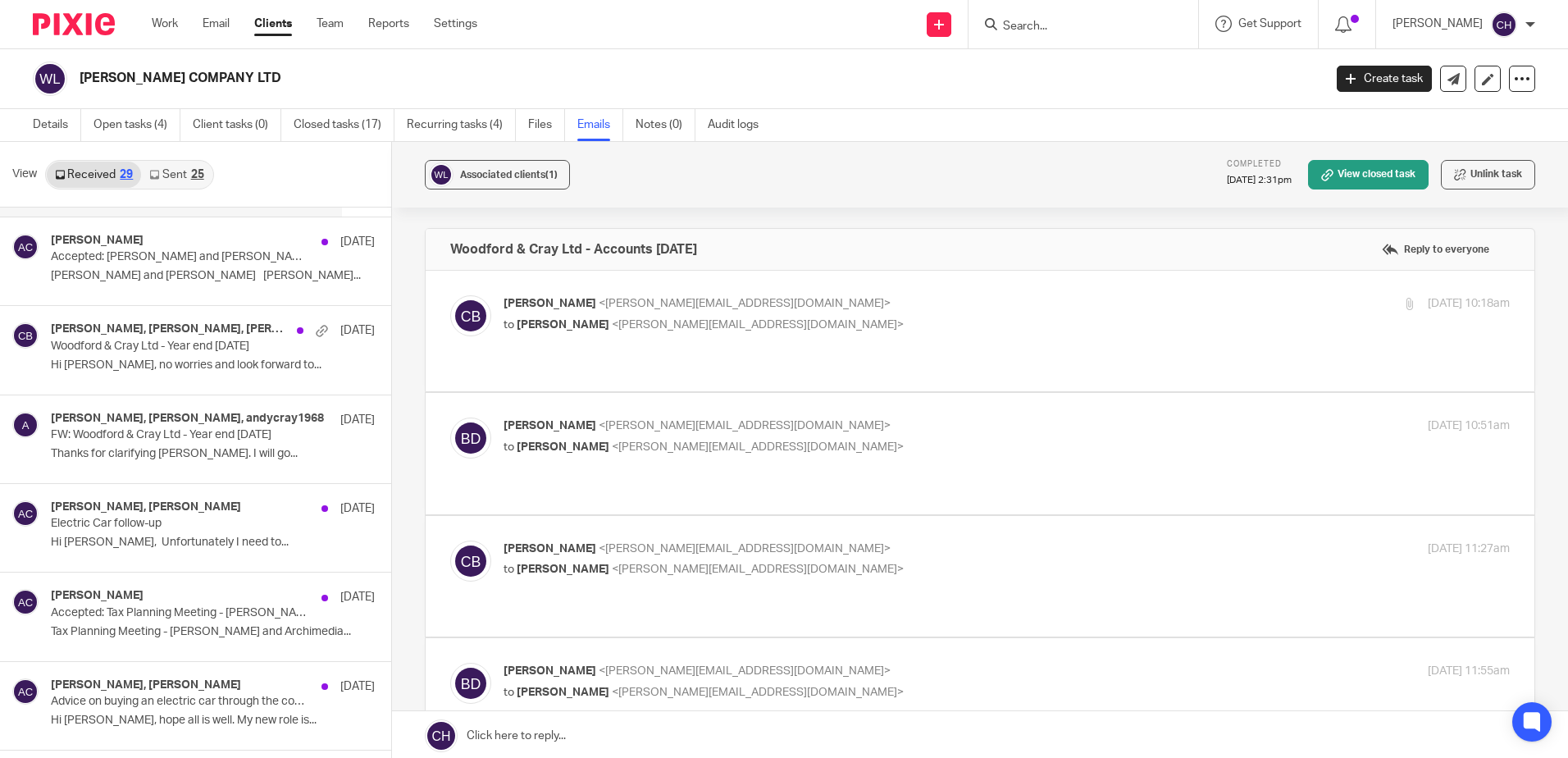
scroll to position [1969, 0]
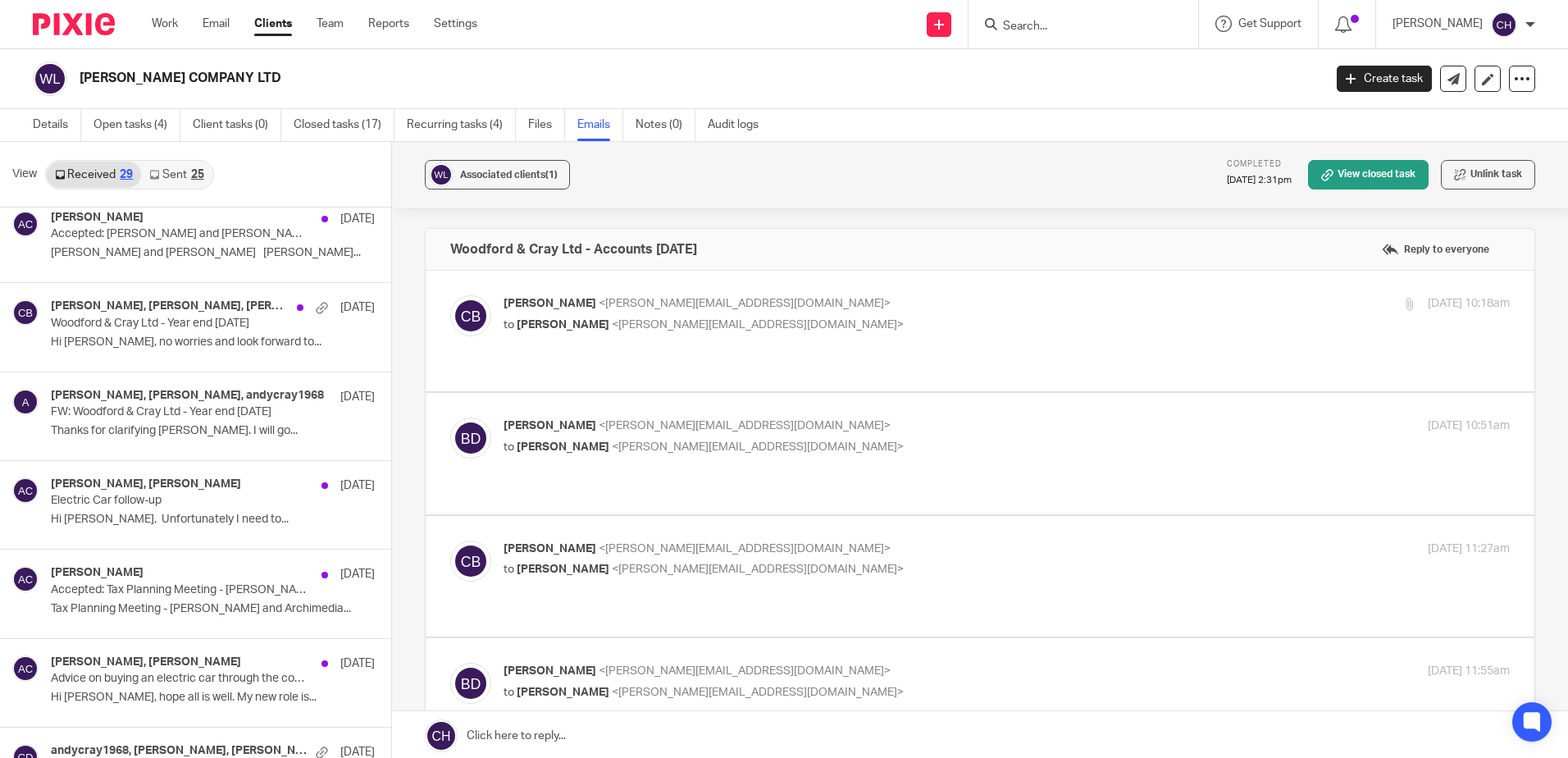
click at [131, 472] on div "Barbara Demetriou, Andy Cray 18 Jun 2024 Electric Car follow-up Hi Barbara, Unf…" at bounding box center [195, 504] width 392 height 87
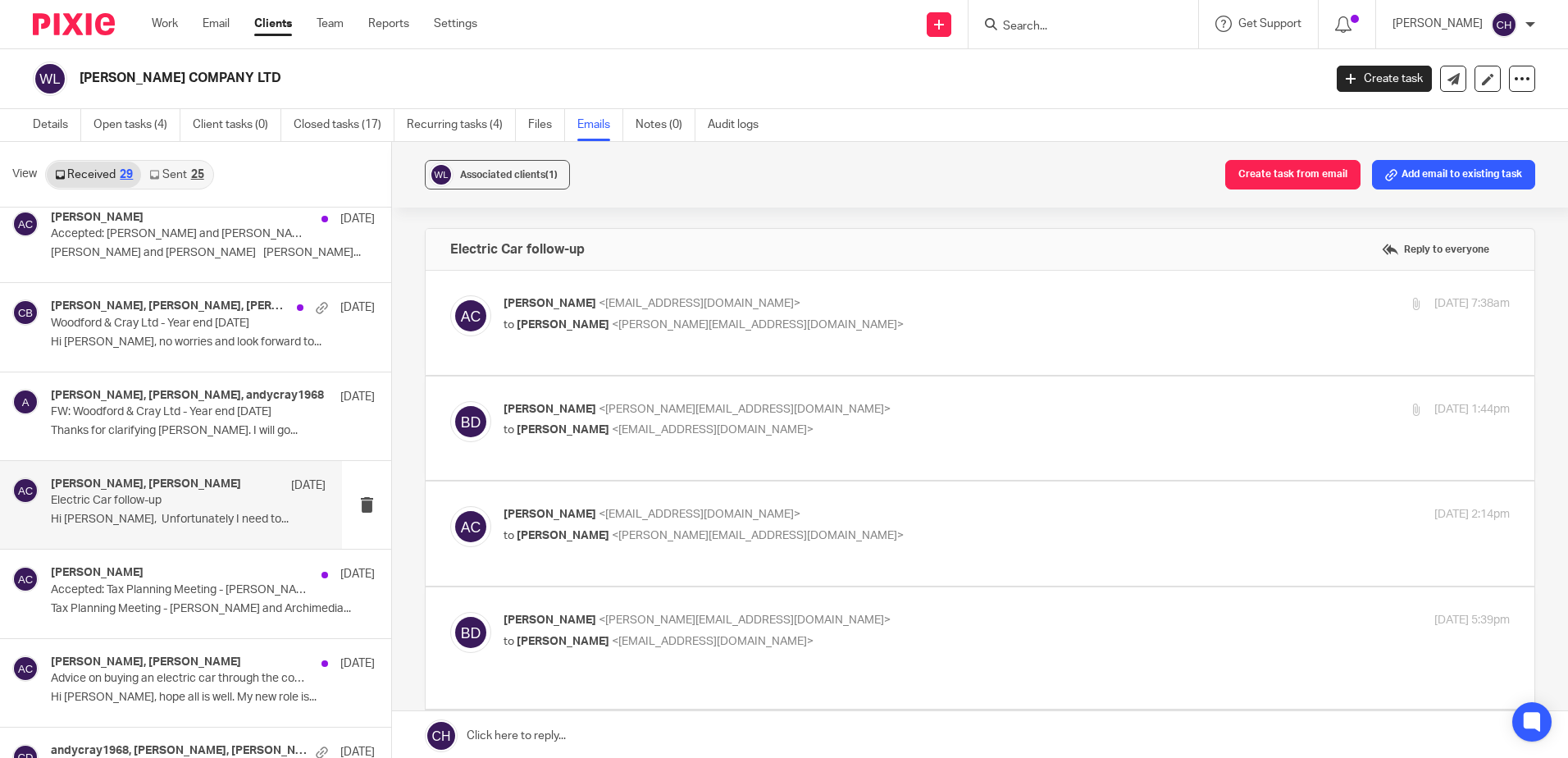
scroll to position [0, 0]
click at [770, 163] on div "Associated clients (1) Create task from email Add email to existing task" at bounding box center [979, 175] width 1176 height 66
click at [146, 124] on link "Open tasks (4)" at bounding box center [137, 125] width 87 height 32
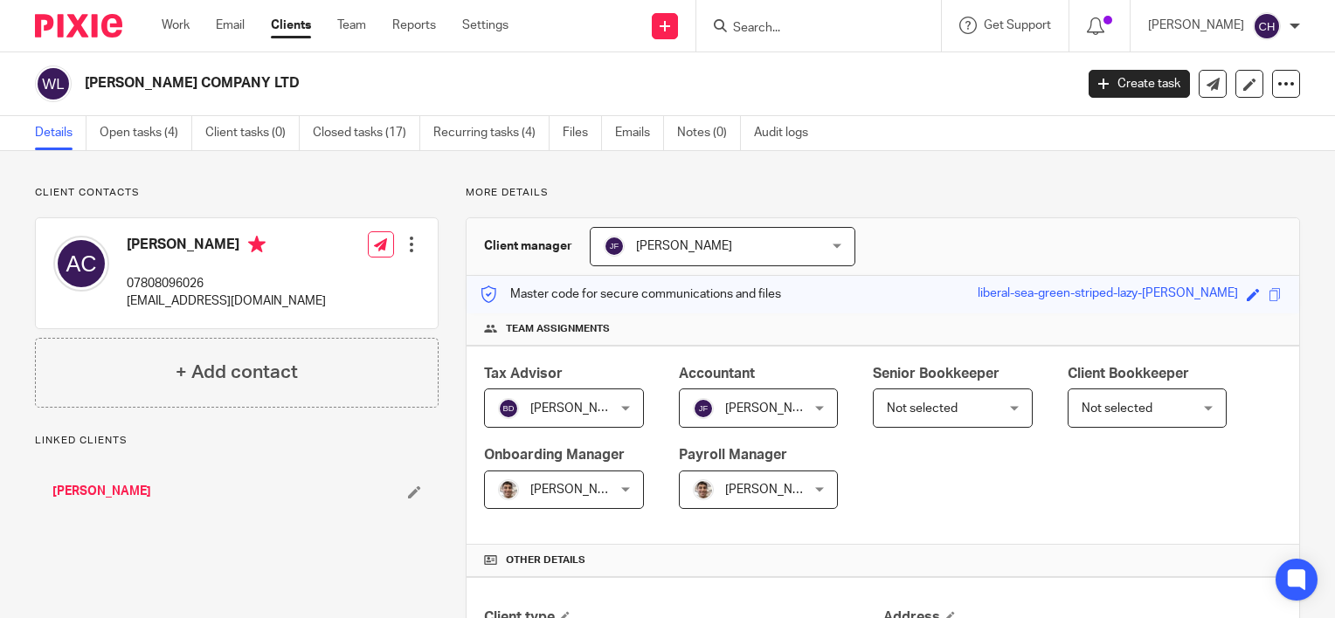
drag, startPoint x: 189, startPoint y: 120, endPoint x: 202, endPoint y: 112, distance: 15.3
drag, startPoint x: 202, startPoint y: 112, endPoint x: 584, endPoint y: 195, distance: 391.4
click at [584, 195] on p "More details" at bounding box center [883, 193] width 834 height 14
click at [83, 492] on link "[PERSON_NAME]" at bounding box center [101, 491] width 99 height 17
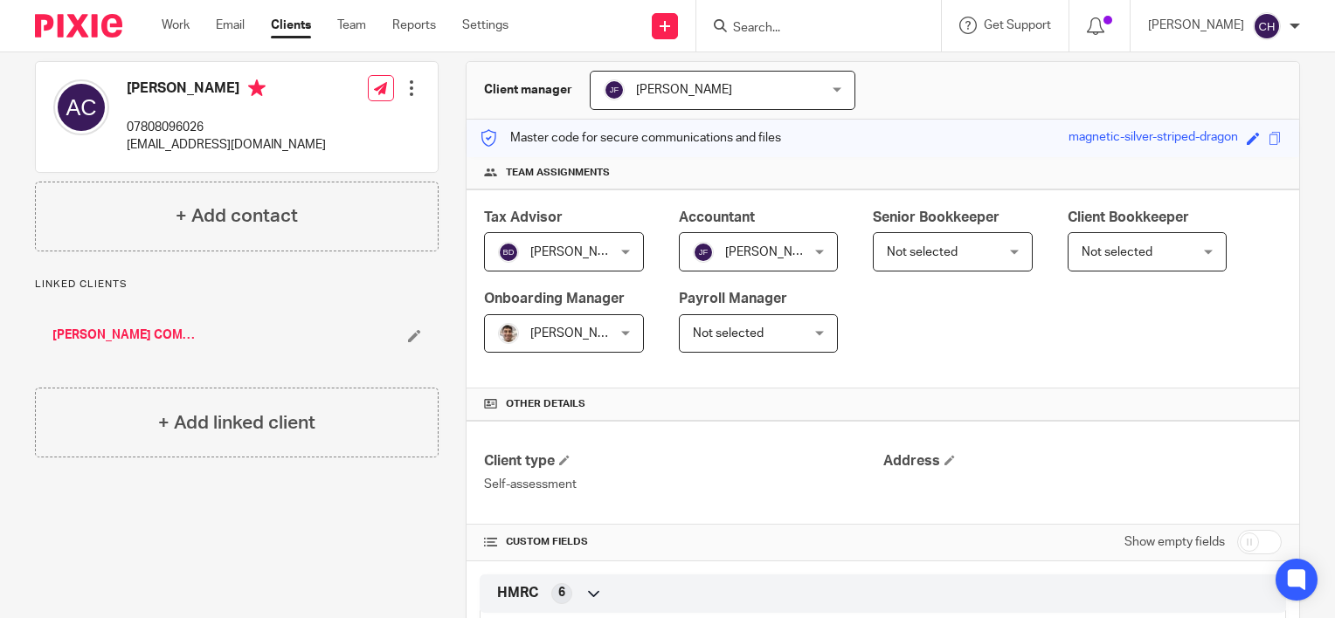
scroll to position [349, 0]
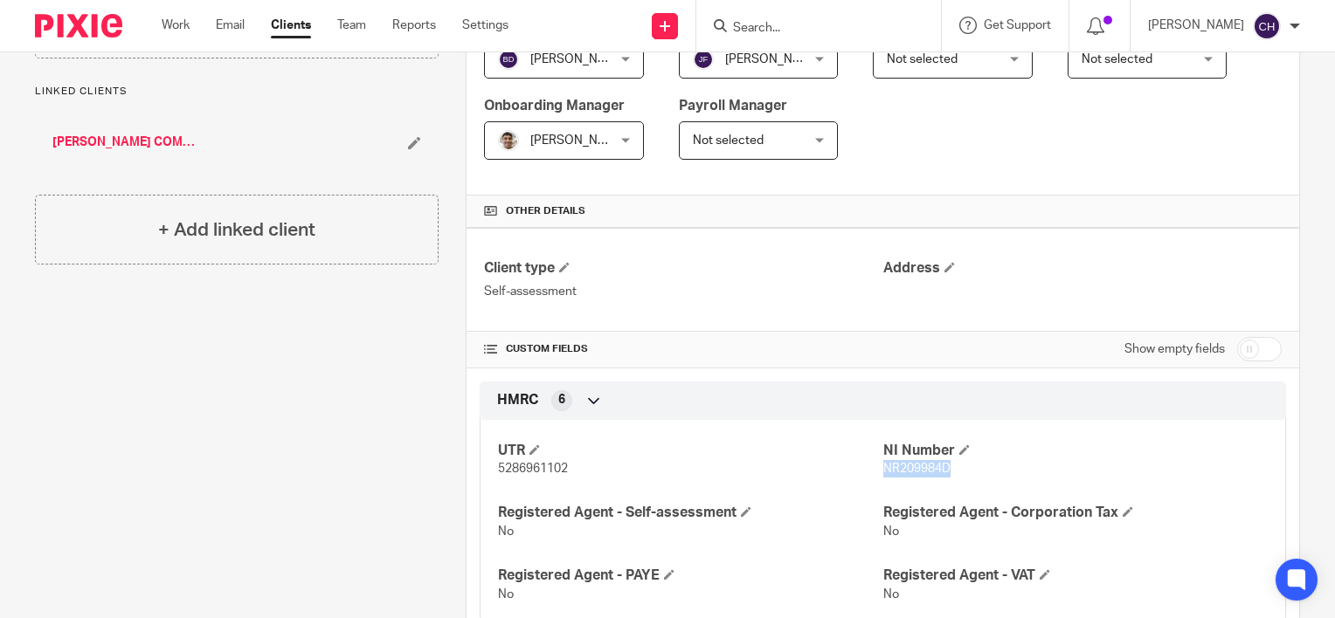
drag, startPoint x: 954, startPoint y: 475, endPoint x: 873, endPoint y: 477, distance: 80.4
click at [873, 477] on div "UTR 5286961102 NI Number NR209984D Registered Agent - Self-assessment No Regist…" at bounding box center [882, 516] width 806 height 219
copy span "NR209984D"
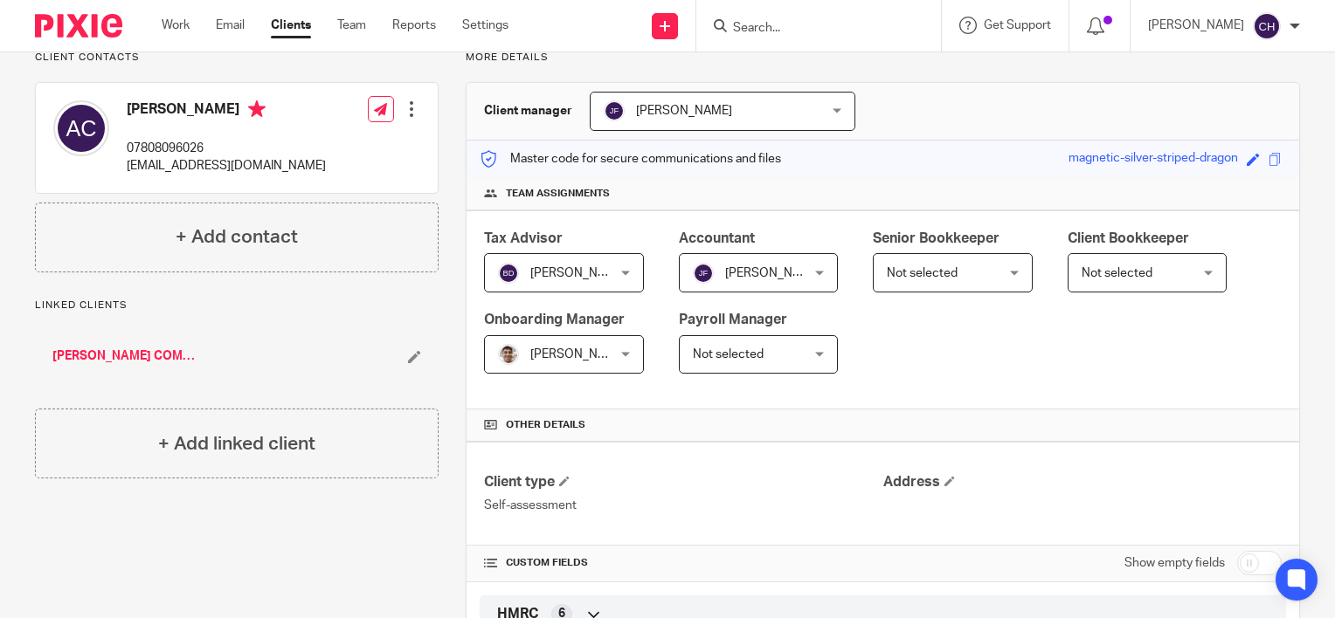
scroll to position [0, 0]
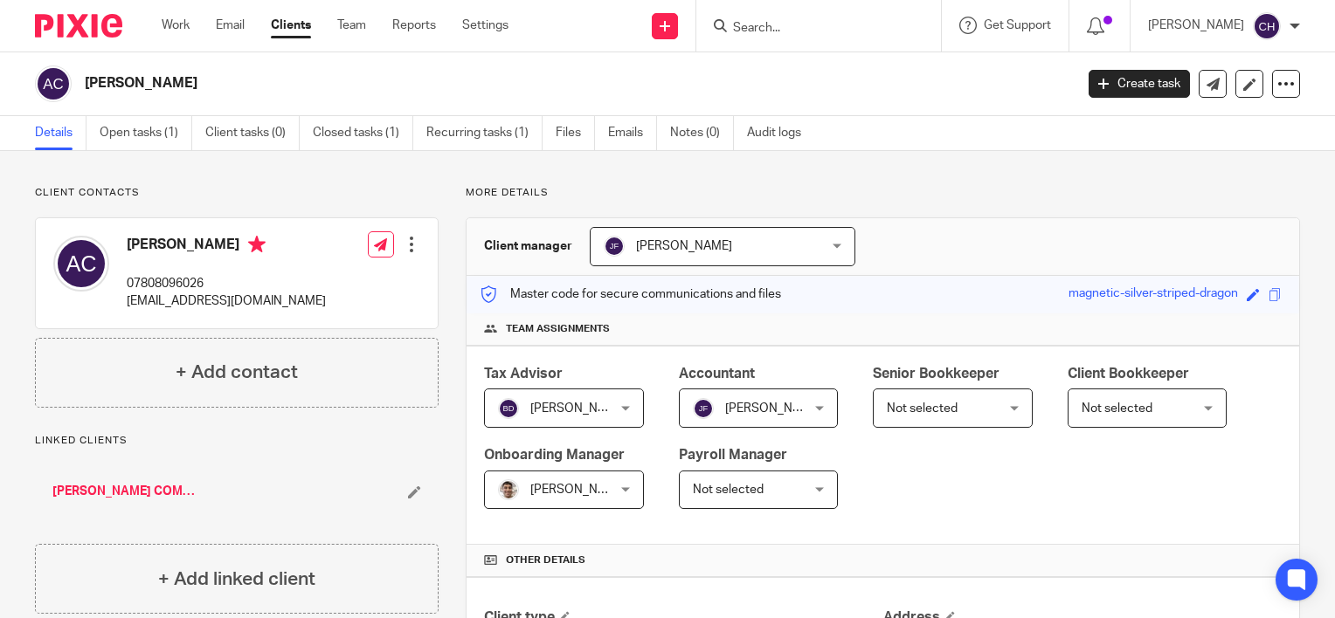
drag, startPoint x: 304, startPoint y: 289, endPoint x: 306, endPoint y: 311, distance: 21.9
click at [304, 290] on div "Andy Cray 07808096026 andycray1968@gmail.com Edit contact Create client from co…" at bounding box center [237, 273] width 402 height 110
drag, startPoint x: 306, startPoint y: 300, endPoint x: 122, endPoint y: 304, distance: 183.5
click at [122, 304] on div "Andy Cray 07808096026 andycray1968@gmail.com Edit contact Create client from co…" at bounding box center [237, 273] width 402 height 110
copy p "[EMAIL_ADDRESS][DOMAIN_NAME]"
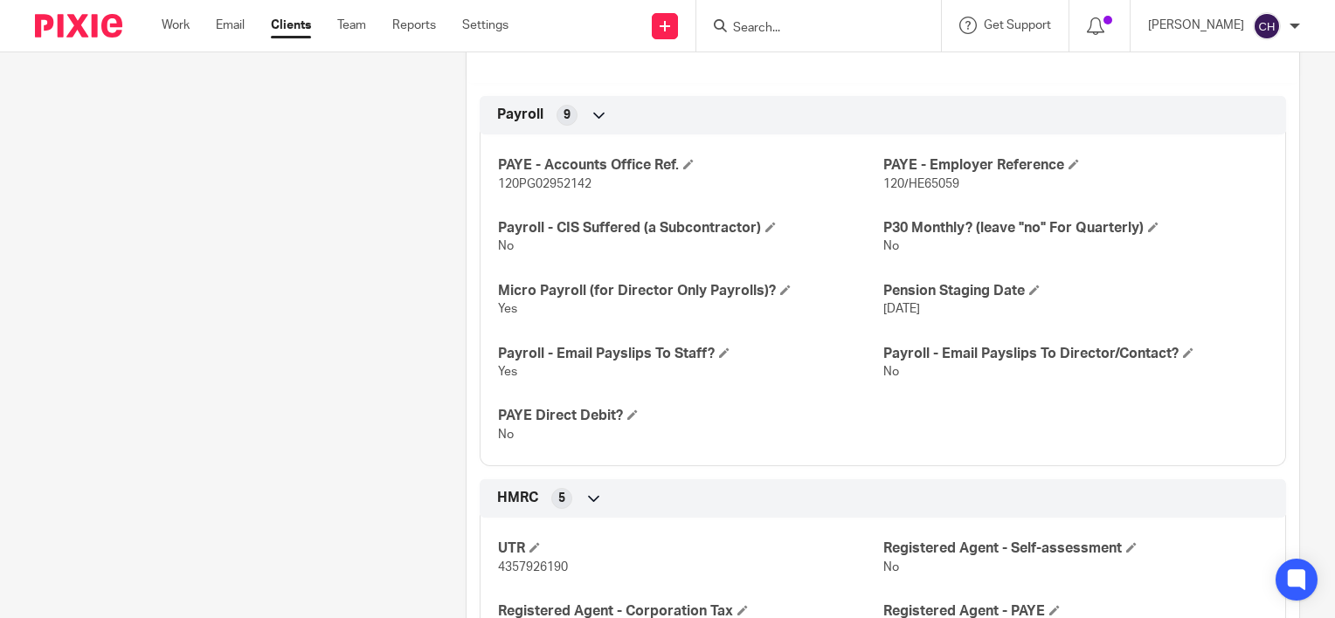
scroll to position [1135, 0]
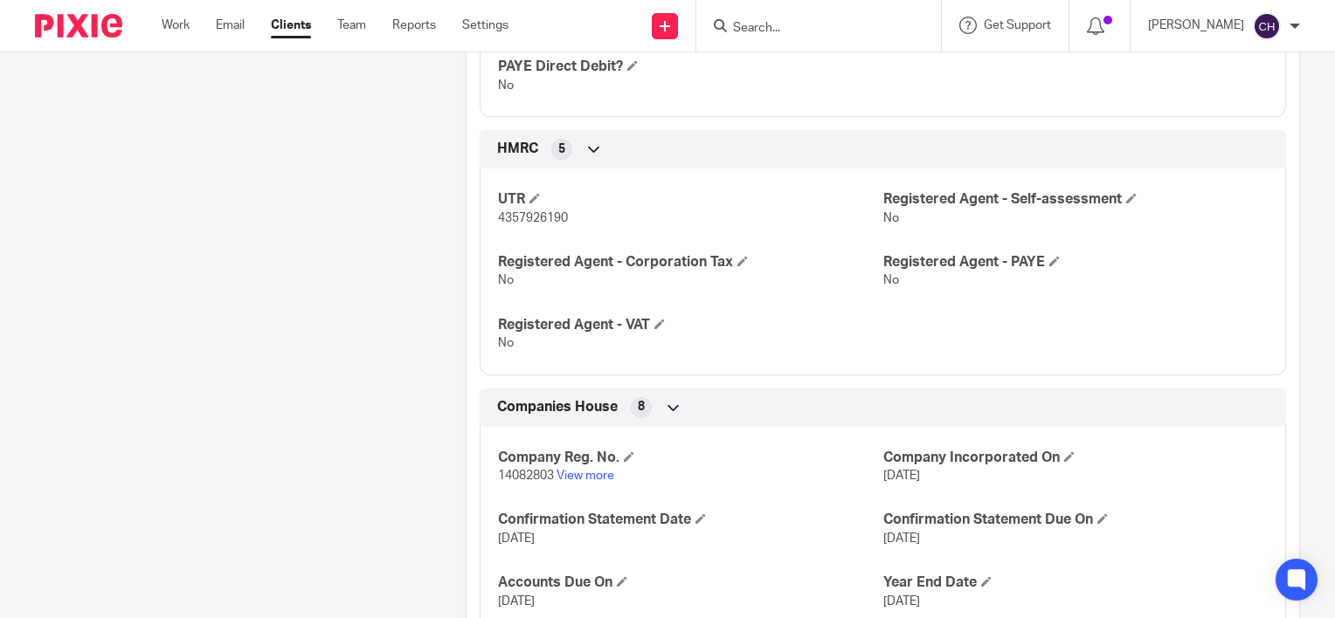
click at [804, 374] on div "Client type Limited company Address CUSTOM FIELDS Show empty fields Property Bu…" at bounding box center [882, 120] width 832 height 1356
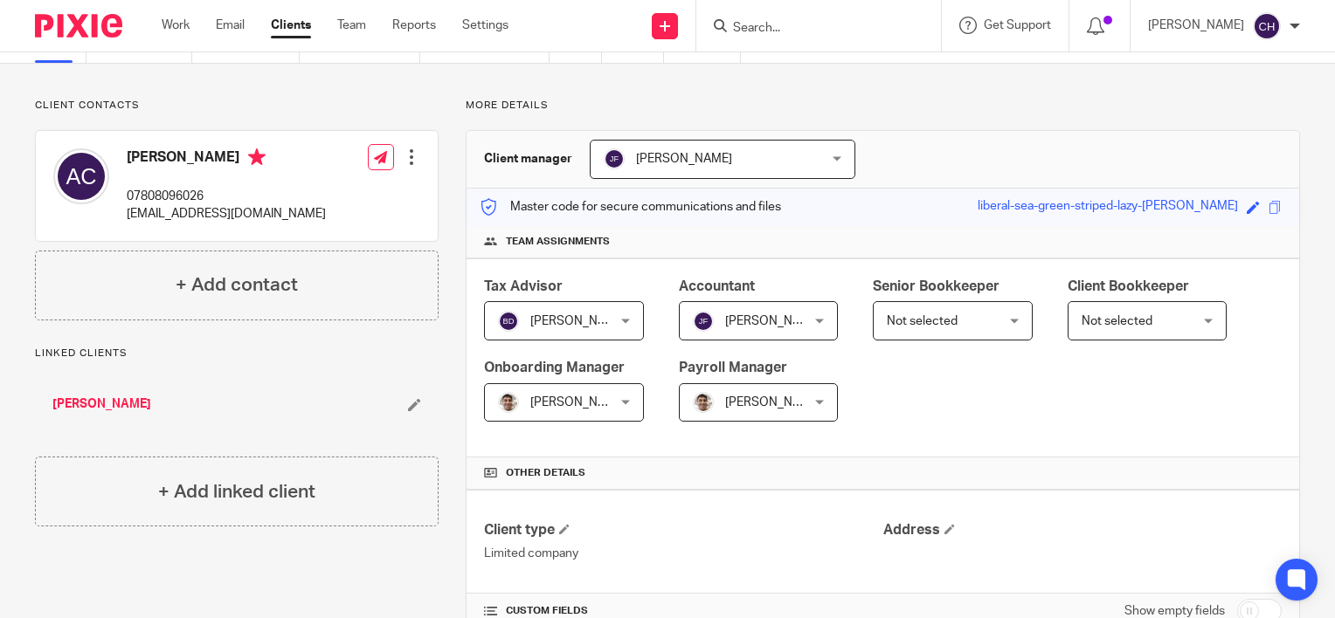
scroll to position [0, 0]
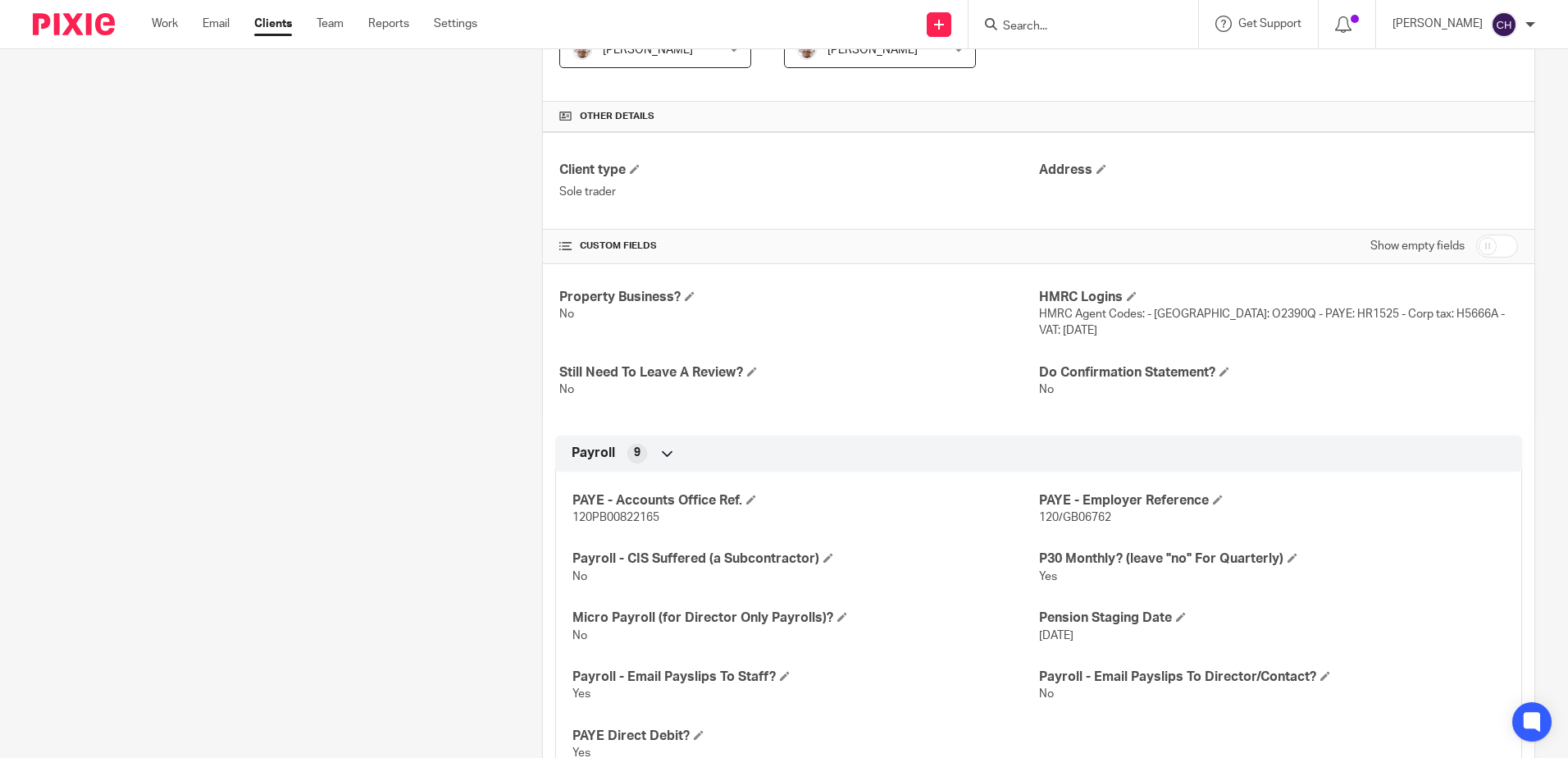
scroll to position [903, 0]
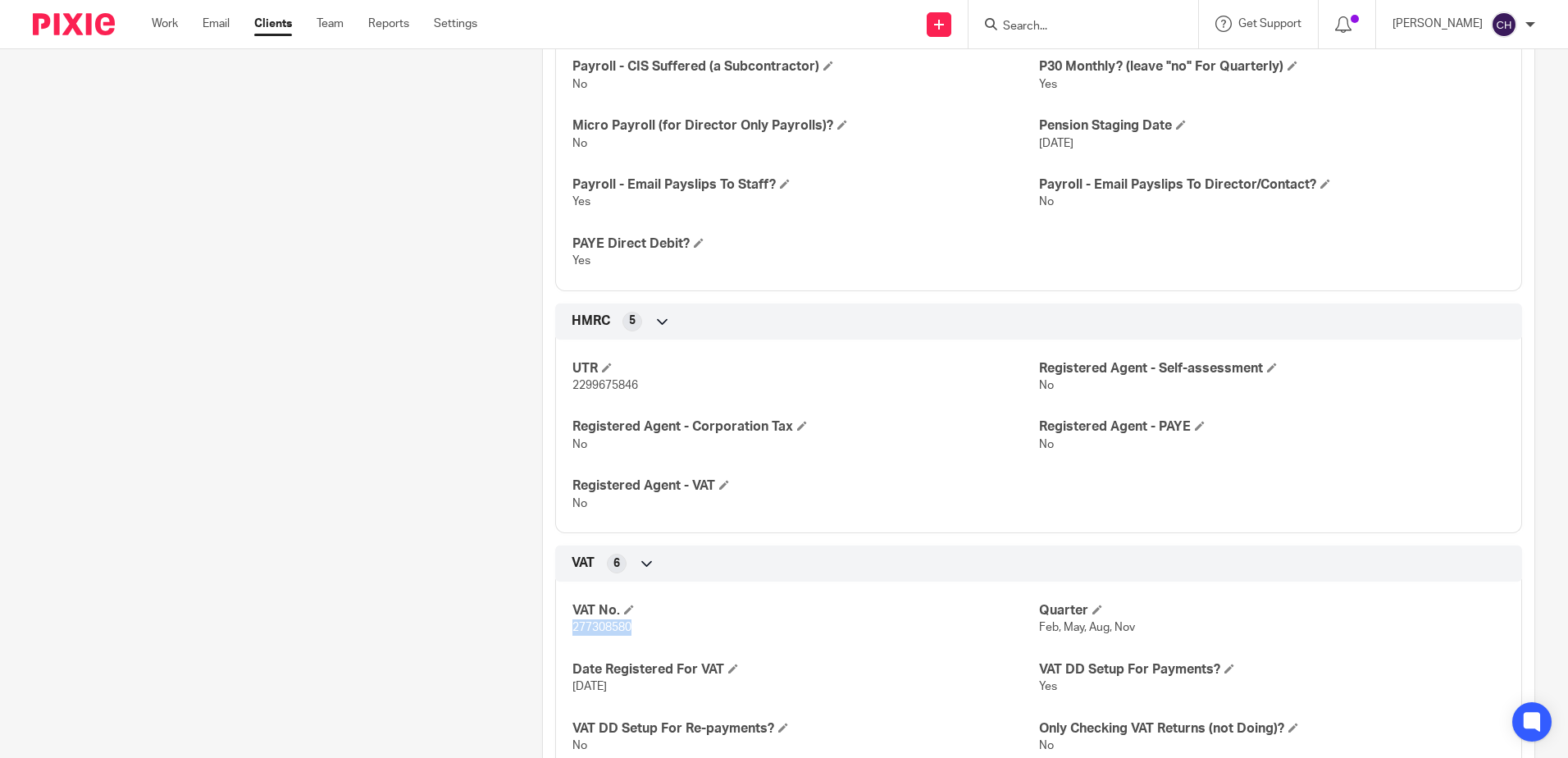
drag, startPoint x: 651, startPoint y: 613, endPoint x: 561, endPoint y: 619, distance: 90.2
click at [559, 619] on div "VAT No. 277308580 Quarter Feb, May, Aug, Nov Date Registered For VAT 15 Sep 201…" at bounding box center [1038, 672] width 967 height 206
drag, startPoint x: 561, startPoint y: 619, endPoint x: 587, endPoint y: 609, distance: 27.9
copy span "277308580"
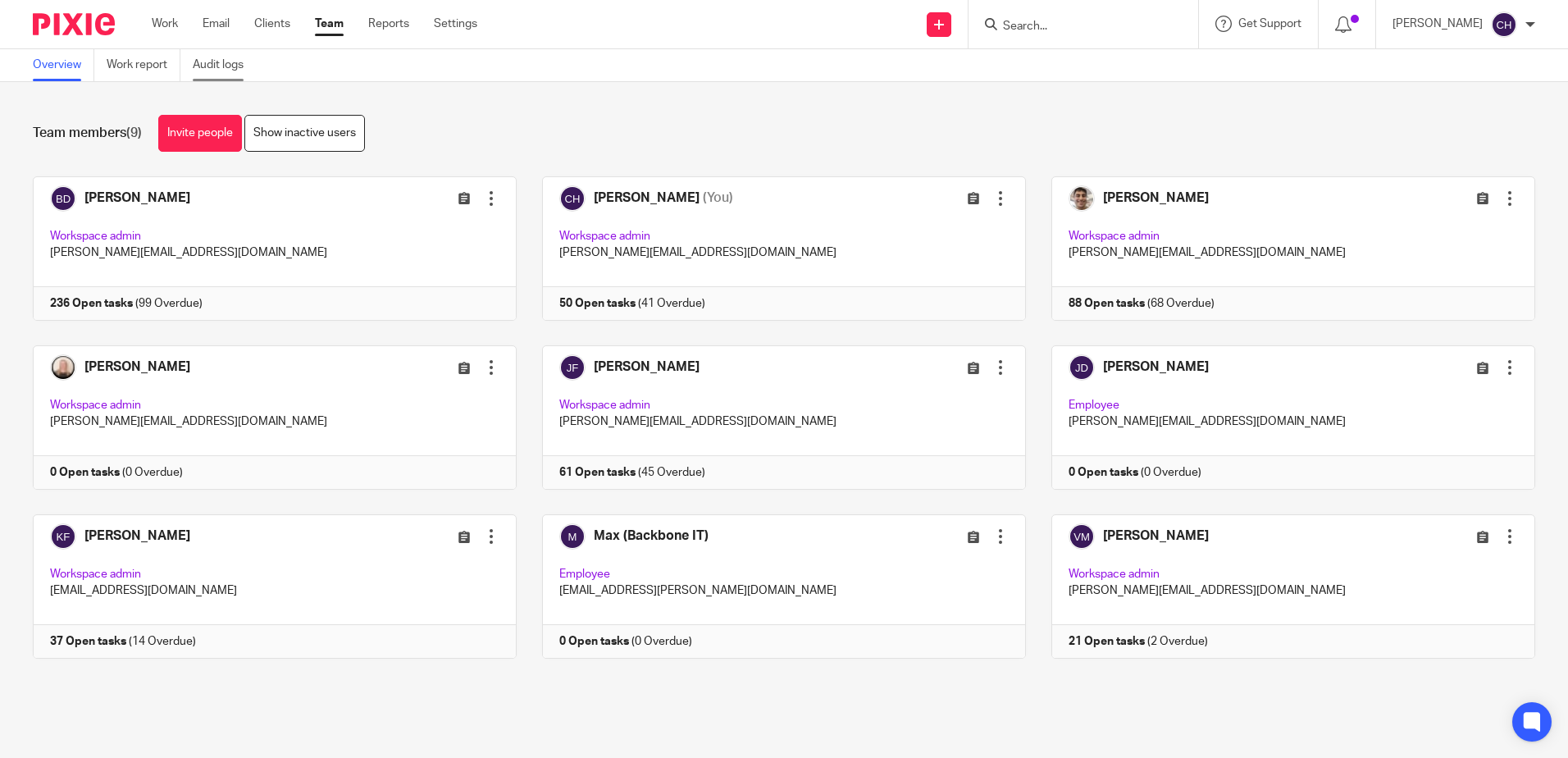
click at [214, 59] on link "Audit logs" at bounding box center [223, 65] width 63 height 32
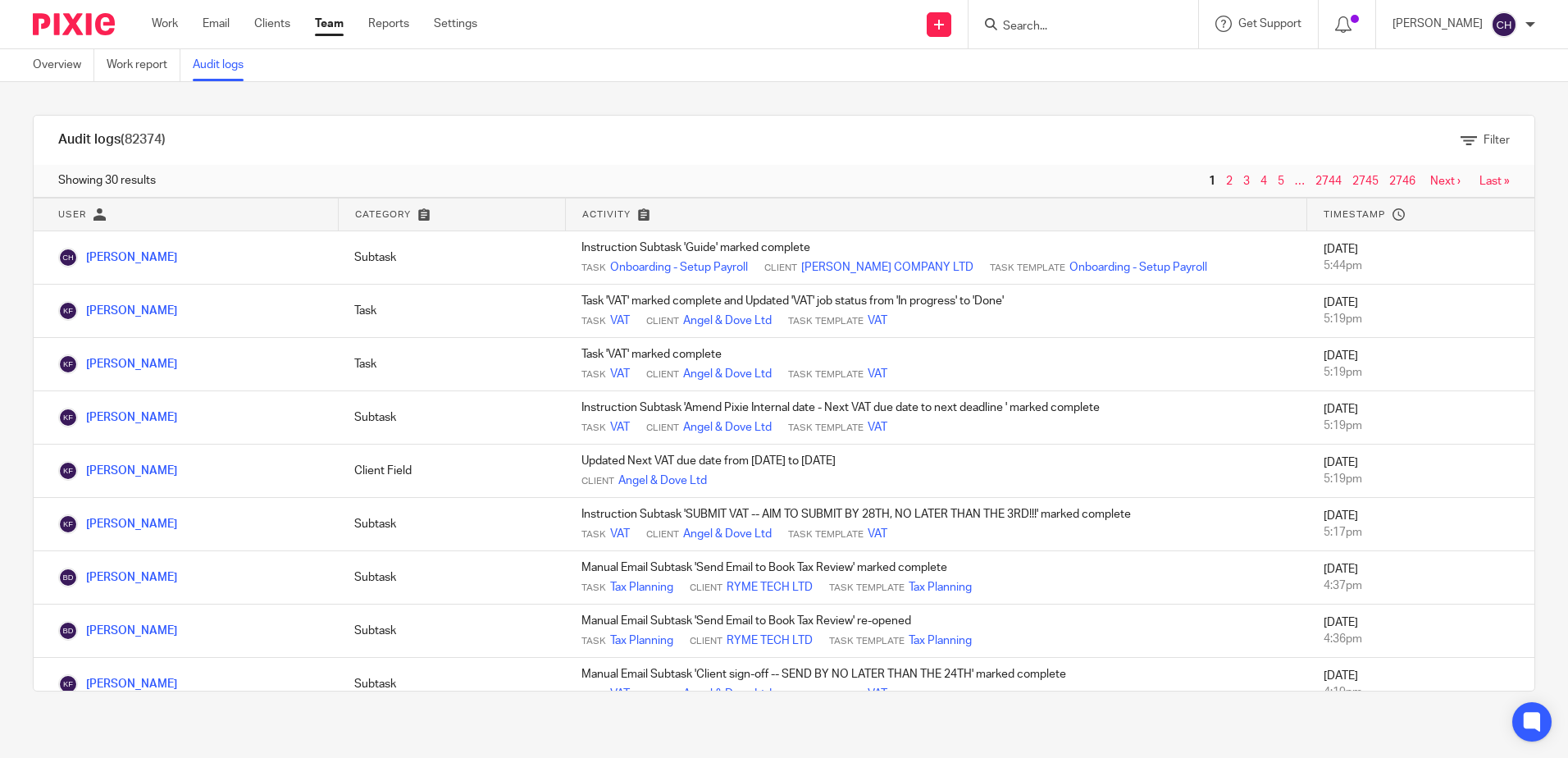
click at [98, 23] on img at bounding box center [73, 24] width 82 height 23
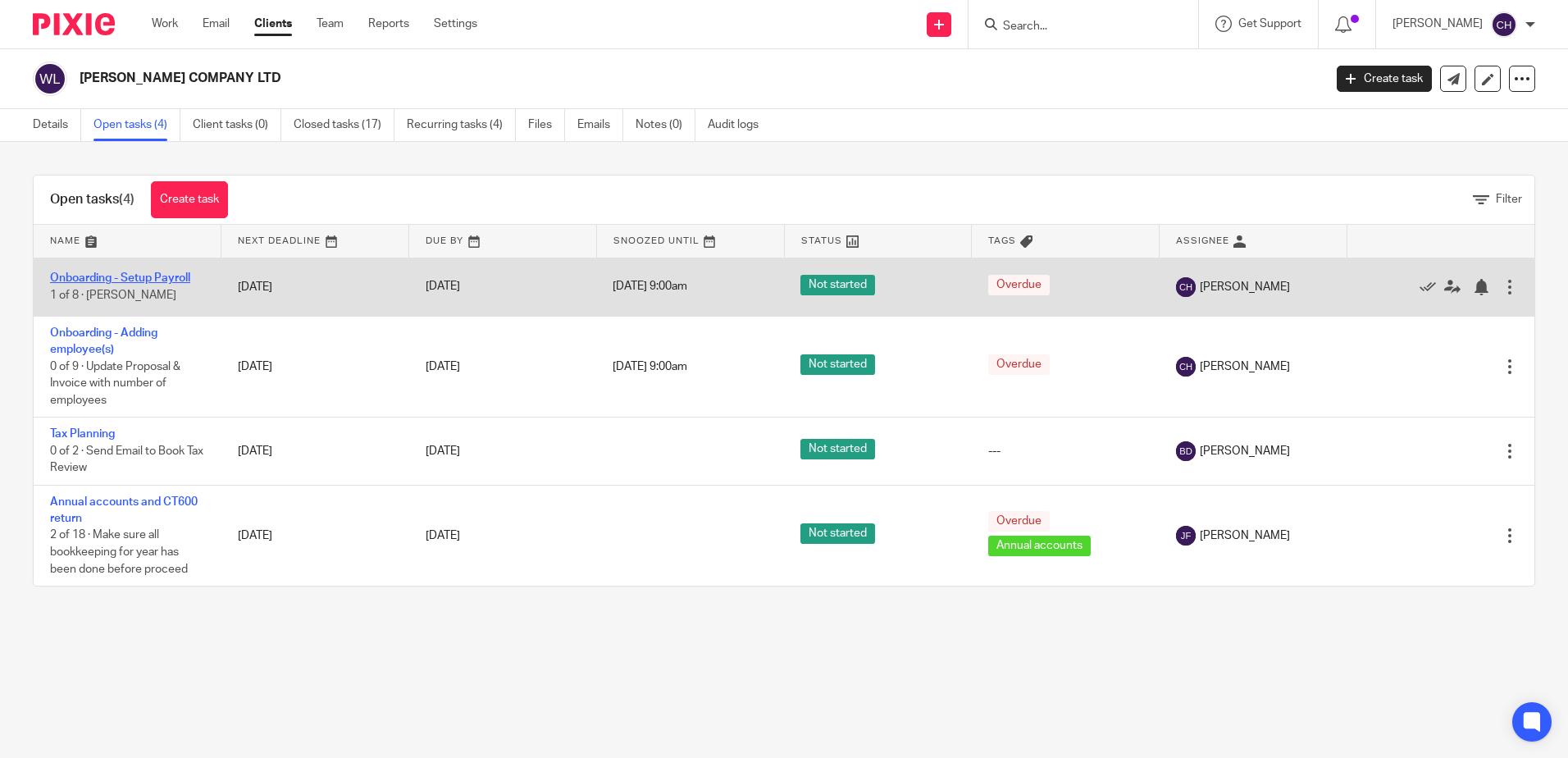
click at [148, 280] on link "Onboarding - Setup Payroll" at bounding box center [119, 278] width 140 height 11
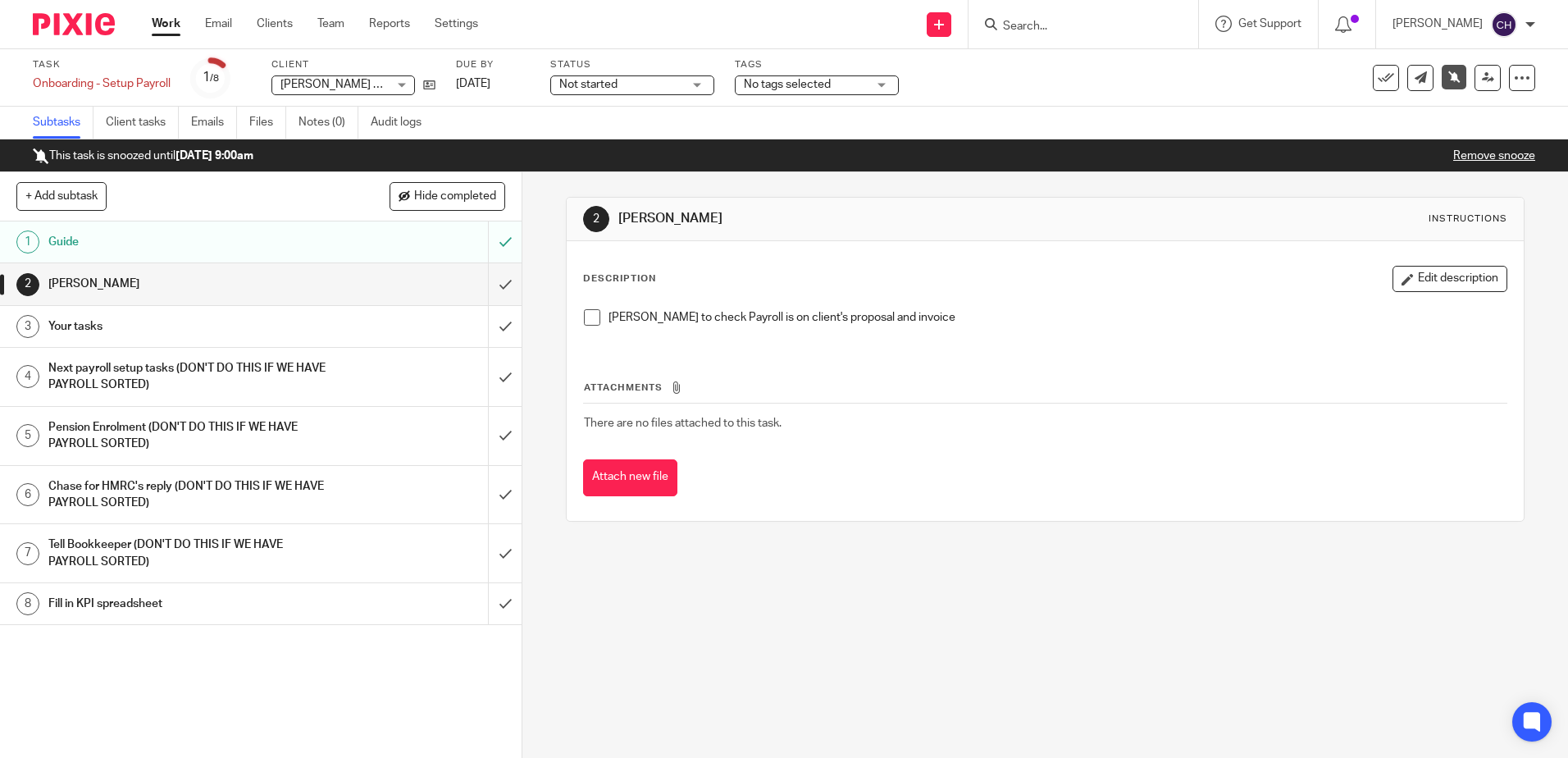
click at [424, 331] on div "Your tasks" at bounding box center [261, 327] width 424 height 24
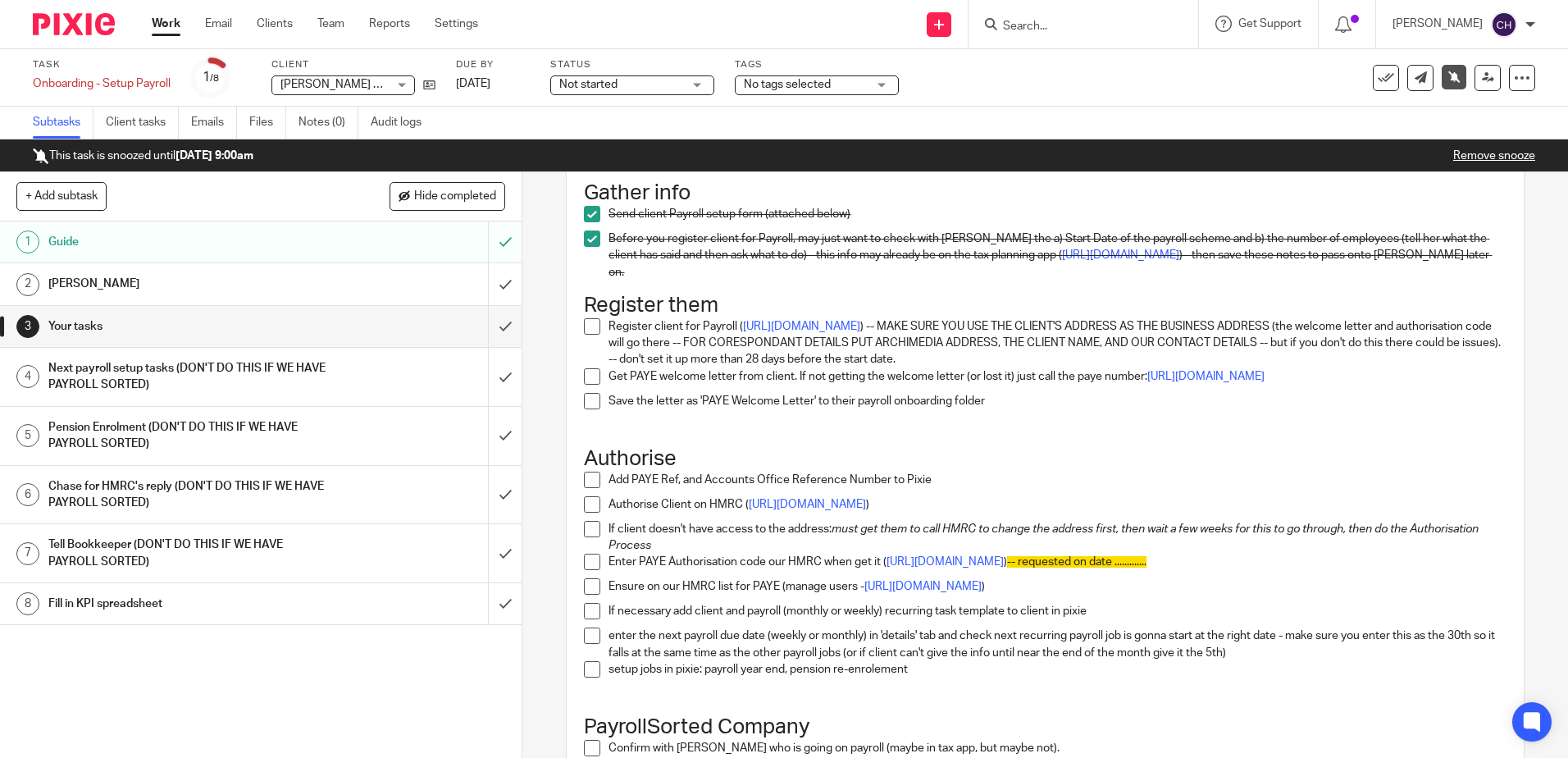
scroll to position [164, 0]
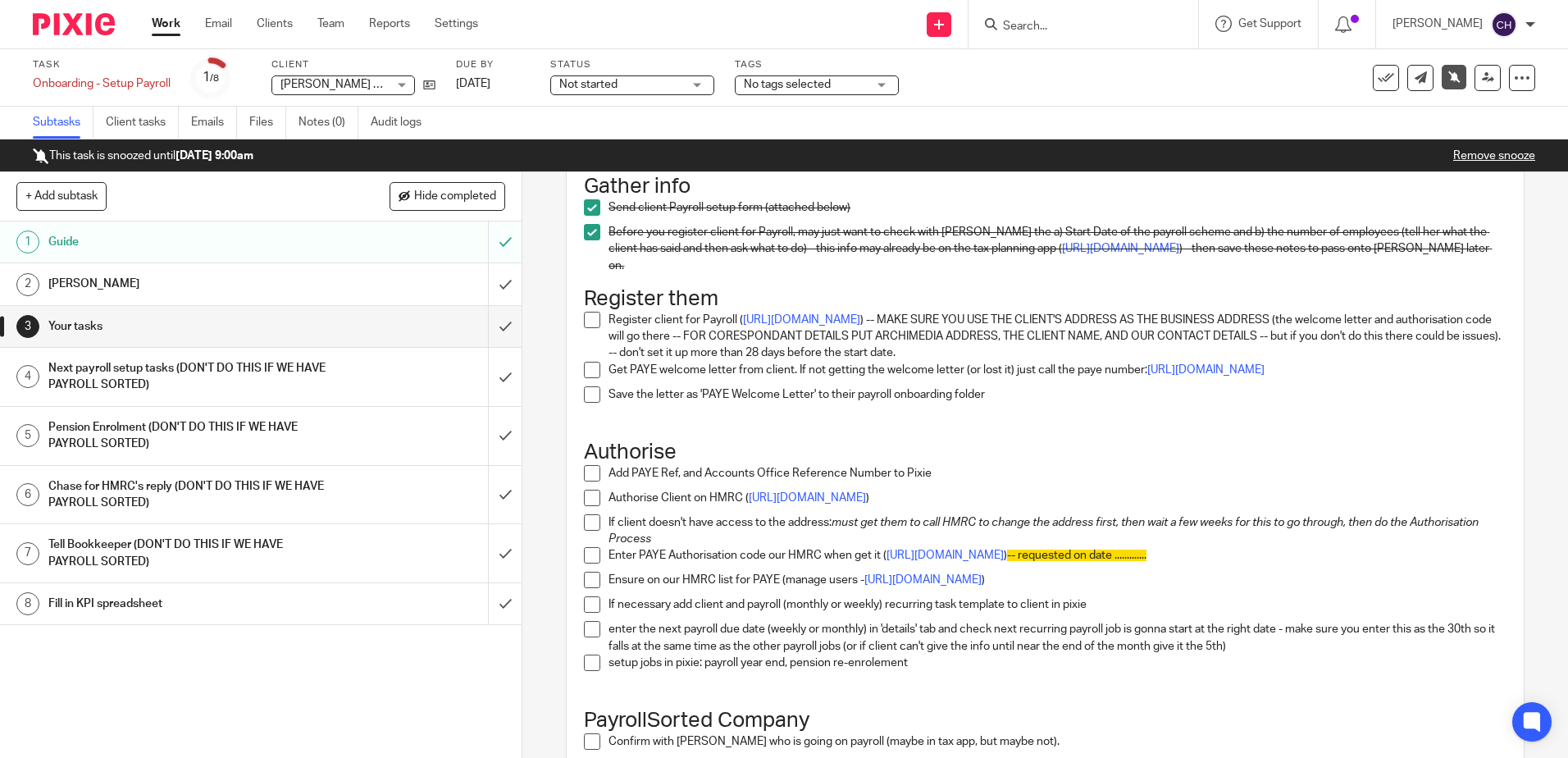
click at [587, 317] on span at bounding box center [592, 319] width 16 height 16
click at [430, 81] on icon at bounding box center [429, 85] width 12 height 12
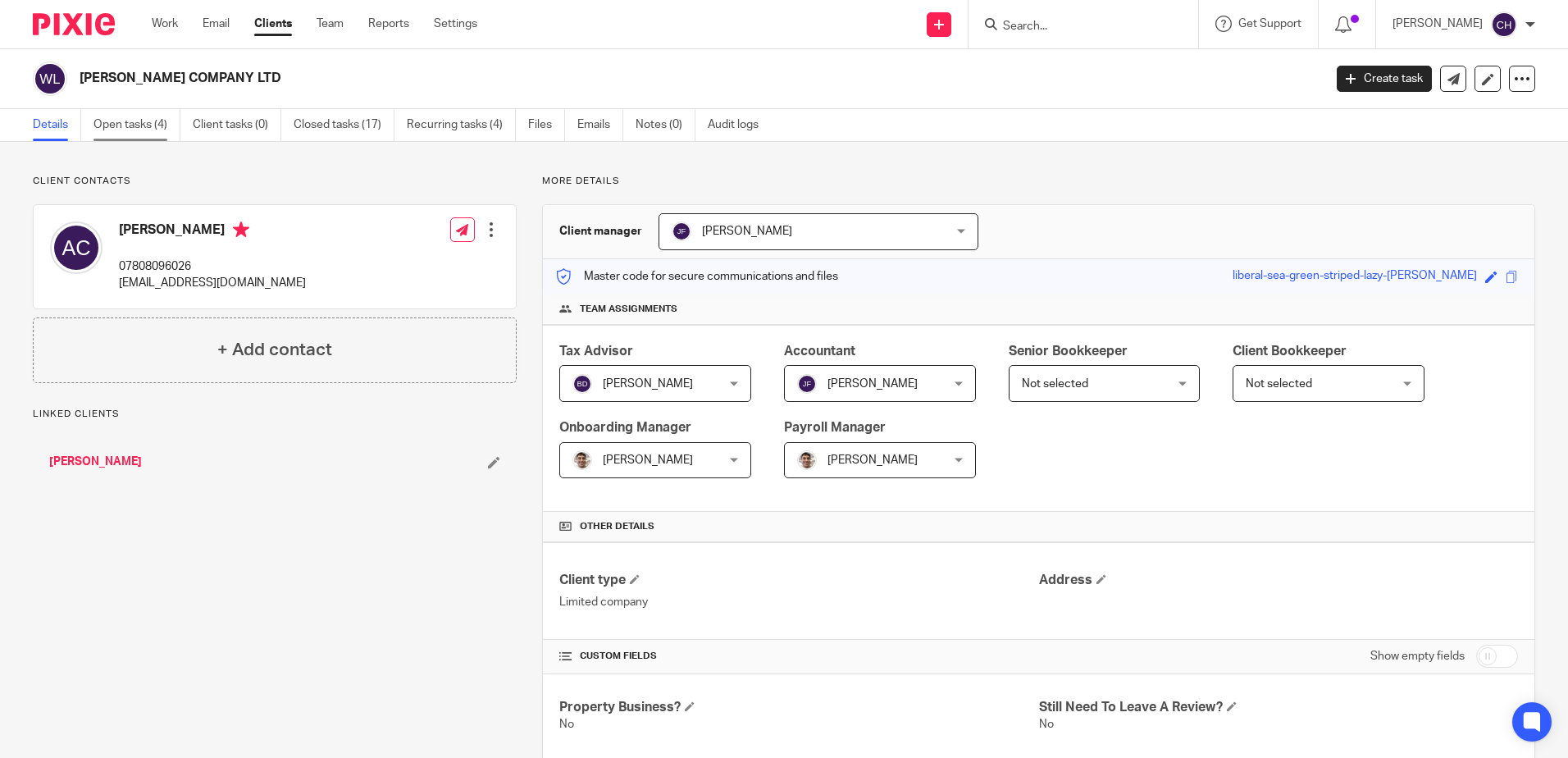
click at [121, 116] on link "Open tasks (4)" at bounding box center [137, 125] width 87 height 32
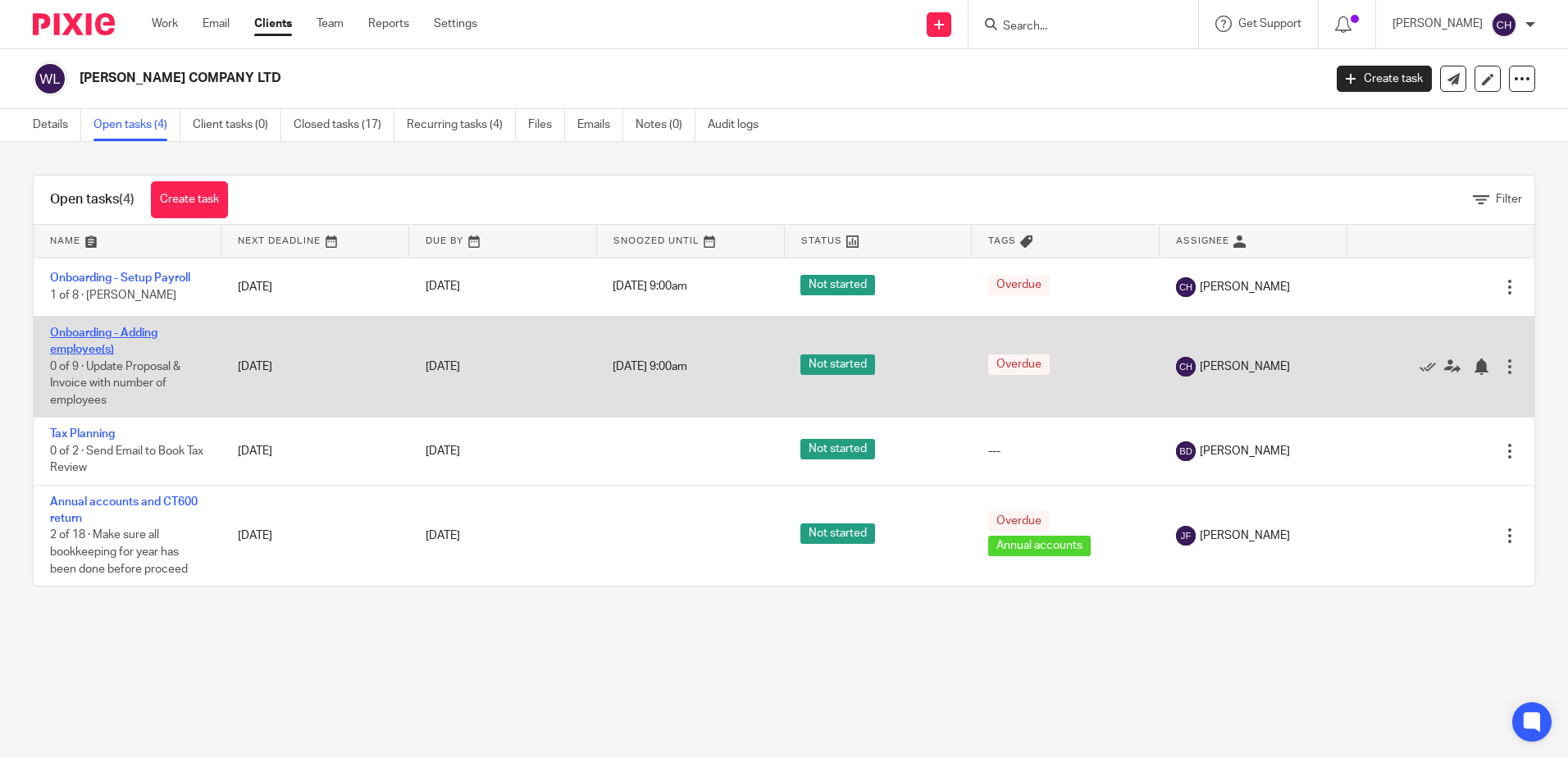
click at [140, 330] on link "Onboarding - Adding employee(s)" at bounding box center [103, 341] width 107 height 28
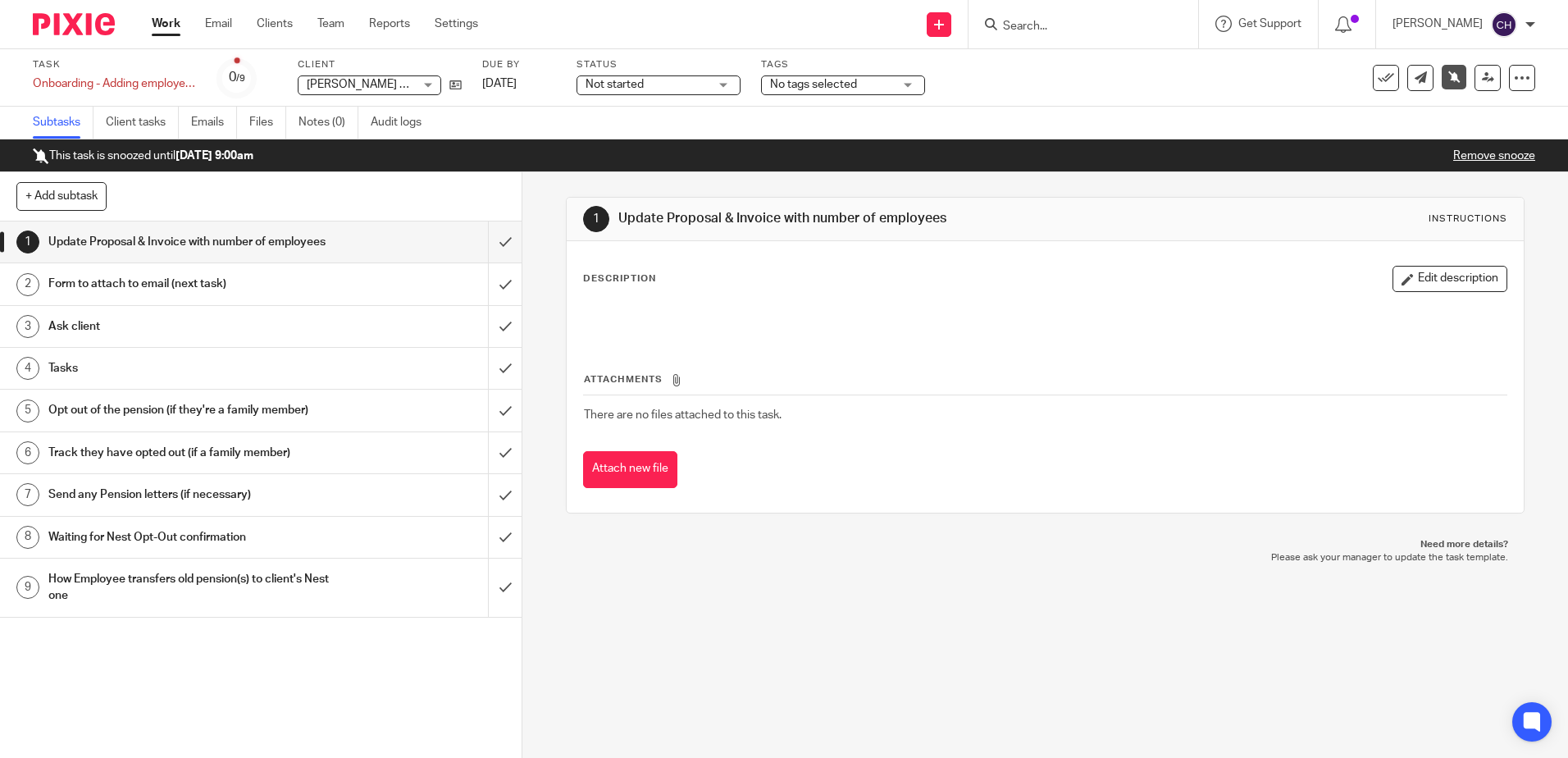
click at [382, 296] on div "Form to attach to email (next task)" at bounding box center [261, 284] width 424 height 24
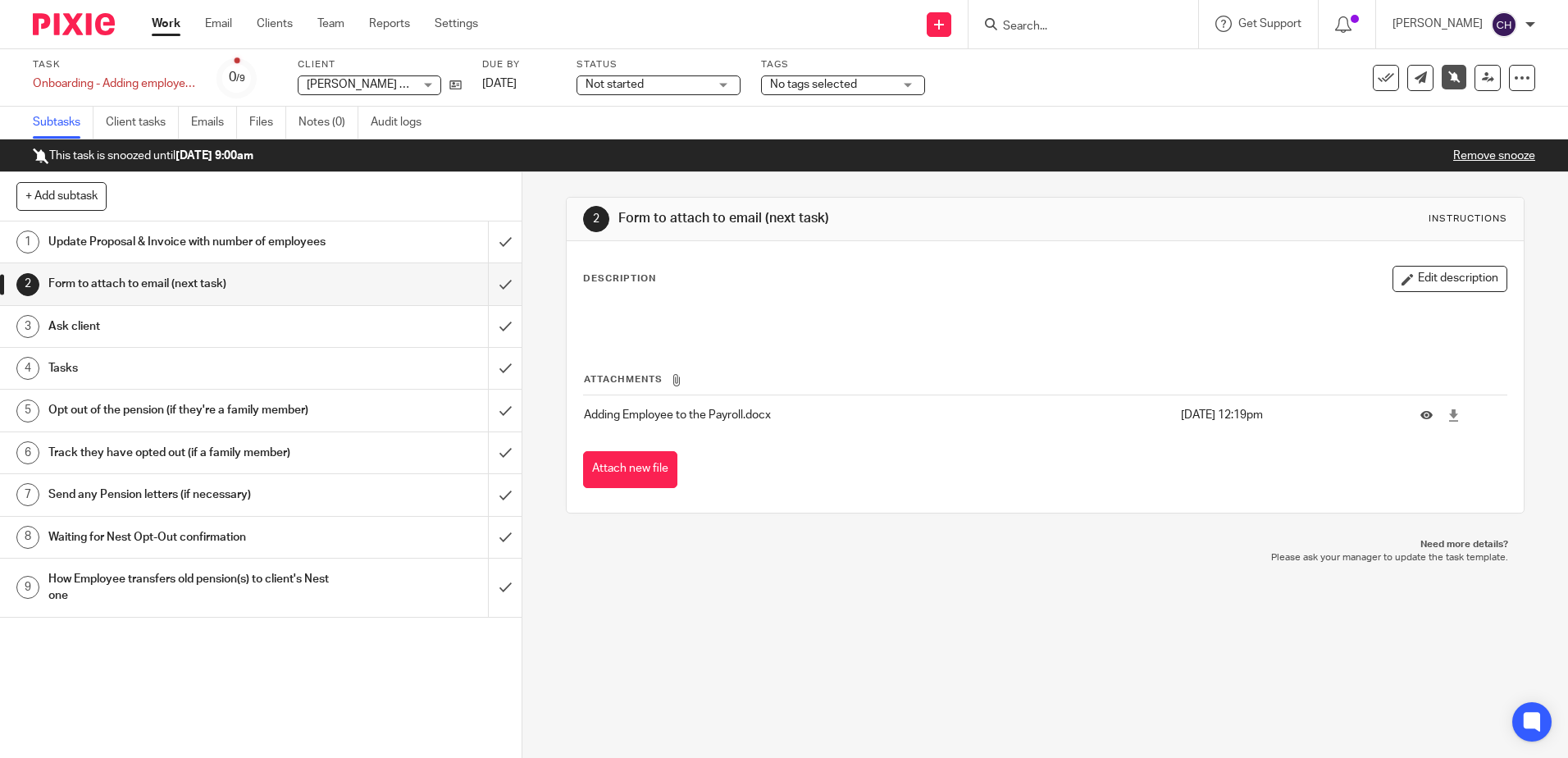
click at [367, 339] on div "Ask client" at bounding box center [261, 327] width 424 height 24
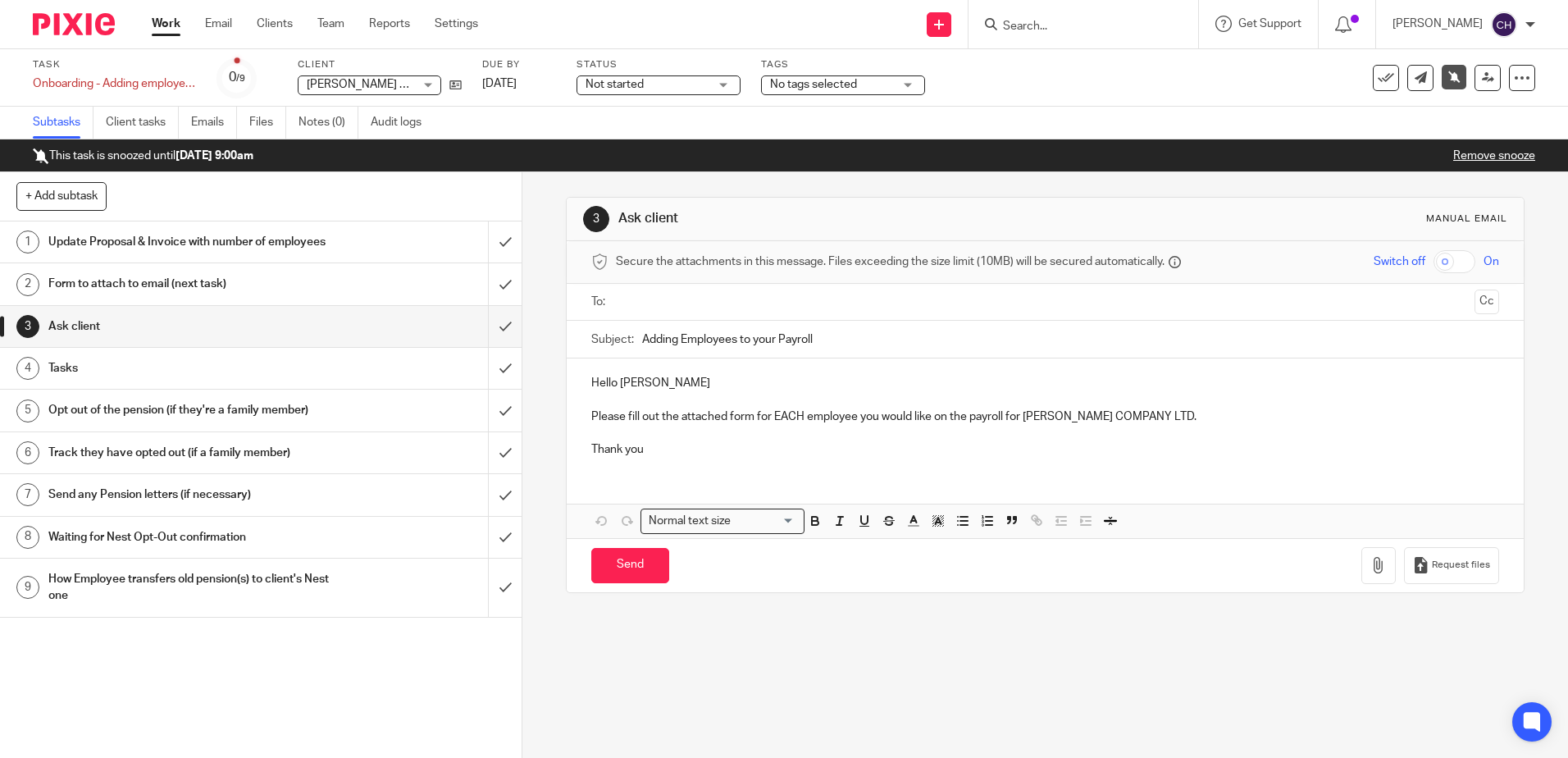
click at [366, 380] on div "Tasks" at bounding box center [261, 368] width 424 height 24
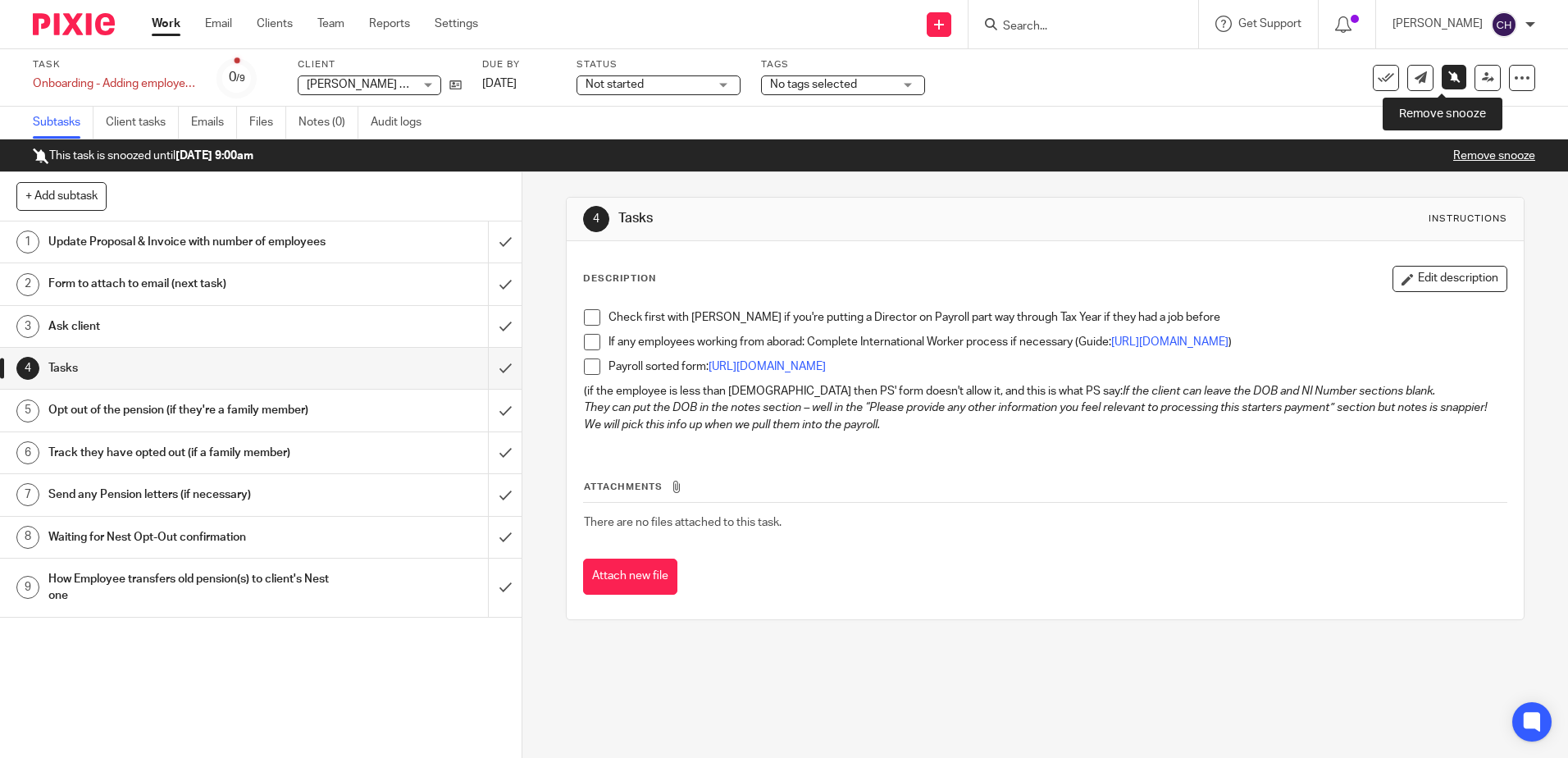
click at [1444, 69] on link at bounding box center [1453, 77] width 24 height 24
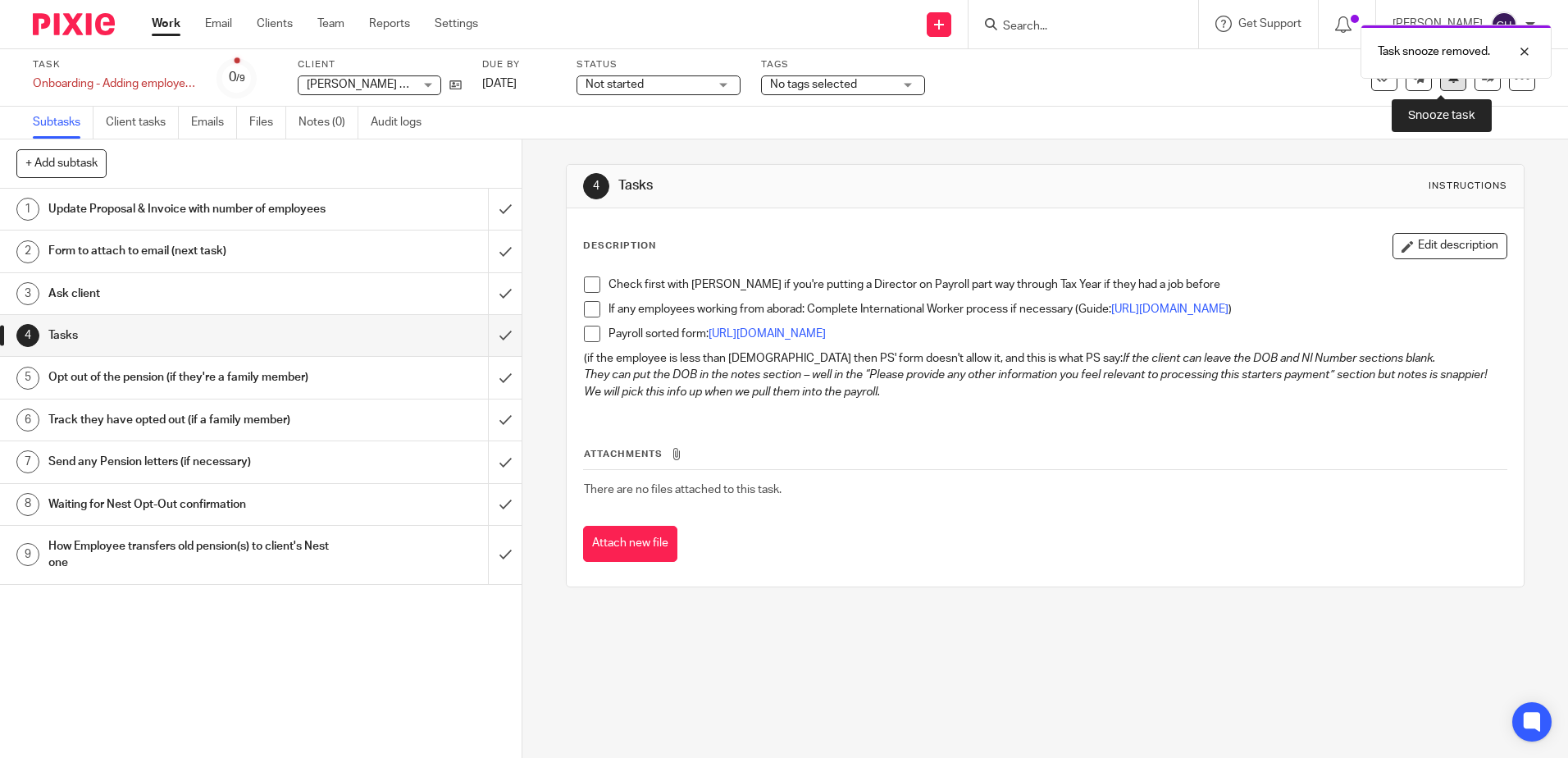
click at [1450, 81] on button at bounding box center [1453, 78] width 26 height 26
